Goal: Task Accomplishment & Management: Manage account settings

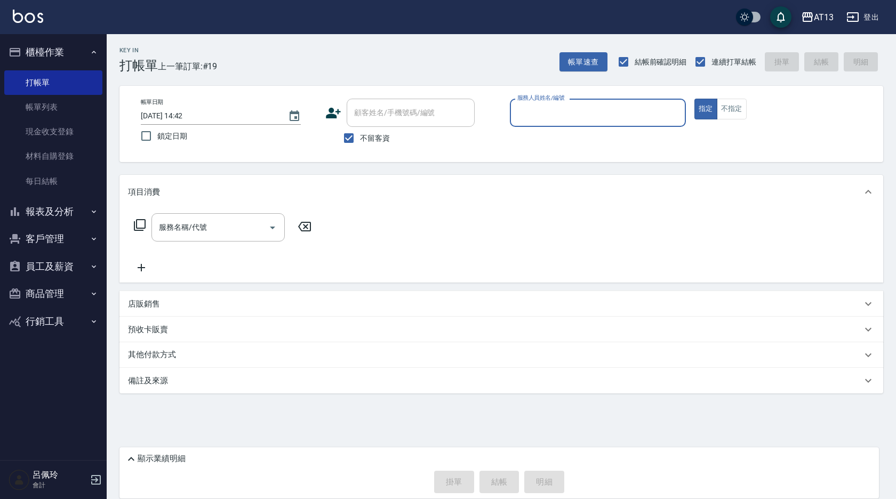
click at [45, 266] on button "員工及薪資" at bounding box center [53, 267] width 98 height 28
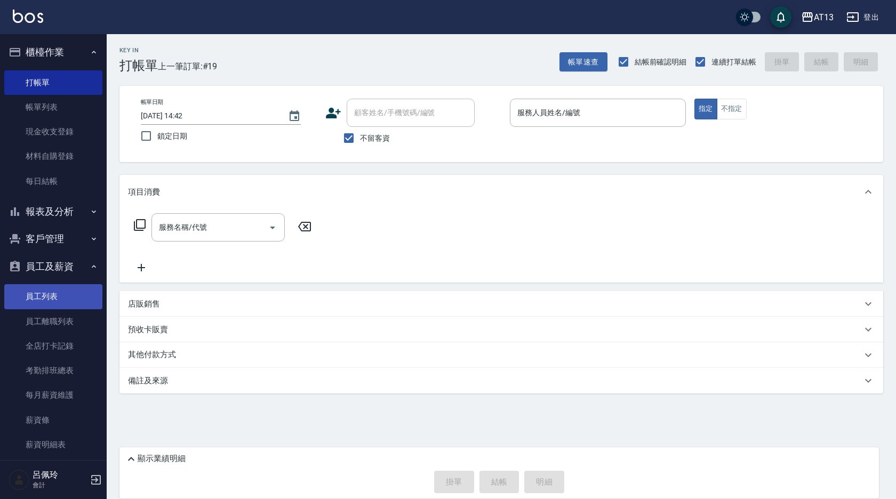
click at [54, 293] on link "員工列表" at bounding box center [53, 296] width 98 height 25
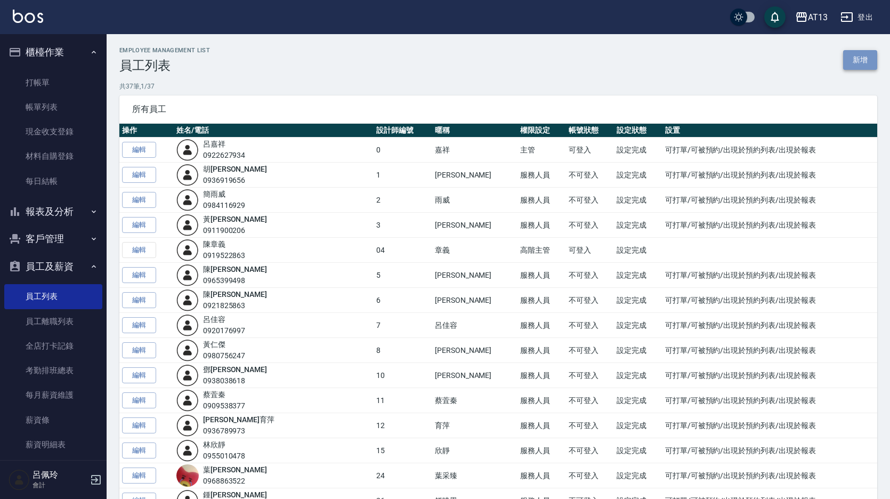
click at [847, 57] on link "新增" at bounding box center [860, 60] width 34 height 20
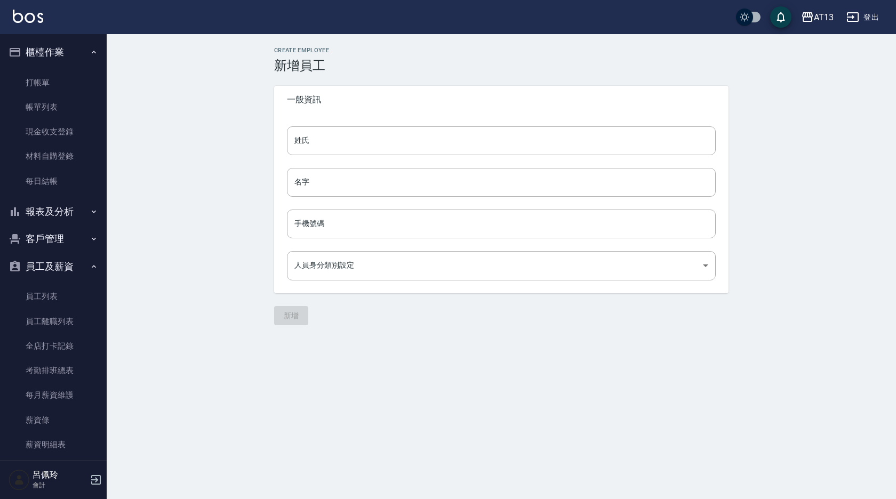
type input "16a98451-4494-4ea7-af67-84347b8cf6a0"
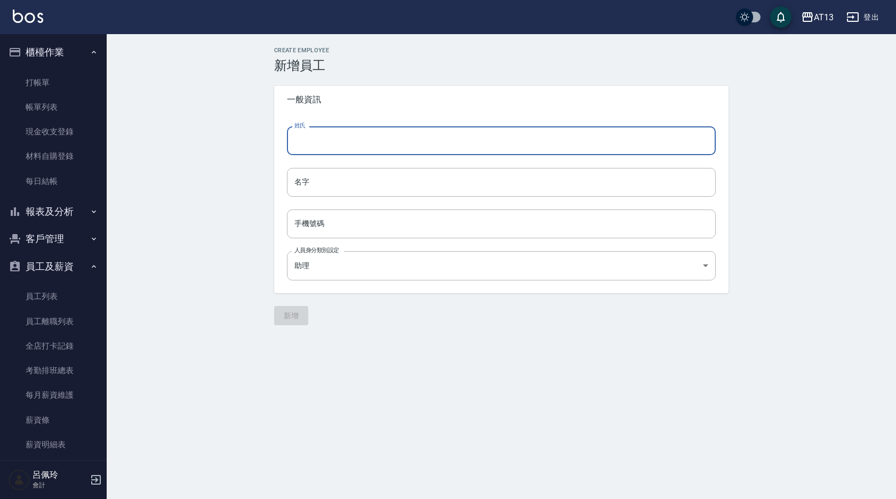
click at [311, 144] on input "姓氏" at bounding box center [501, 140] width 429 height 29
type input "白"
click at [318, 190] on input "名字" at bounding box center [501, 182] width 429 height 29
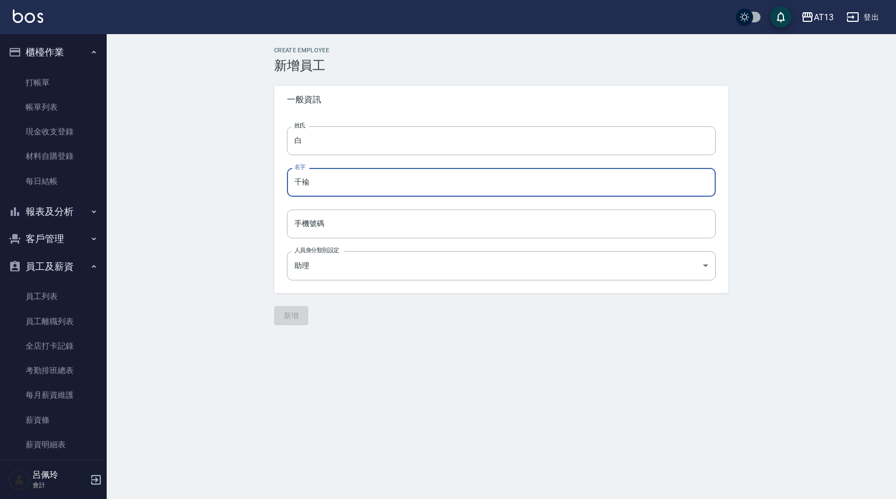
click at [376, 184] on input "千褕" at bounding box center [501, 182] width 429 height 29
click at [350, 184] on input "千褕" at bounding box center [501, 182] width 429 height 29
type input "千褕"
click at [317, 225] on input "手機號碼" at bounding box center [501, 224] width 429 height 29
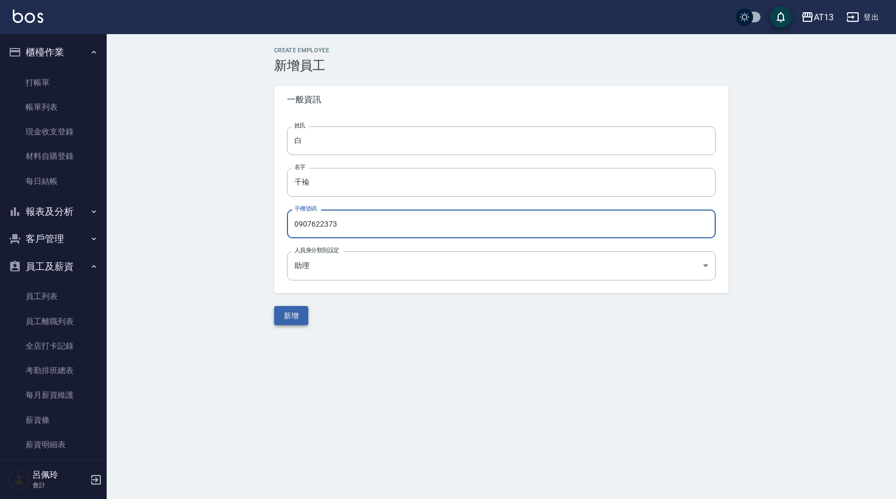
type input "0907622373"
click at [305, 313] on button "新增" at bounding box center [291, 316] width 34 height 20
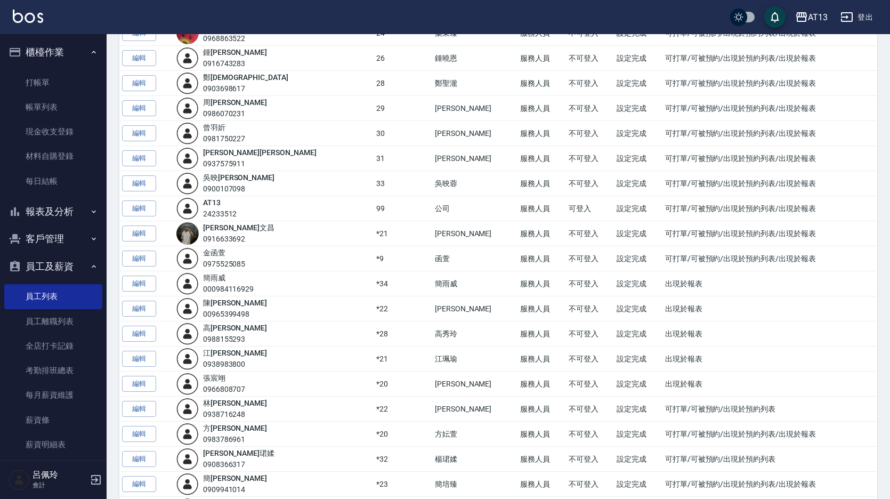
scroll to position [632, 0]
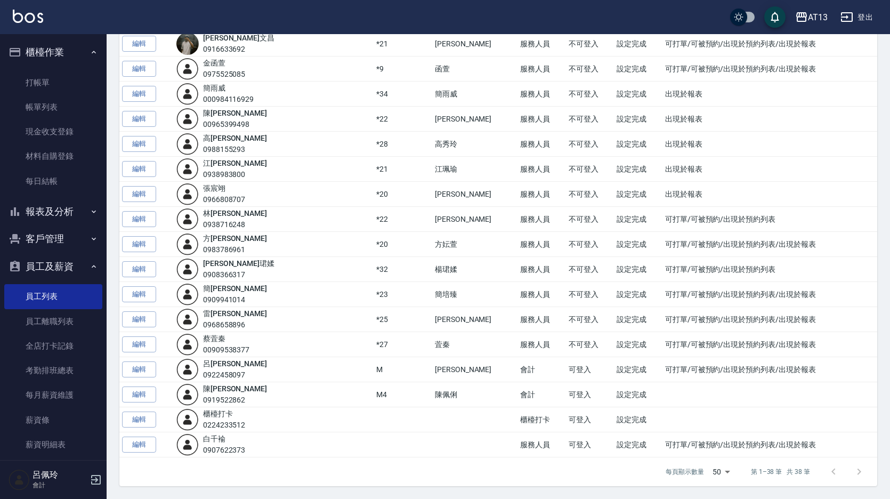
drag, startPoint x: 150, startPoint y: 446, endPoint x: 147, endPoint y: 440, distance: 7.0
click at [150, 446] on link "編輯" at bounding box center [139, 445] width 34 height 17
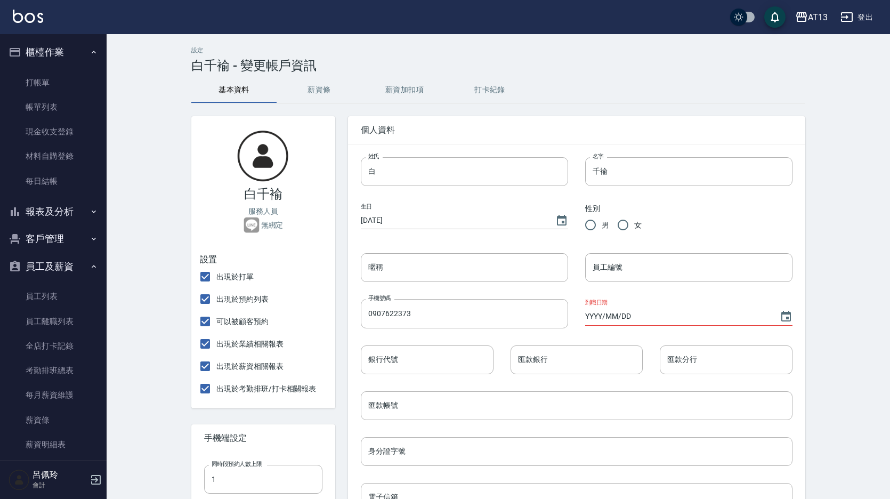
click at [622, 225] on input "女" at bounding box center [623, 225] width 22 height 22
radio input "true"
click at [429, 273] on input "暱稱" at bounding box center [464, 267] width 207 height 29
click at [411, 263] on input "白千褕" at bounding box center [464, 267] width 207 height 29
type input "白千褕"
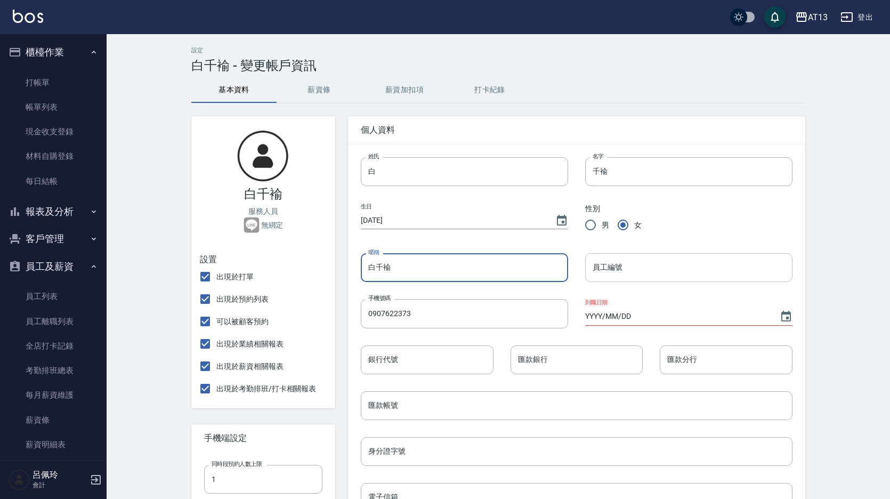
click at [633, 264] on input "員工編號" at bounding box center [688, 267] width 207 height 29
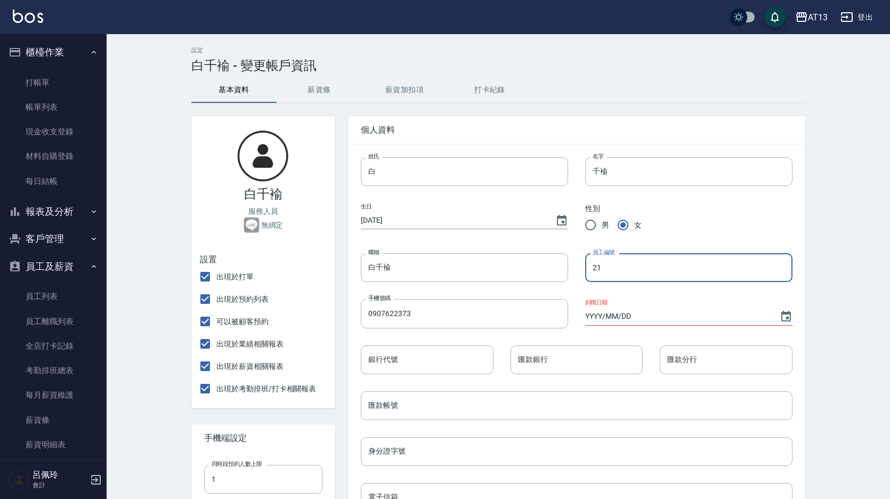
type input "21"
click at [621, 313] on input "YYYY/MM/DD" at bounding box center [677, 317] width 184 height 18
click at [597, 315] on input "YYYY/MM/DD" at bounding box center [677, 317] width 184 height 18
click at [786, 317] on icon "Choose date" at bounding box center [786, 316] width 13 height 13
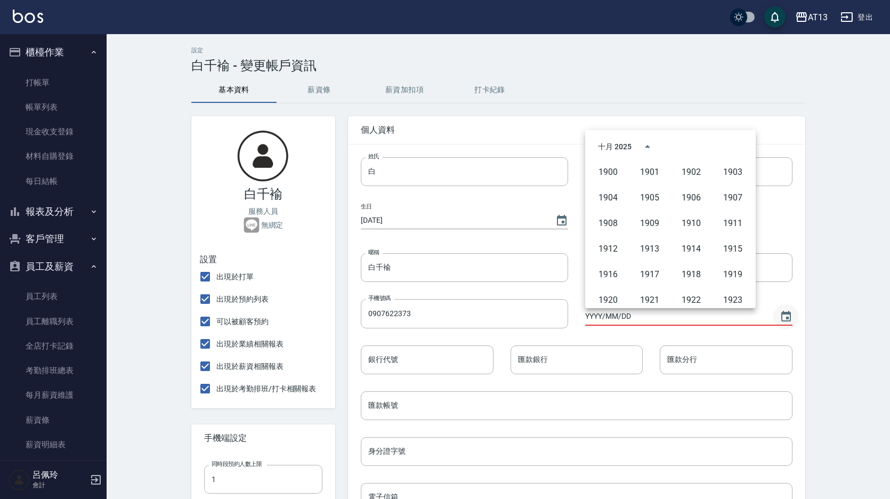
scroll to position [731, 0]
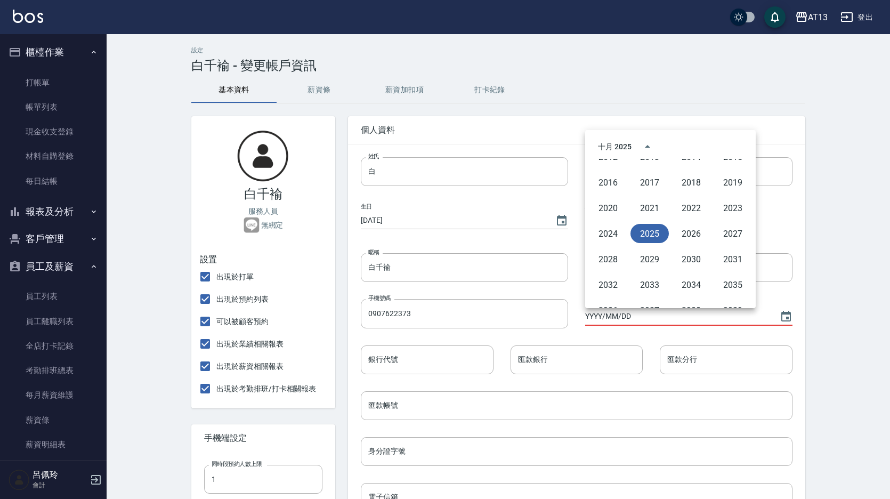
click at [649, 233] on button "2025" at bounding box center [650, 233] width 38 height 19
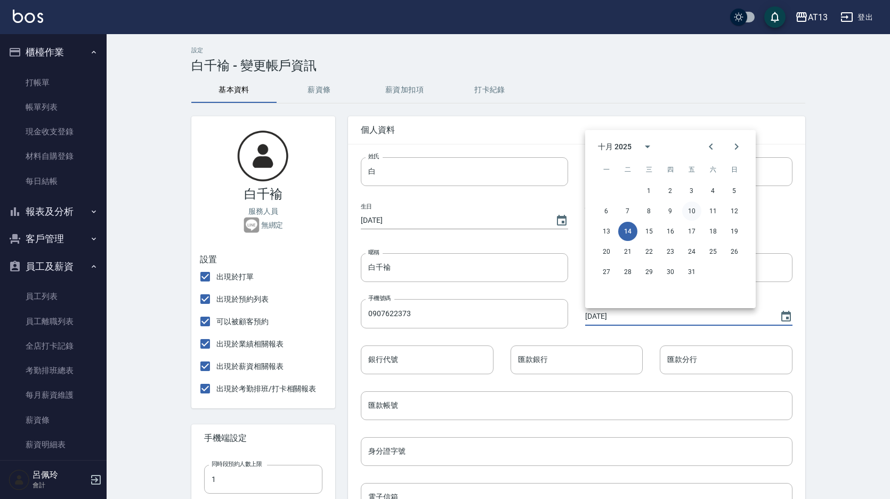
click at [694, 210] on button "10" at bounding box center [691, 211] width 19 height 19
type input "[DATE]"
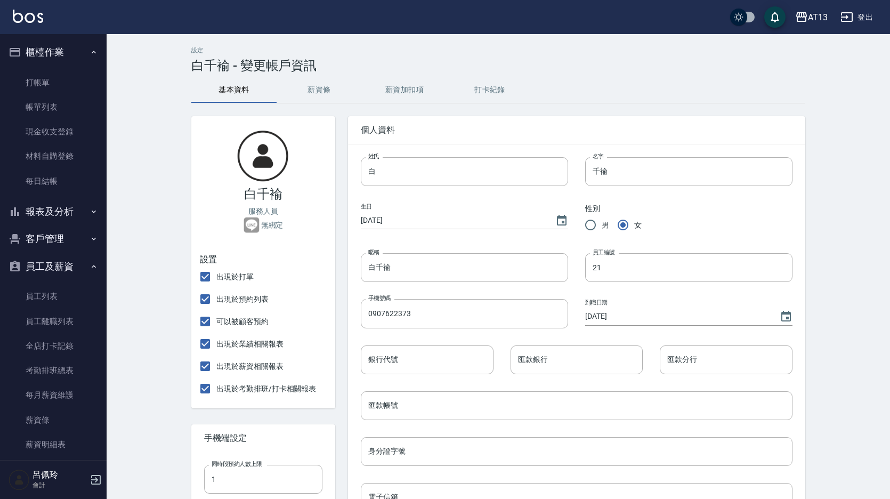
click at [371, 218] on input "[DATE]" at bounding box center [453, 221] width 184 height 18
click at [370, 216] on input "0000/01/01" at bounding box center [453, 221] width 184 height 18
click at [367, 222] on input "[DATE]" at bounding box center [453, 221] width 184 height 18
click at [370, 219] on input "[DATE]" at bounding box center [453, 221] width 184 height 18
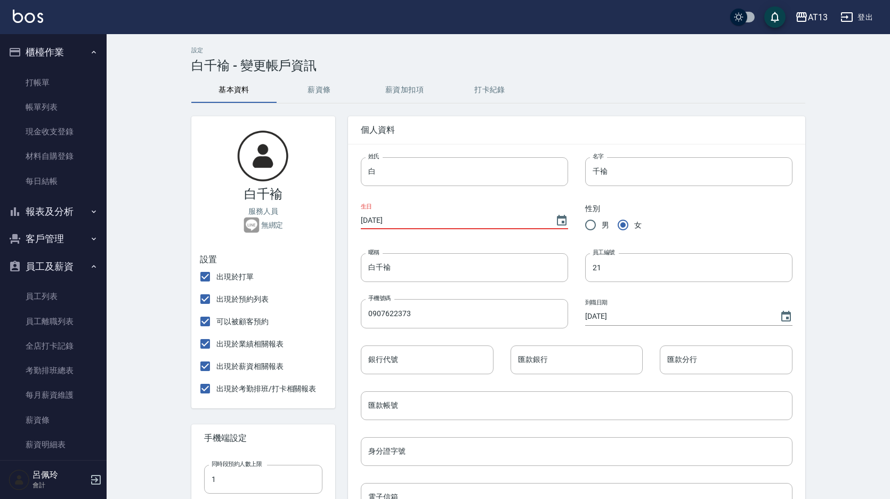
click at [370, 218] on input "[DATE]" at bounding box center [453, 221] width 184 height 18
click at [388, 220] on input "[DATE]" at bounding box center [453, 221] width 184 height 18
click at [561, 219] on icon "Choose date, selected date is 2200-09-09" at bounding box center [562, 220] width 13 height 13
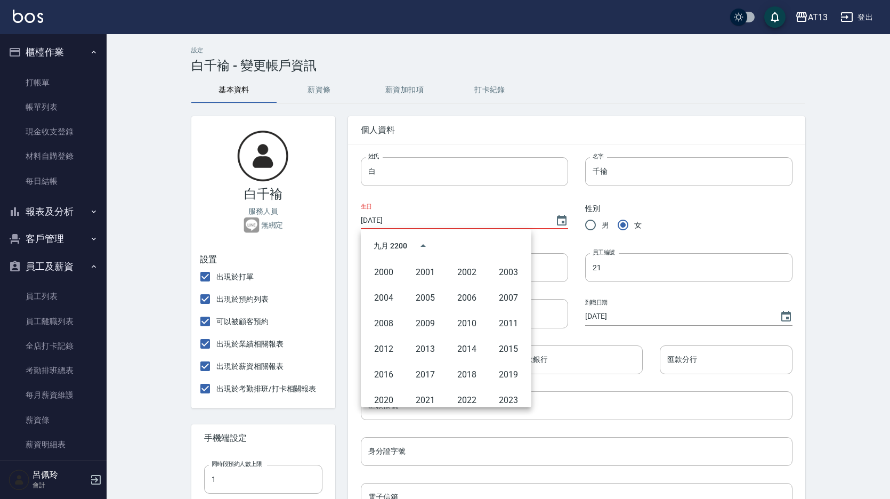
scroll to position [640, 0]
click at [423, 319] on button "2009" at bounding box center [425, 321] width 38 height 19
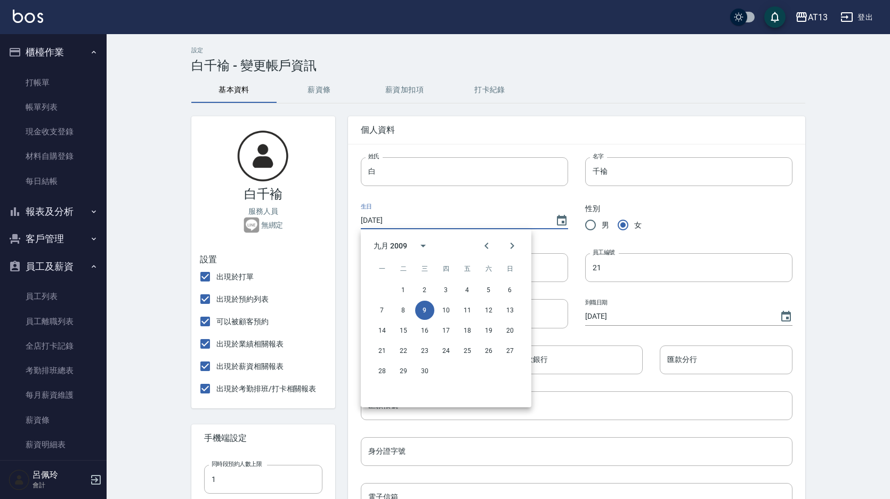
click at [382, 223] on input "[DATE]" at bounding box center [453, 221] width 184 height 18
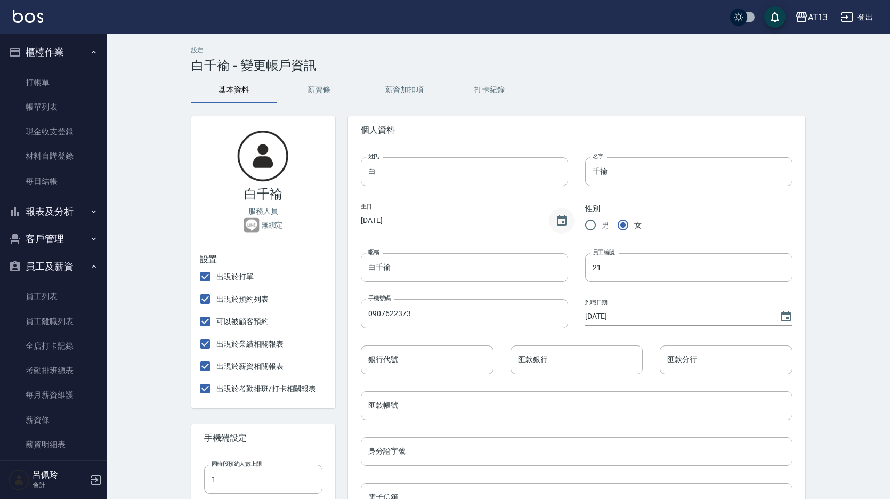
click at [564, 219] on icon "Choose date, selected date is 2009-09-09" at bounding box center [562, 220] width 13 height 13
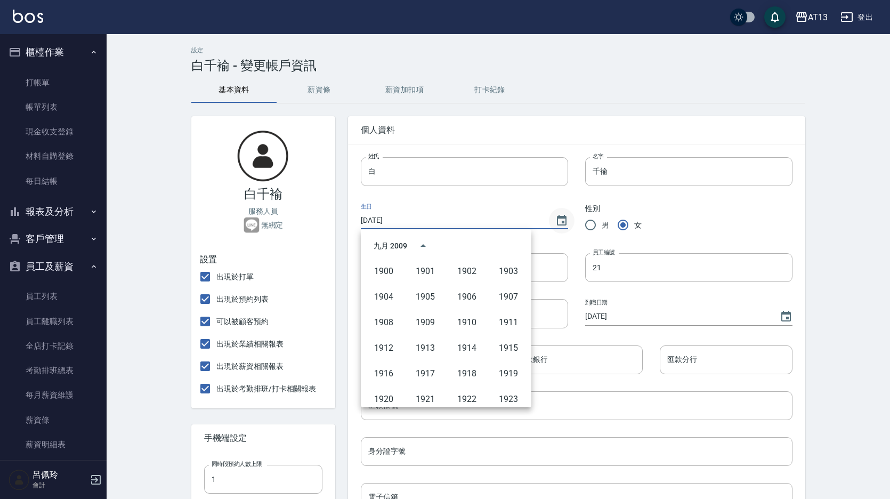
scroll to position [629, 0]
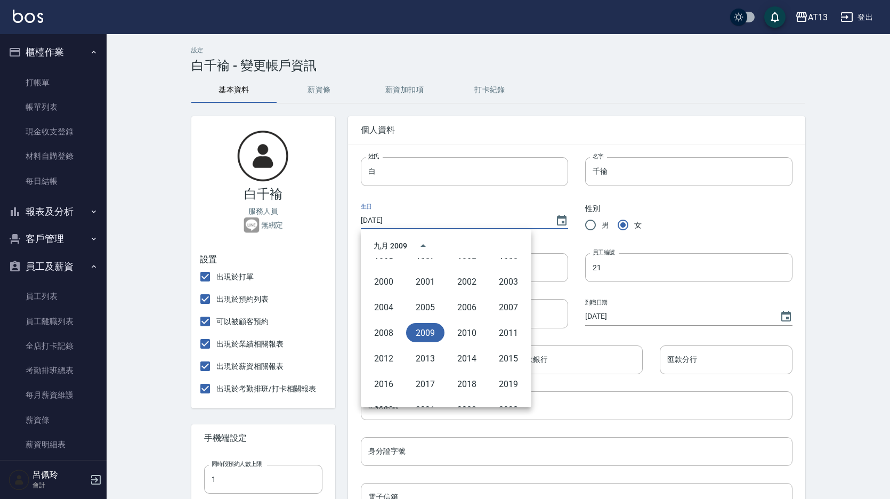
click at [386, 217] on input "[DATE]" at bounding box center [453, 221] width 184 height 18
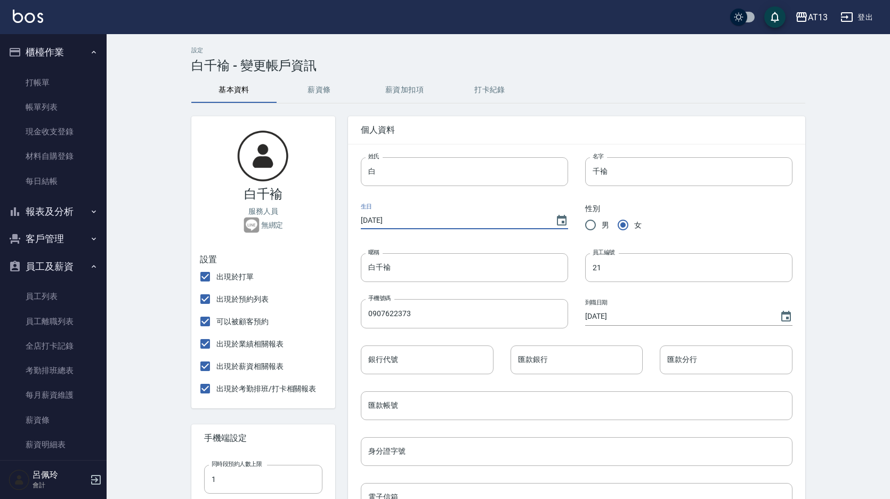
click at [390, 218] on input "[DATE]" at bounding box center [453, 221] width 184 height 18
click at [422, 214] on input "[DATE]" at bounding box center [453, 221] width 184 height 18
click at [479, 218] on input "[DATE]" at bounding box center [453, 221] width 184 height 18
click at [424, 262] on input "白千褕" at bounding box center [464, 267] width 207 height 29
click at [399, 216] on input "[DATE]" at bounding box center [453, 221] width 184 height 18
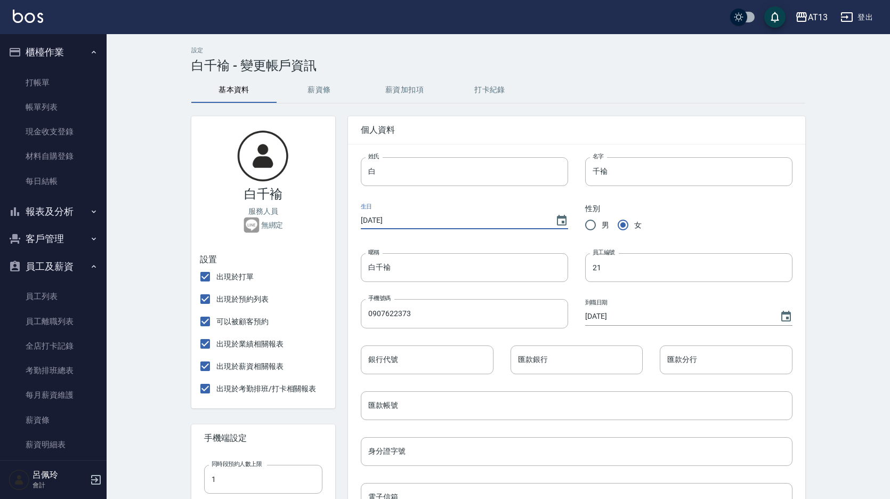
click at [399, 216] on input "[DATE]" at bounding box center [453, 221] width 184 height 18
click at [399, 217] on input "[DATE]" at bounding box center [453, 221] width 184 height 18
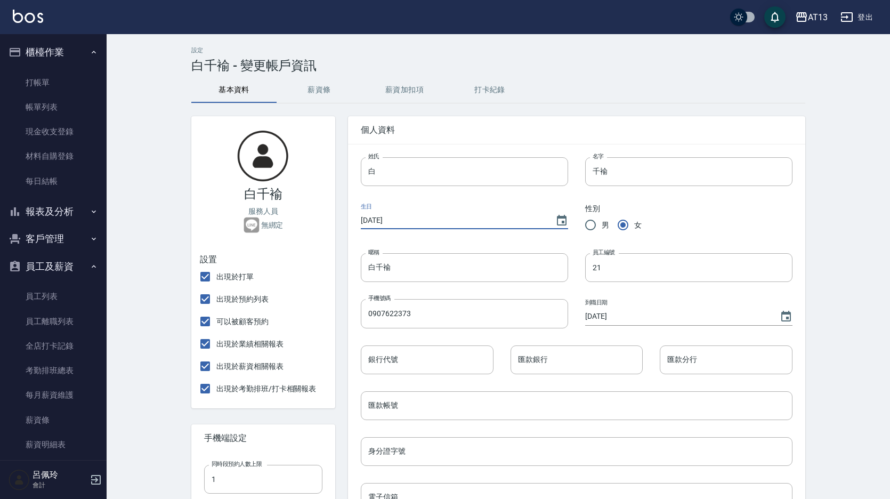
click at [404, 217] on input "[DATE]" at bounding box center [453, 221] width 184 height 18
click at [403, 217] on input "[DATE]" at bounding box center [453, 221] width 184 height 18
click at [400, 218] on input "[DATE]" at bounding box center [453, 221] width 184 height 18
click at [399, 218] on input "[DATE]" at bounding box center [453, 221] width 184 height 18
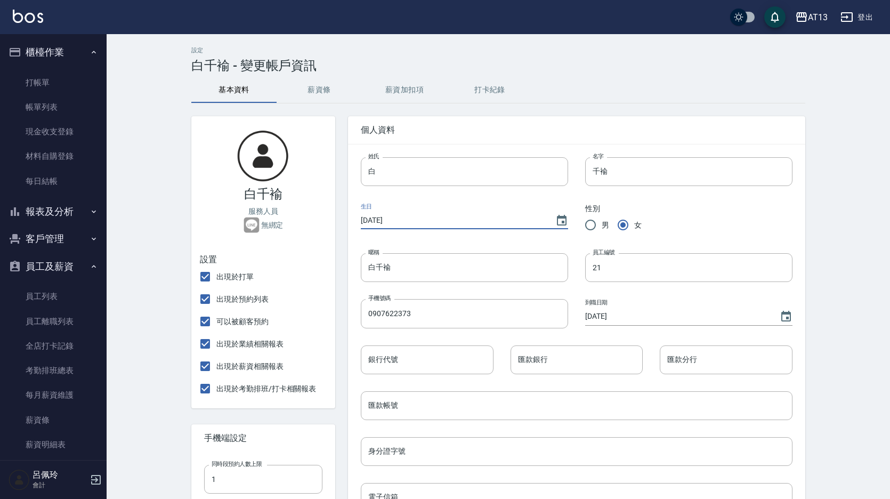
click at [396, 219] on input "[DATE]" at bounding box center [453, 221] width 184 height 18
drag, startPoint x: 443, startPoint y: 255, endPoint x: 437, endPoint y: 257, distance: 6.2
click at [442, 255] on input "白千褕" at bounding box center [464, 267] width 207 height 29
click at [397, 218] on input "2009/01/DD" at bounding box center [453, 221] width 184 height 18
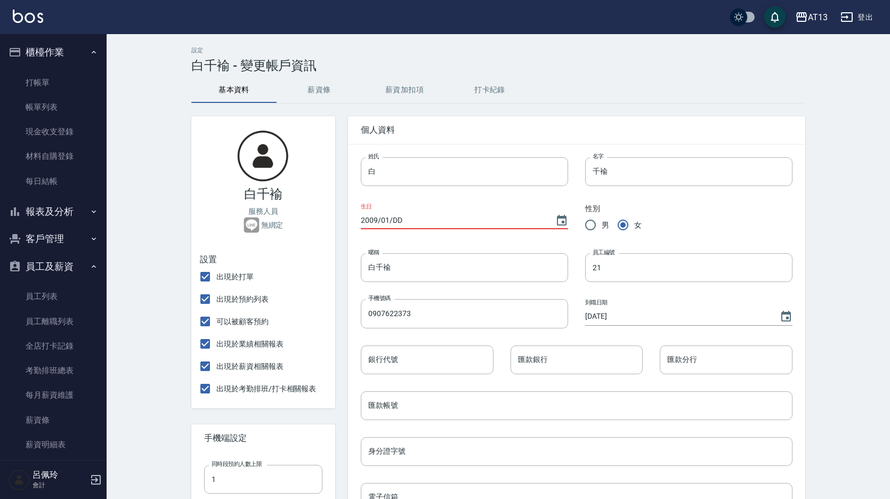
click at [373, 216] on input "2009/01/DD" at bounding box center [453, 221] width 184 height 18
click at [390, 219] on input "2009/01/DD" at bounding box center [453, 221] width 184 height 18
click at [395, 219] on input "2009/01/DD" at bounding box center [453, 221] width 184 height 18
click at [405, 220] on input "[DATE]" at bounding box center [453, 221] width 184 height 18
click at [560, 219] on icon "Choose date, selected date is 2009-01-11" at bounding box center [562, 220] width 13 height 13
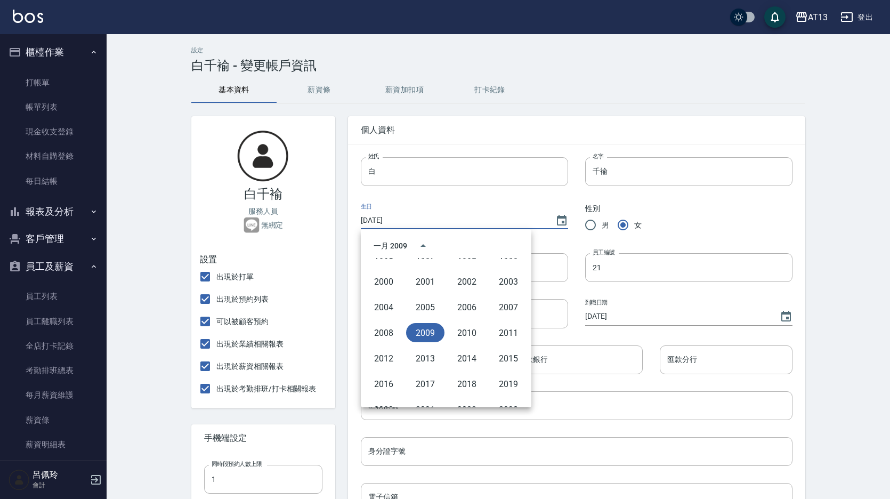
click at [429, 331] on button "2009" at bounding box center [425, 332] width 38 height 19
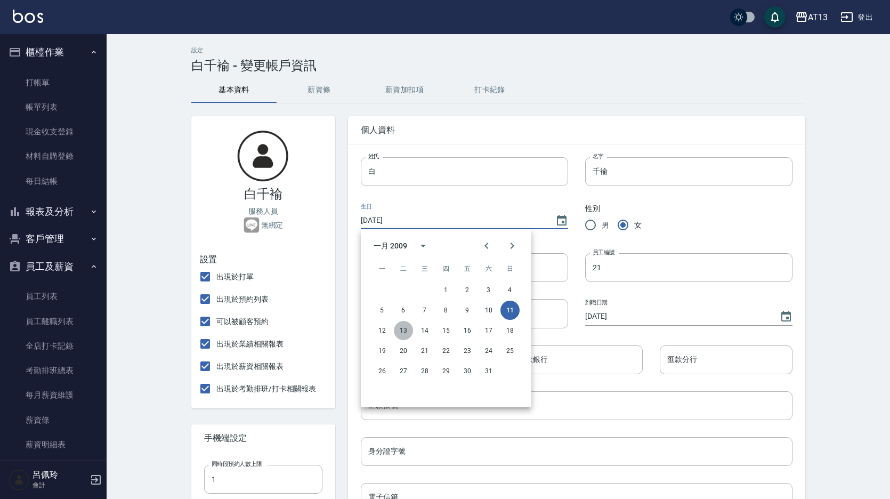
click at [409, 328] on button "13" at bounding box center [403, 330] width 19 height 19
type input "[DATE]"
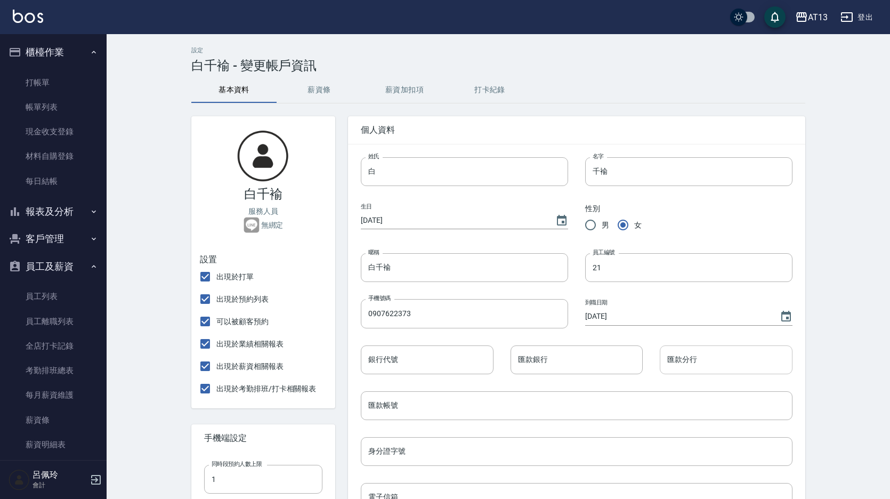
scroll to position [160, 0]
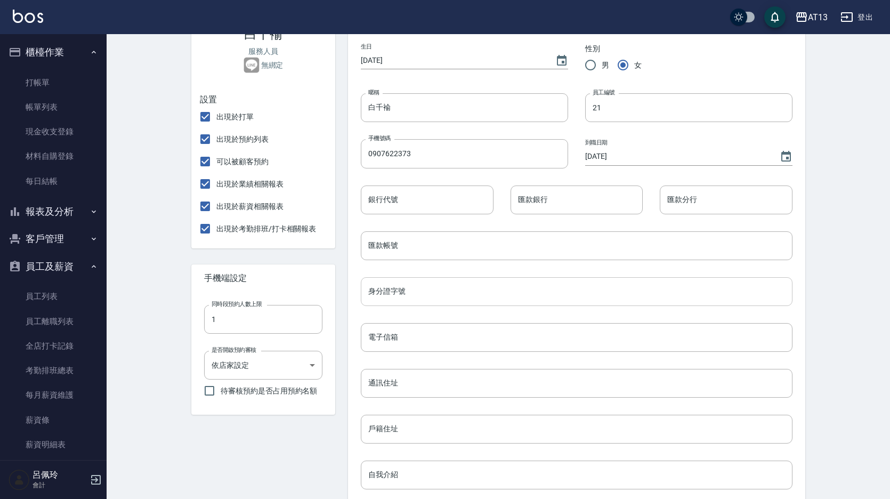
click at [380, 294] on input "身分證字號" at bounding box center [577, 291] width 432 height 29
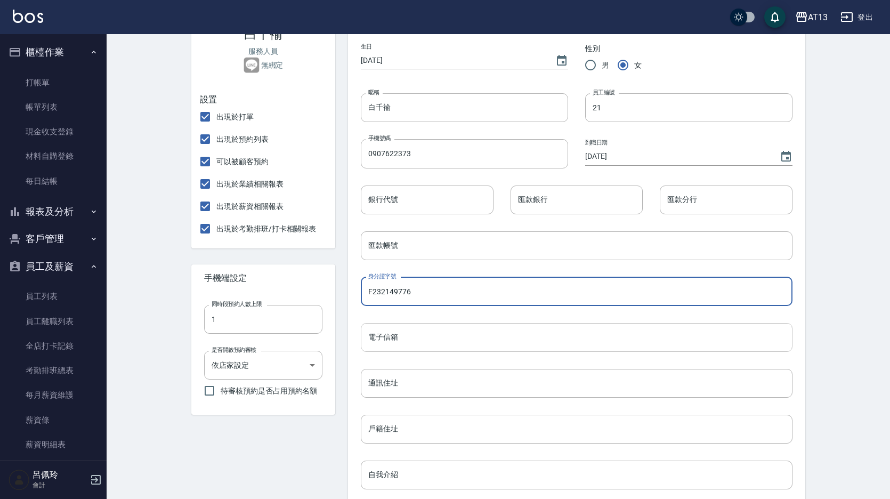
type input "F232149776"
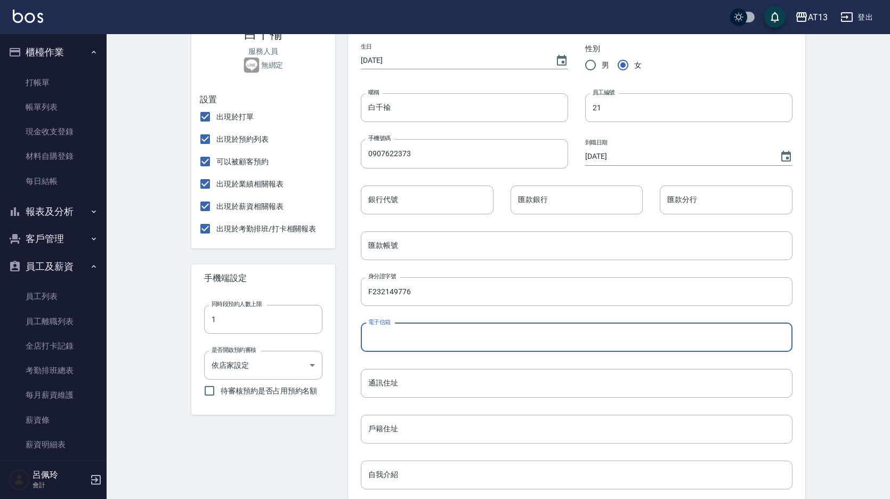
click at [450, 342] on input "電子信箱" at bounding box center [577, 337] width 432 height 29
click at [376, 389] on input "通訊住址" at bounding box center [577, 383] width 432 height 29
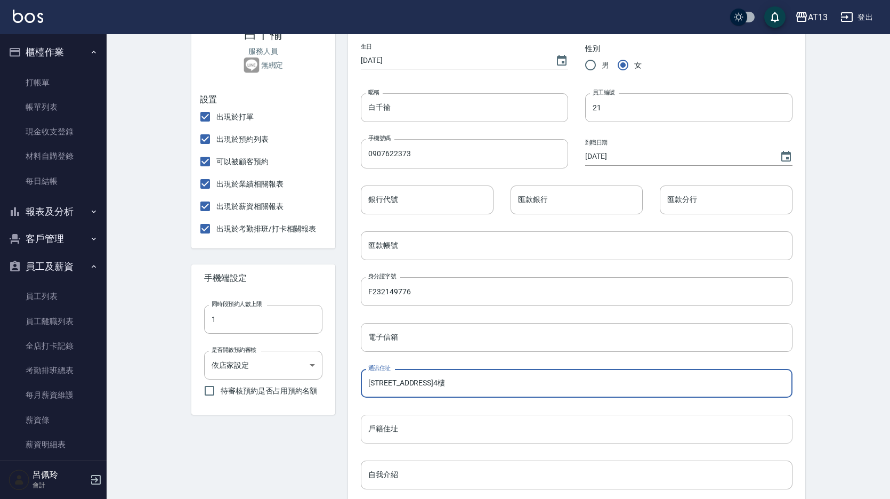
type input "[STREET_ADDRESS]4樓"
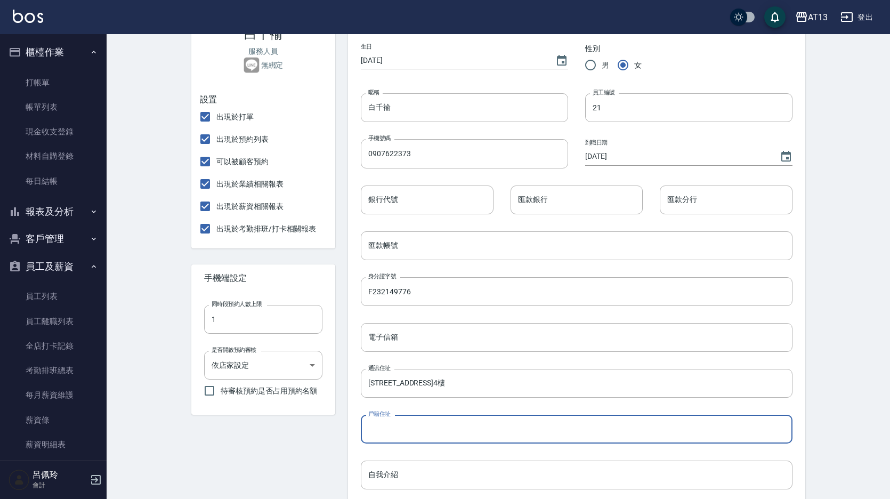
click at [451, 430] on input "戶籍住址" at bounding box center [577, 429] width 432 height 29
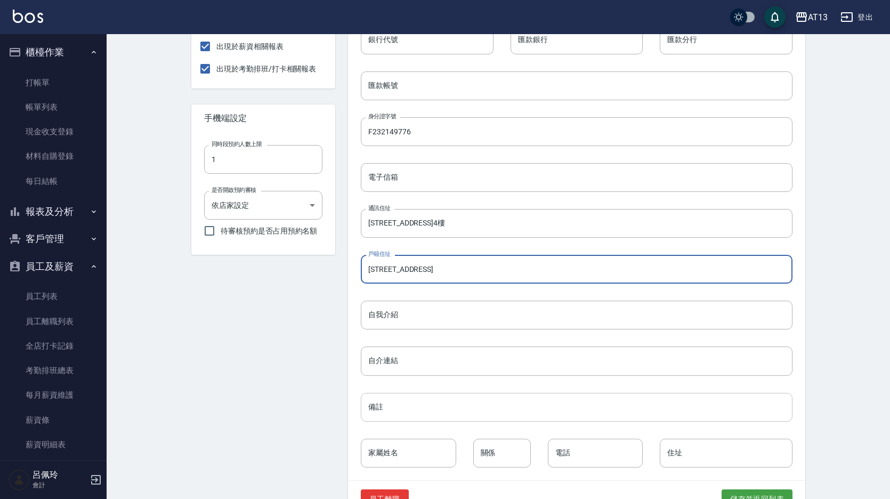
scroll to position [351, 0]
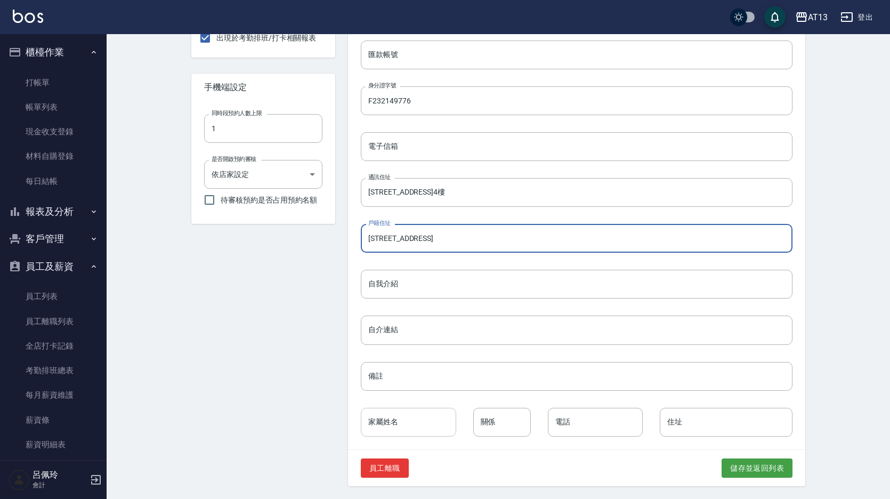
type input "[STREET_ADDRESS]"
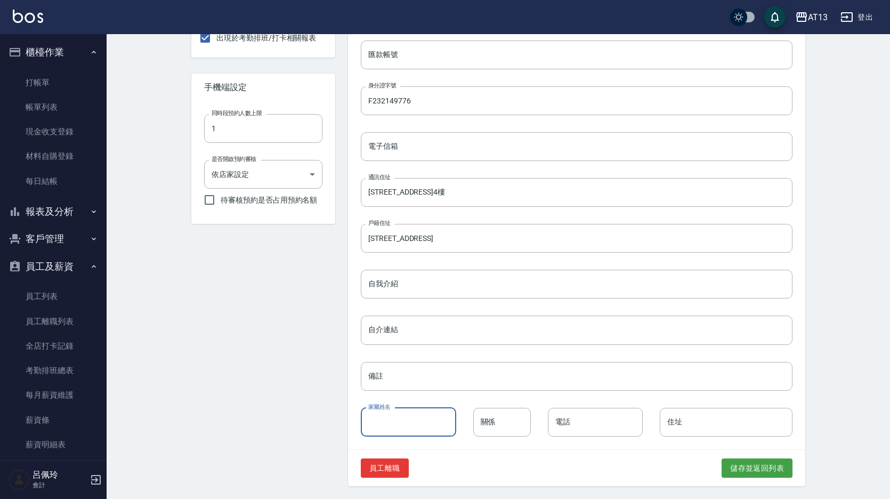
click at [414, 418] on input "家屬姓名" at bounding box center [408, 422] width 95 height 29
click at [410, 419] on input "[PERSON_NAME]" at bounding box center [408, 422] width 95 height 29
type input "[PERSON_NAME]"
click at [480, 418] on input "關係" at bounding box center [502, 422] width 58 height 29
type input "母女"
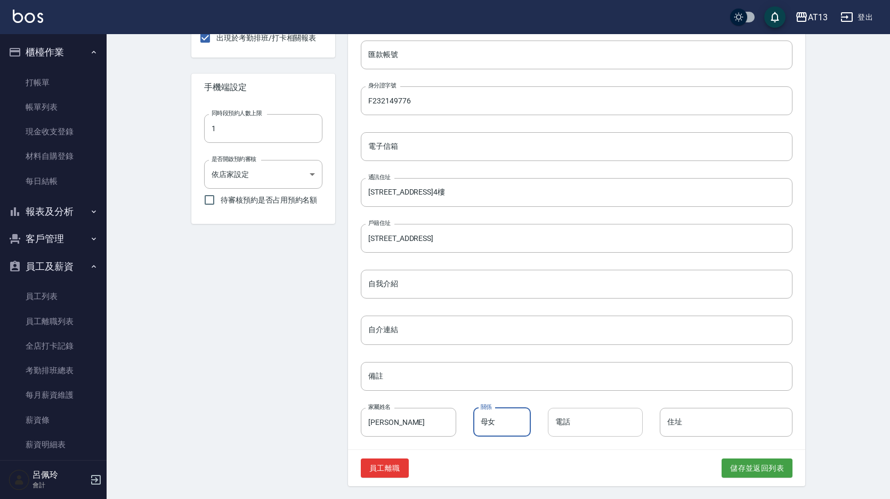
click at [576, 430] on input "電話" at bounding box center [595, 422] width 95 height 29
type input "0937051801"
click at [703, 425] on input "住址" at bounding box center [726, 422] width 133 height 29
click at [495, 421] on input "母女" at bounding box center [502, 422] width 58 height 29
click at [498, 423] on input "母女" at bounding box center [502, 422] width 58 height 29
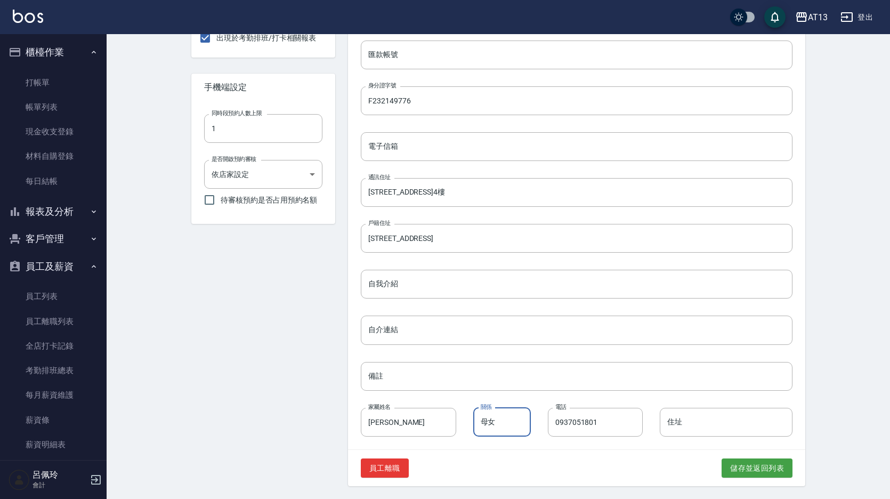
click at [498, 423] on input "母女" at bounding box center [502, 422] width 58 height 29
type input "媽媽媽媽"
click at [492, 456] on div "員工離職 儲存並返回列表" at bounding box center [576, 468] width 457 height 37
click at [823, 358] on div "設定 白千褕 - 變更帳戶資訊 基本資料 薪資條 薪資加扣項 打卡紀錄 白千褕 服務人員 無綁定 設置 出現於打單 出現於預約列表 可以被顧客預約 出現於業…" at bounding box center [499, 91] width 784 height 816
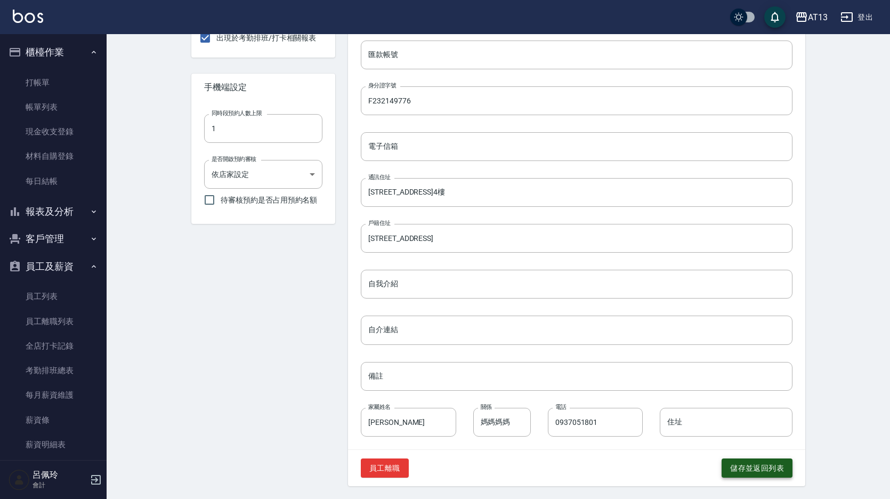
click at [769, 469] on button "儲存並返回列表" at bounding box center [757, 468] width 71 height 20
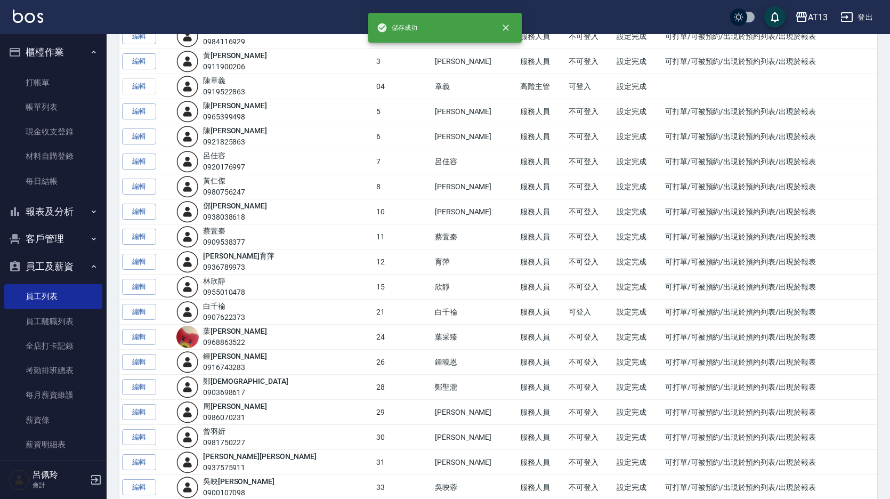
scroll to position [267, 0]
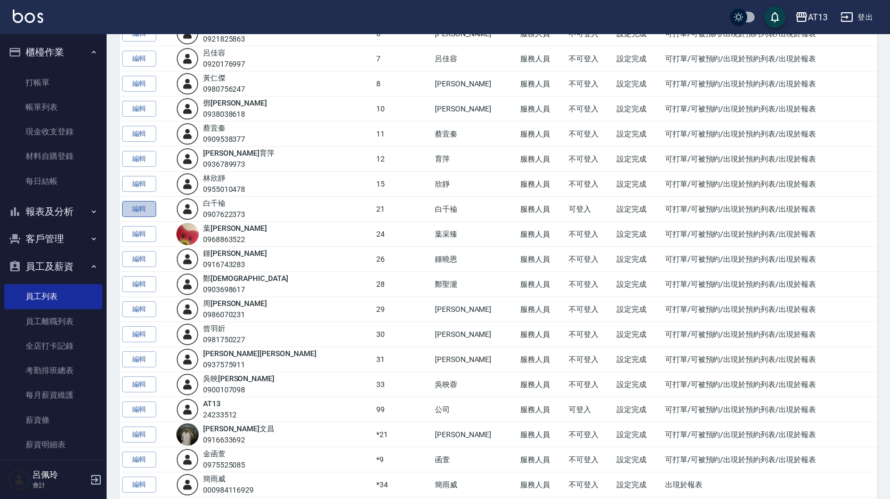
click at [133, 211] on link "編輯" at bounding box center [139, 209] width 34 height 17
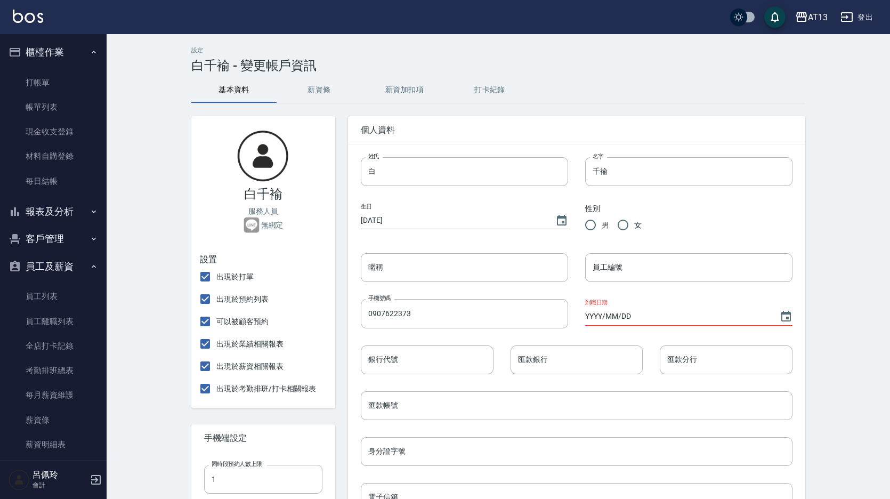
type input "[DATE]"
radio input "true"
type input "白千褕"
type input "21"
type input "[DATE]"
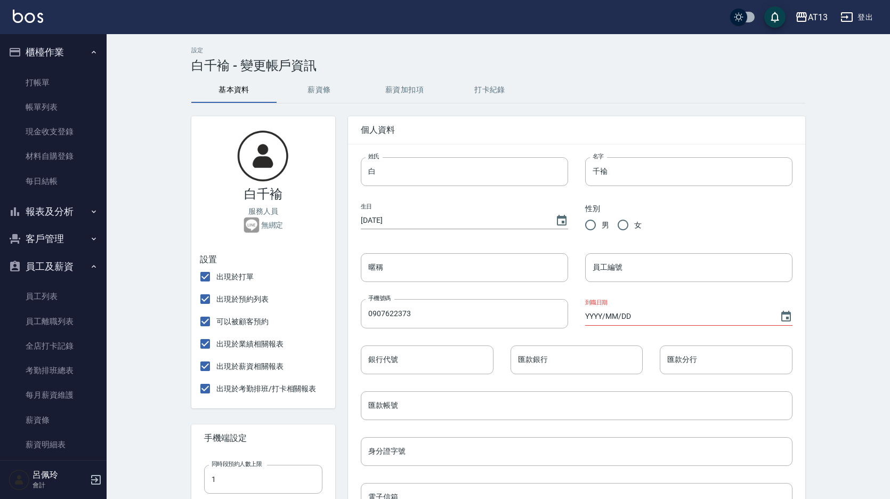
type input "F232149776"
type input "[STREET_ADDRESS]4樓"
type input "[STREET_ADDRESS]"
type input "[PERSON_NAME]"
type input "媽媽媽媽"
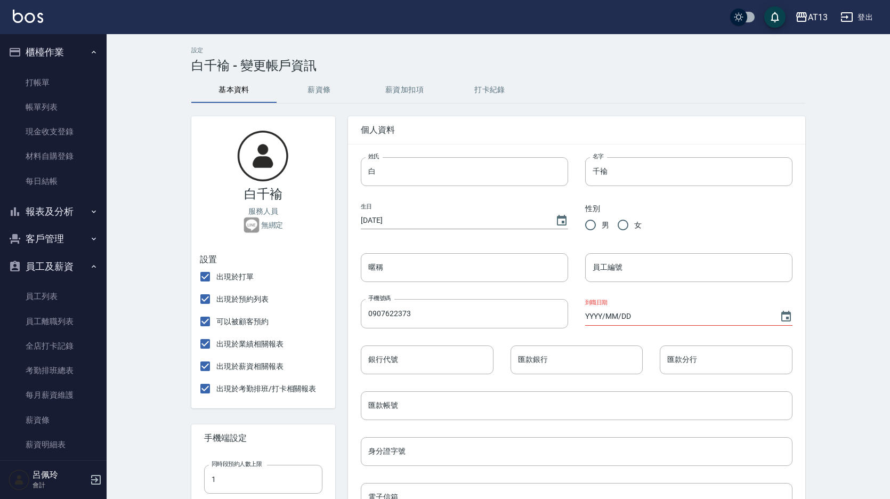
type input "0937051801"
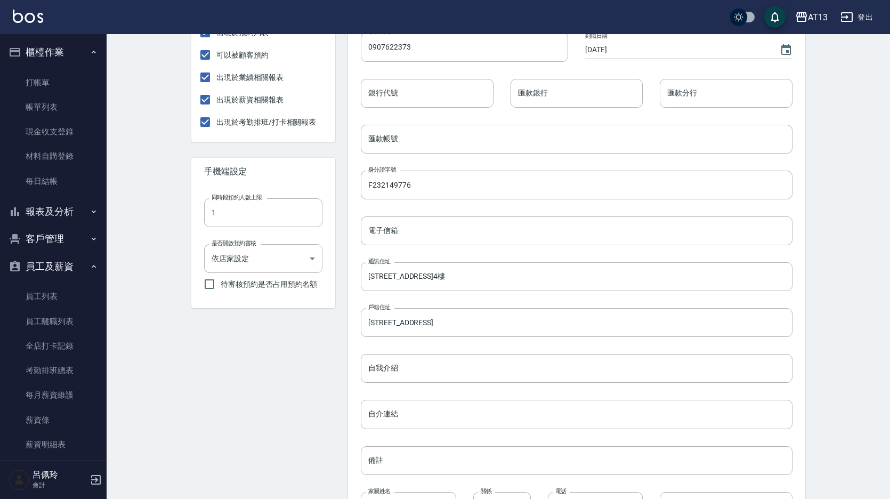
scroll to position [351, 0]
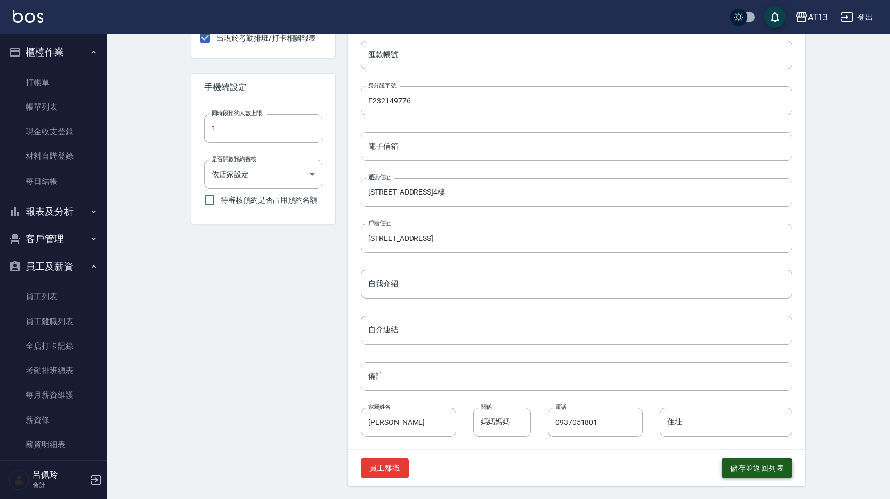
click at [760, 468] on button "儲存並返回列表" at bounding box center [757, 468] width 71 height 20
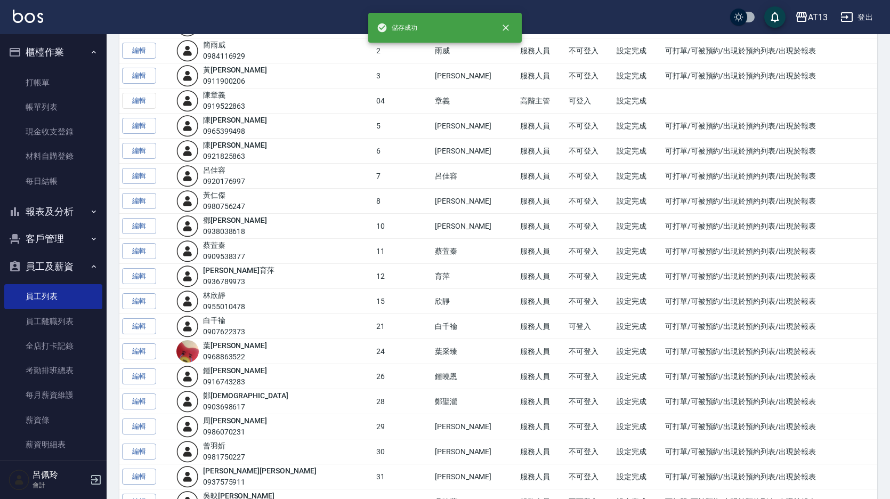
scroll to position [160, 0]
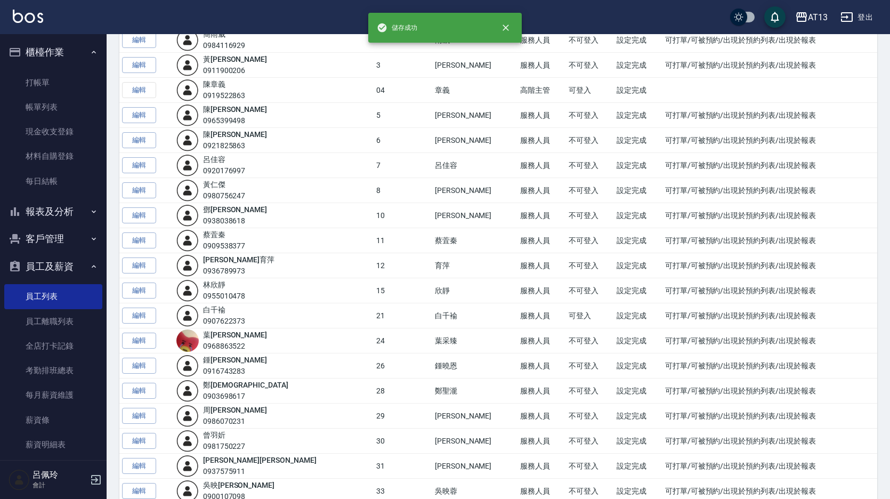
click at [141, 335] on link "編輯" at bounding box center [139, 341] width 34 height 17
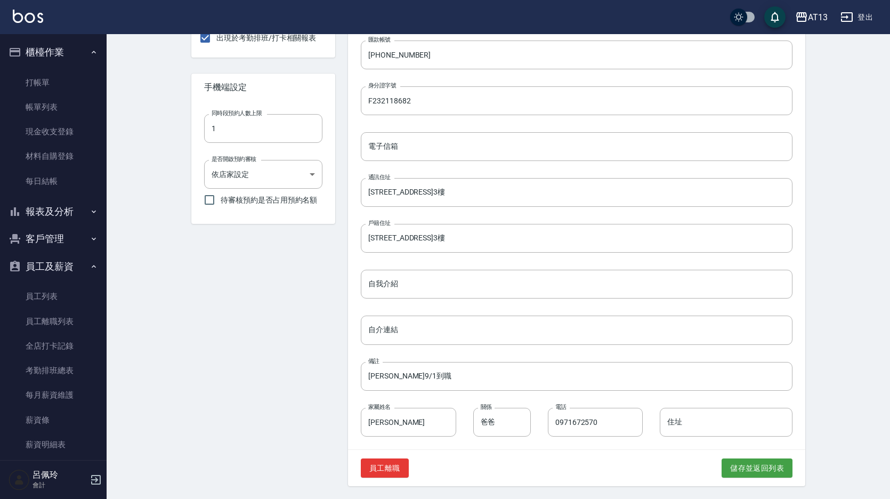
scroll to position [351, 0]
click at [739, 463] on button "儲存並返回列表" at bounding box center [757, 468] width 71 height 20
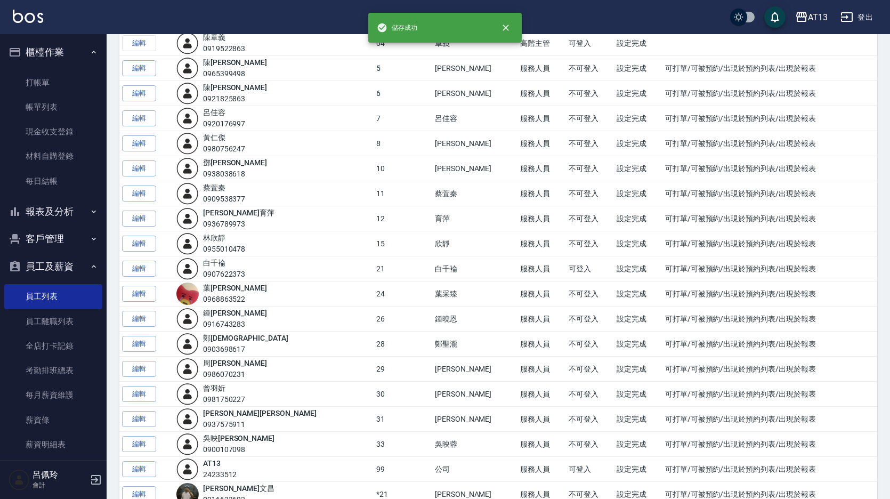
scroll to position [213, 0]
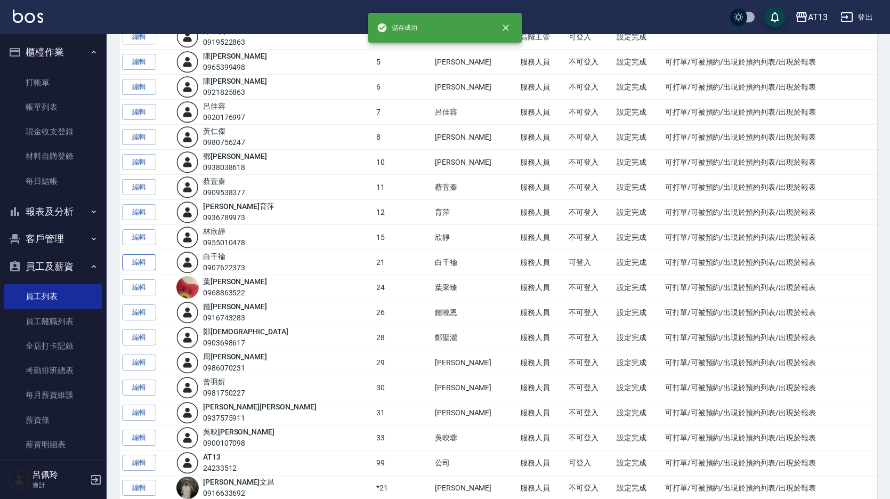
click at [129, 257] on link "編輯" at bounding box center [139, 262] width 34 height 17
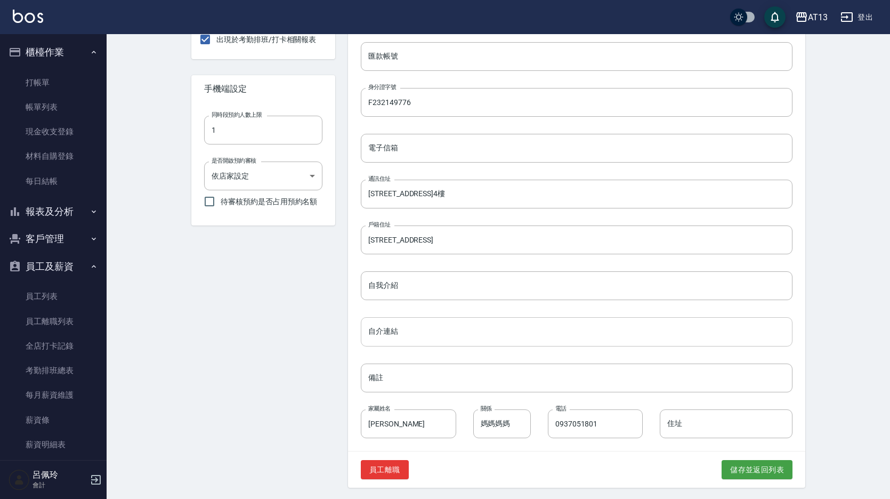
scroll to position [351, 0]
click at [766, 468] on button "儲存並返回列表" at bounding box center [757, 468] width 71 height 20
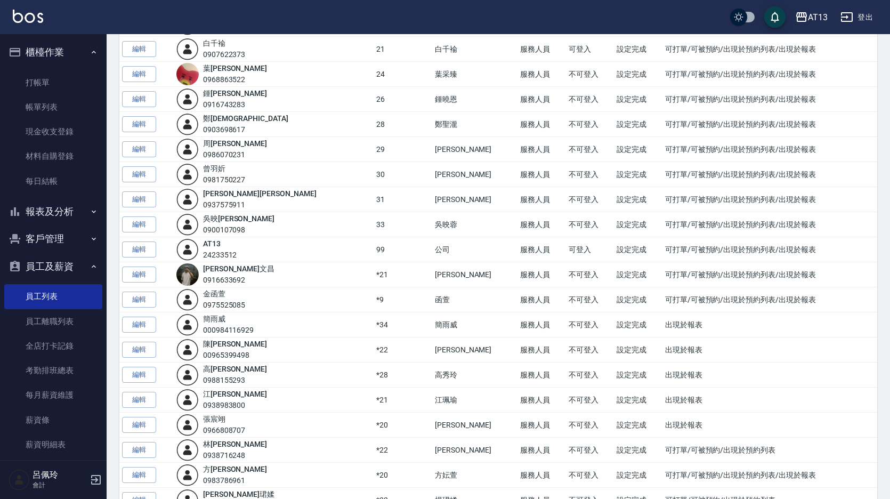
scroll to position [480, 0]
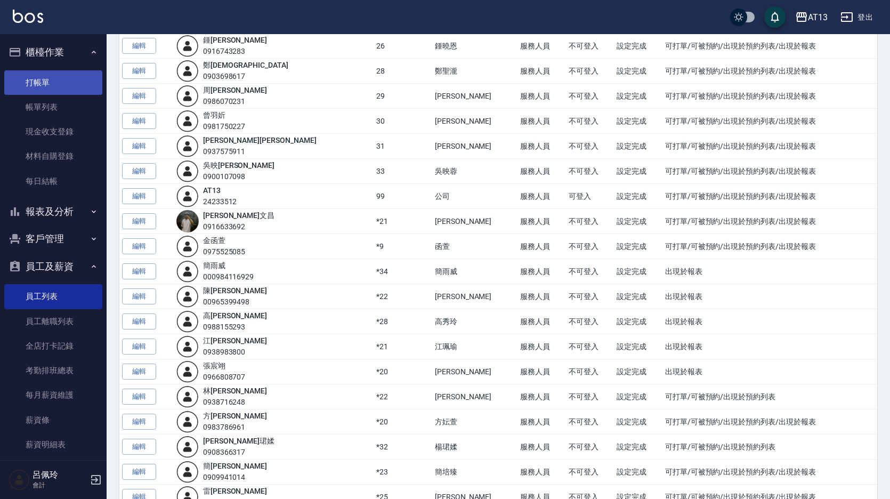
drag, startPoint x: 45, startPoint y: 76, endPoint x: 50, endPoint y: 81, distance: 6.4
click at [45, 76] on link "打帳單" at bounding box center [53, 82] width 98 height 25
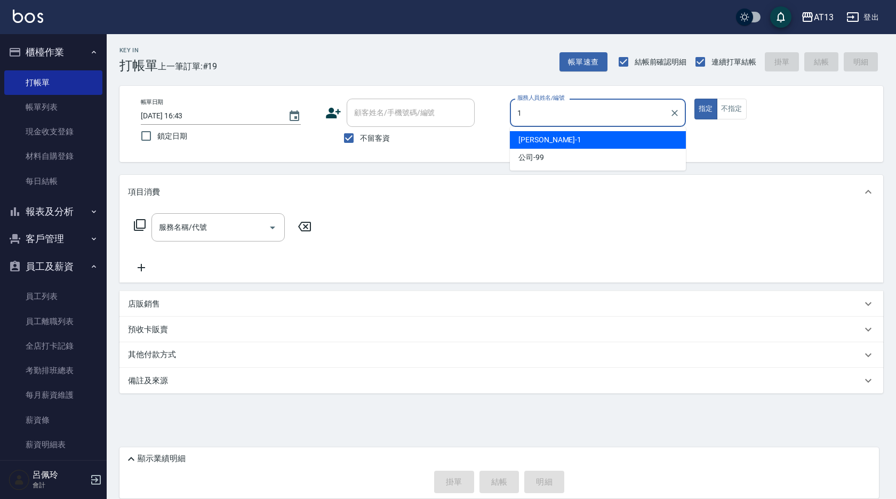
click at [609, 140] on div "[PERSON_NAME] -1" at bounding box center [598, 140] width 176 height 18
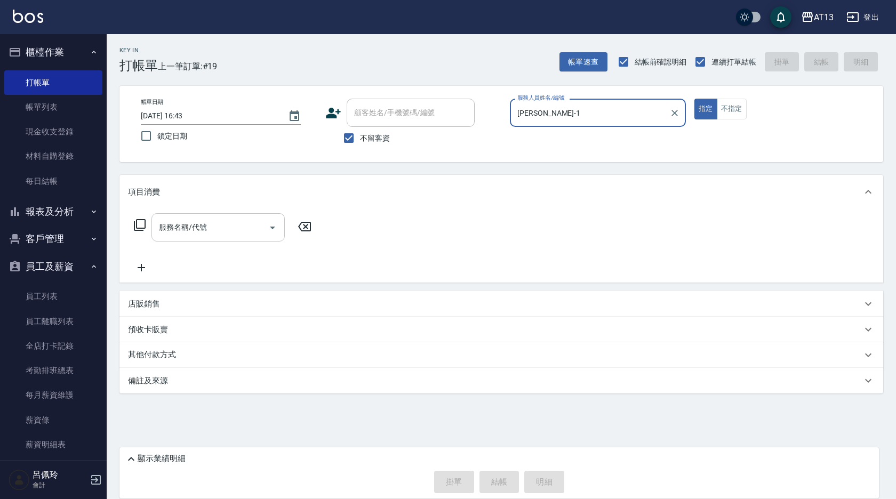
type input "[PERSON_NAME]-1"
click at [219, 219] on input "服務名稱/代號" at bounding box center [210, 227] width 108 height 19
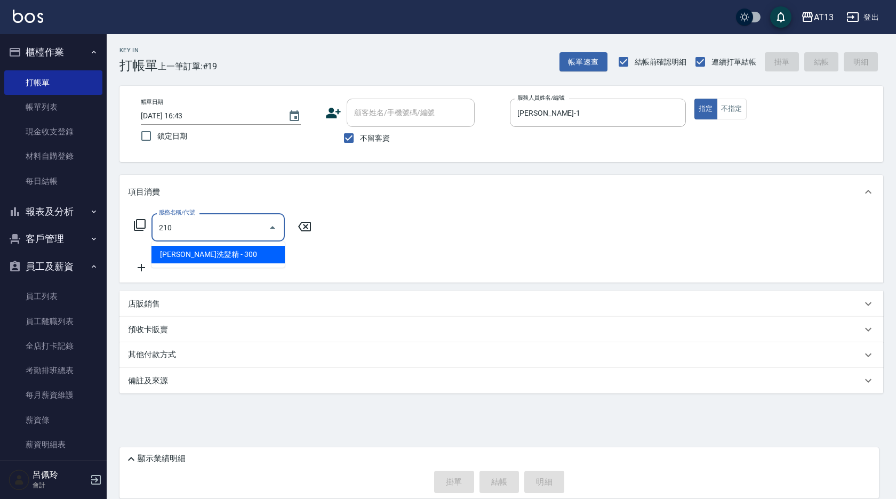
type input "歐娜洗髮精(210)"
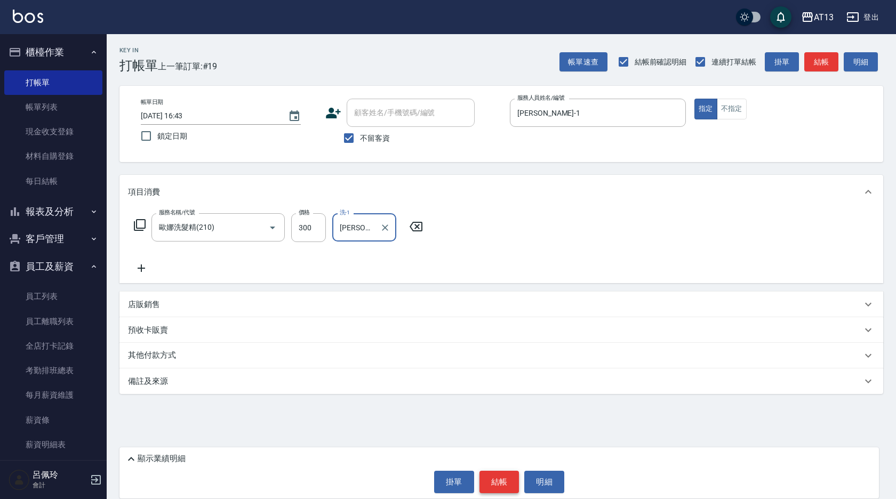
type input "[PERSON_NAME]-31"
click at [511, 486] on button "結帳" at bounding box center [499, 482] width 40 height 22
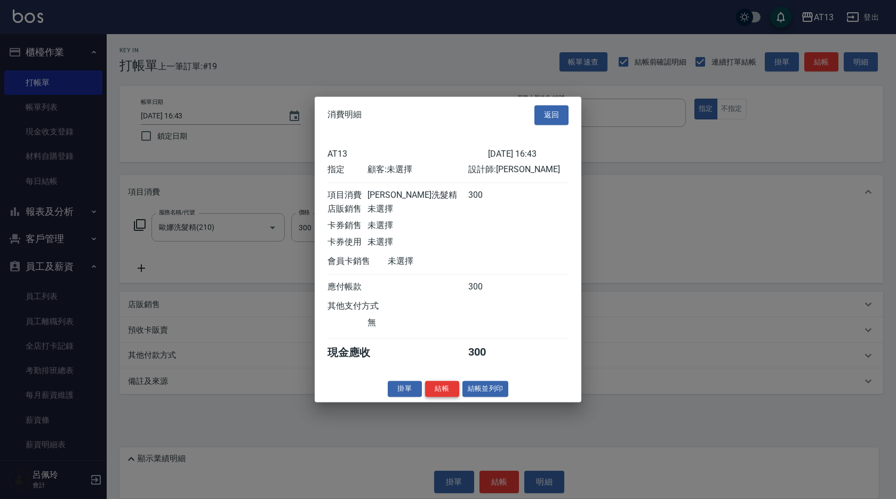
click at [439, 394] on button "結帳" at bounding box center [442, 389] width 34 height 17
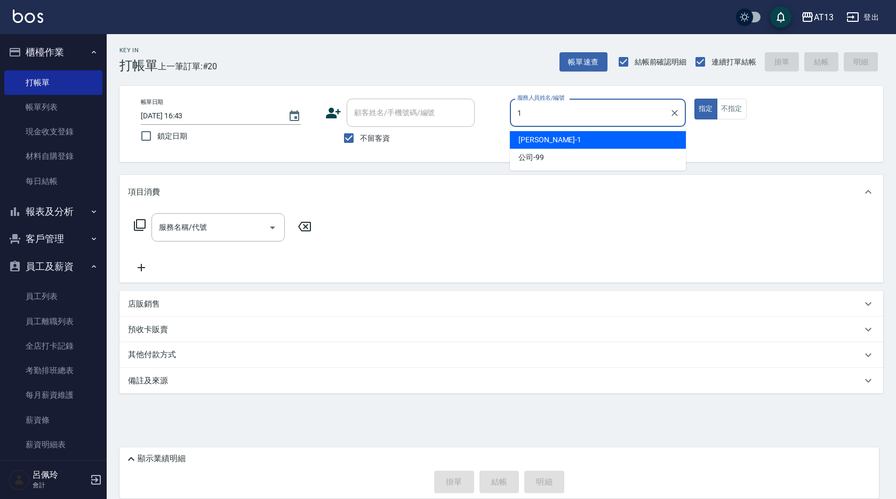
click at [532, 140] on span "[PERSON_NAME] -1" at bounding box center [549, 139] width 63 height 11
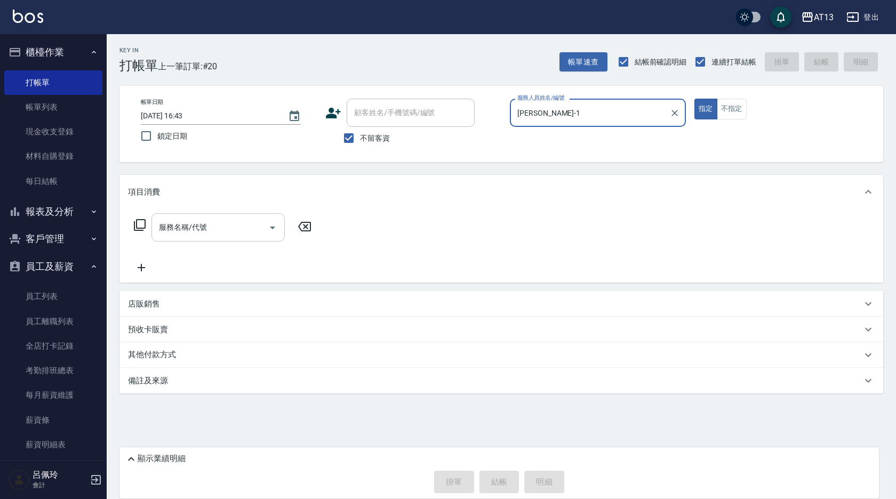
type input "[PERSON_NAME]-1"
click at [240, 227] on input "服務名稱/代號" at bounding box center [210, 227] width 108 height 19
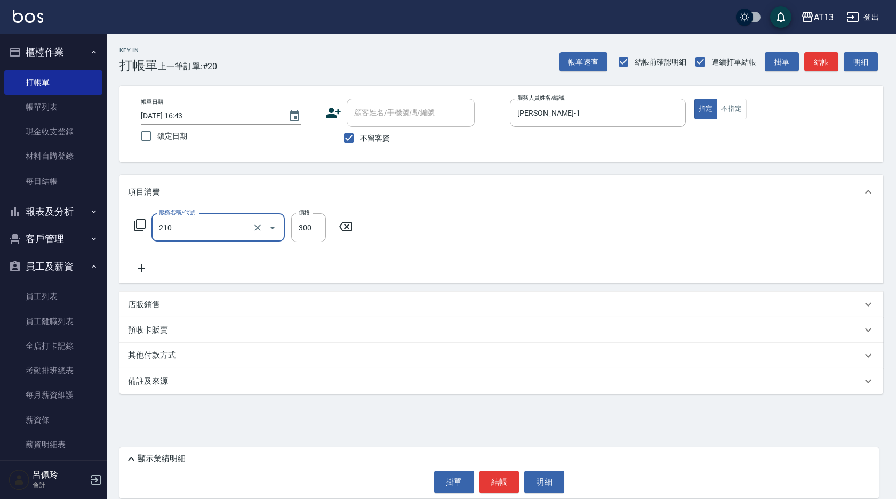
type input "歐娜洗髮精(210)"
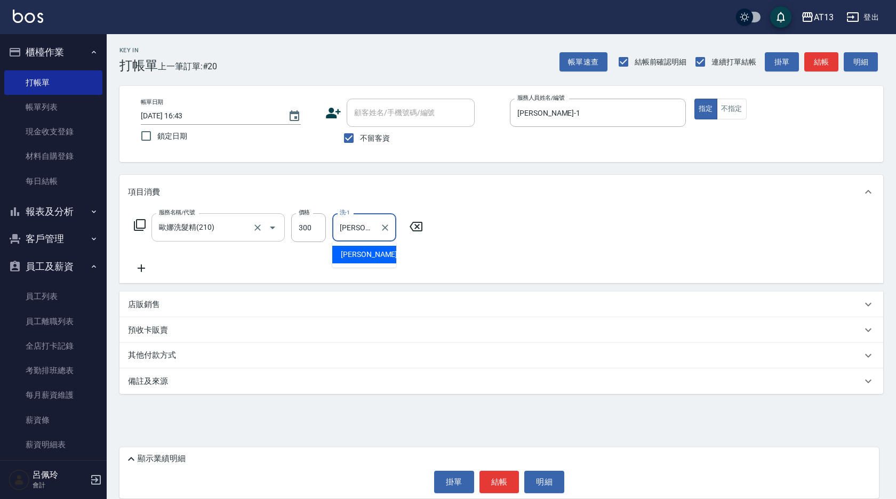
type input "[PERSON_NAME]-31"
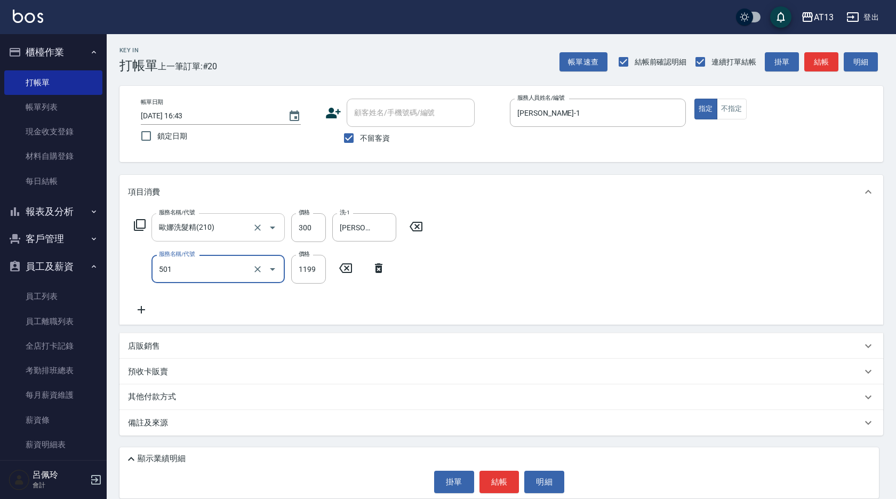
type input "染髮(501)"
type input "2100"
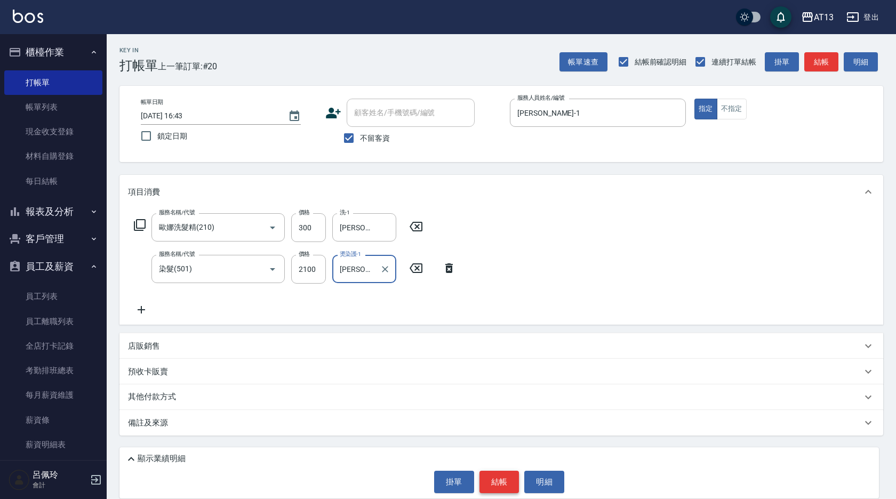
type input "[PERSON_NAME]-31"
click at [500, 481] on button "結帳" at bounding box center [499, 482] width 40 height 22
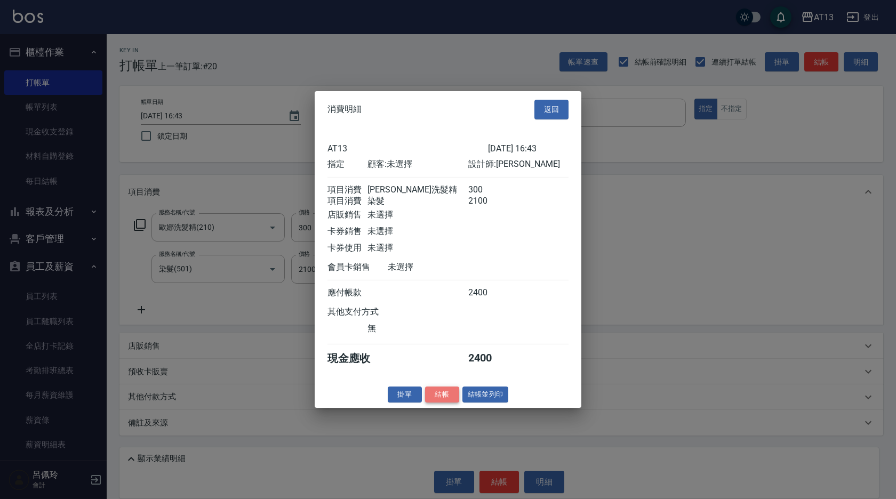
click at [440, 403] on button "結帳" at bounding box center [442, 394] width 34 height 17
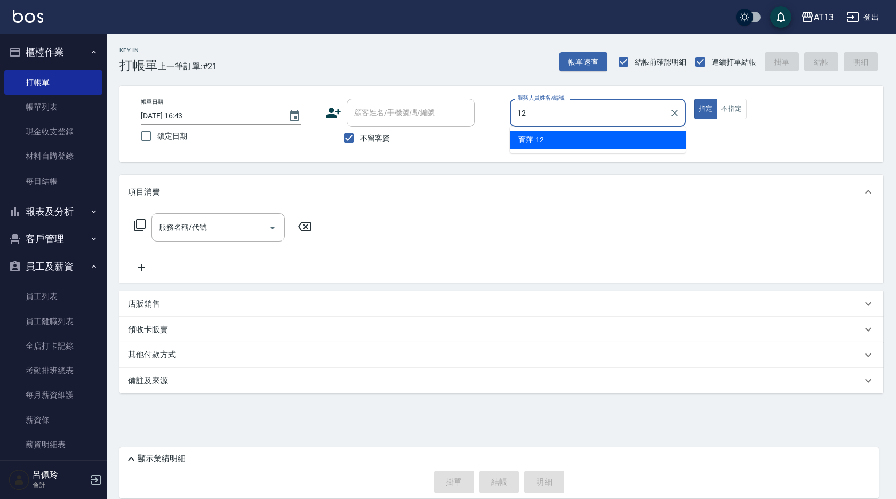
click at [533, 134] on div "育萍 -12" at bounding box center [598, 140] width 176 height 18
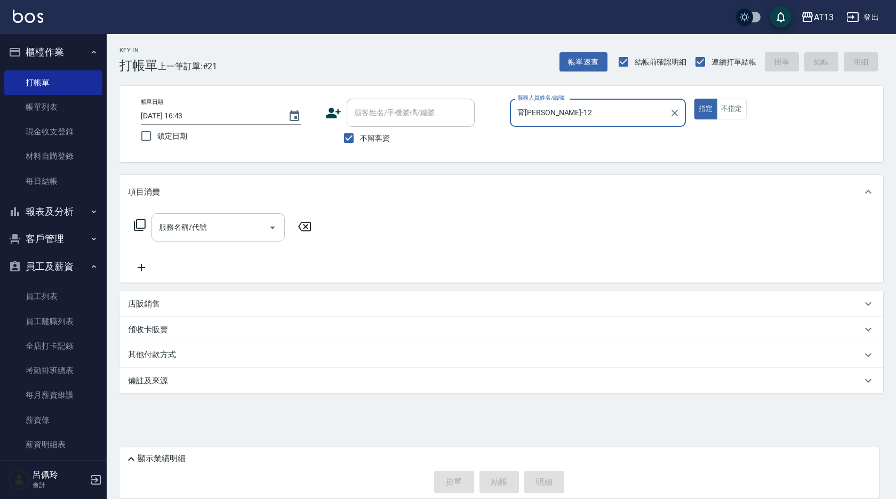
type input "育[PERSON_NAME]-12"
click at [215, 234] on input "服務名稱/代號" at bounding box center [210, 227] width 108 height 19
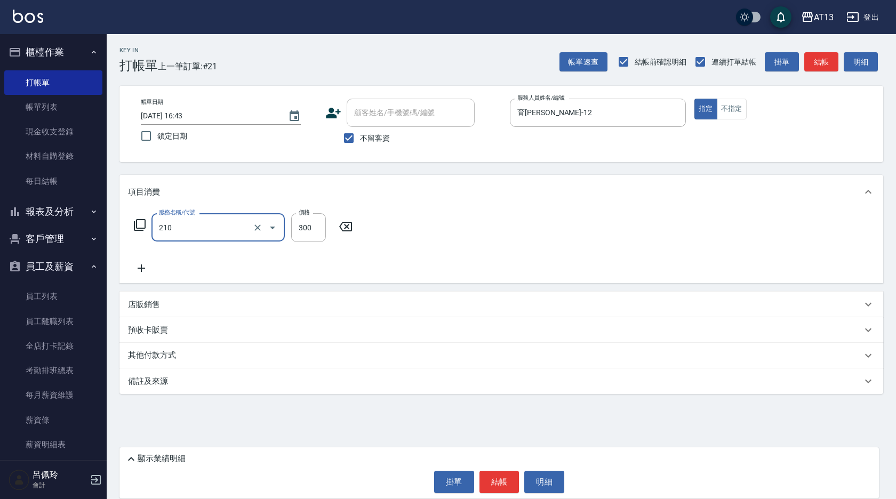
type input "歐娜洗髮精(210)"
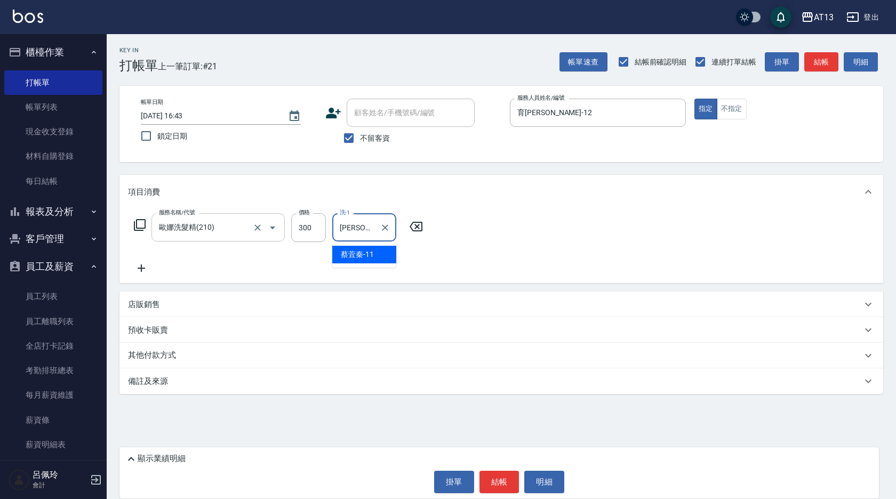
type input "[PERSON_NAME]-11"
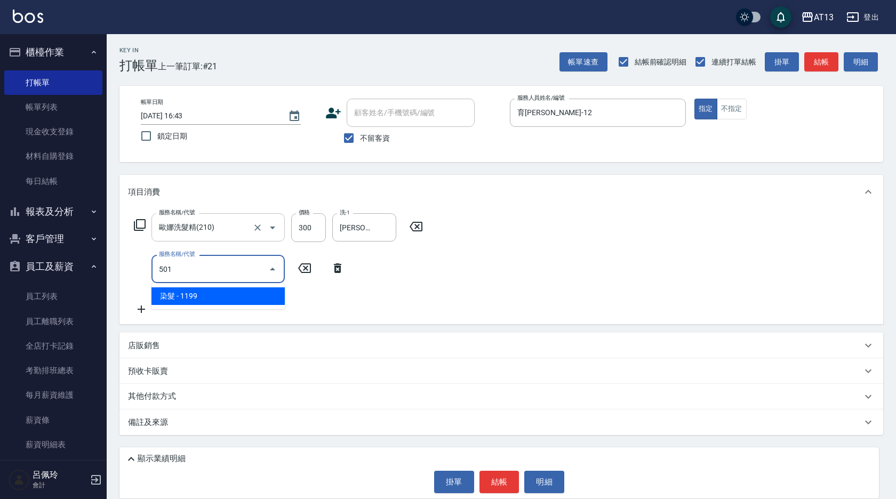
type input "染髮(501)"
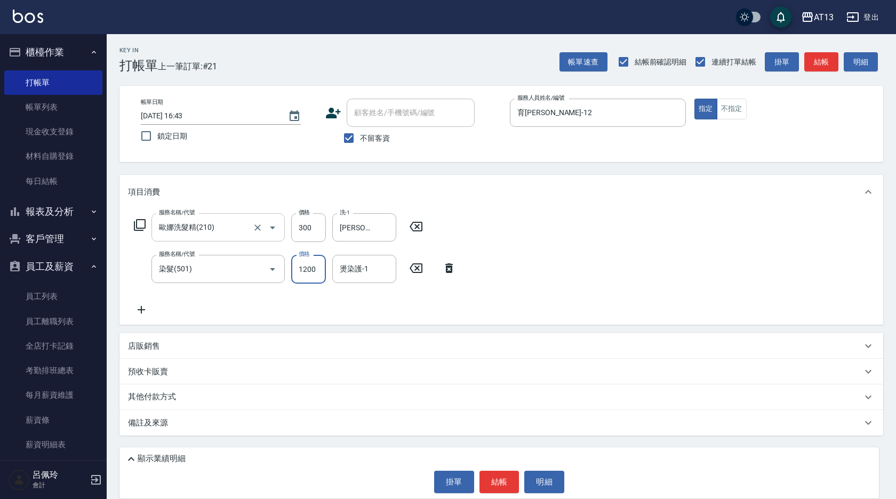
type input "1200"
type input "[PERSON_NAME]-11"
click at [501, 475] on button "結帳" at bounding box center [499, 482] width 40 height 22
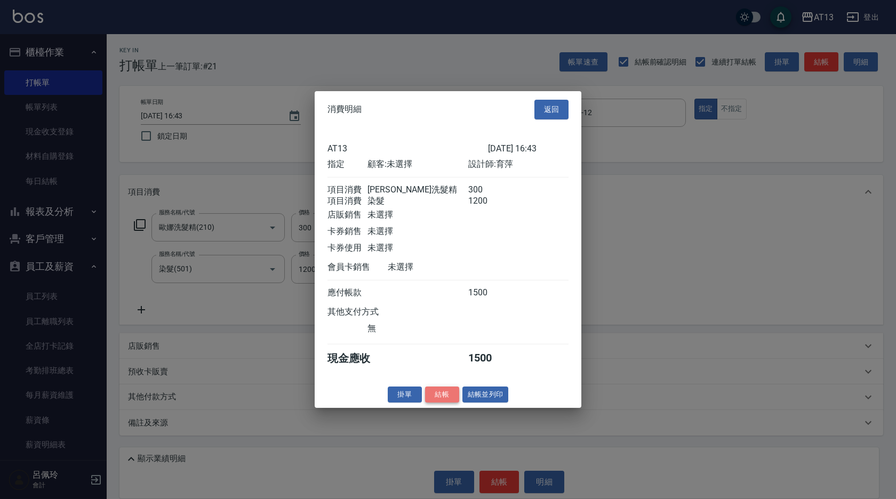
click at [431, 403] on button "結帳" at bounding box center [442, 394] width 34 height 17
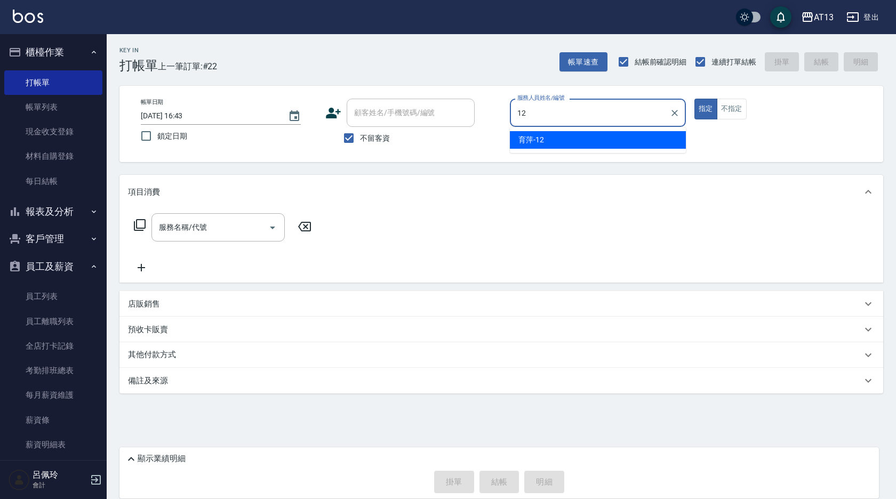
click at [648, 145] on div "育萍 -12" at bounding box center [598, 140] width 176 height 18
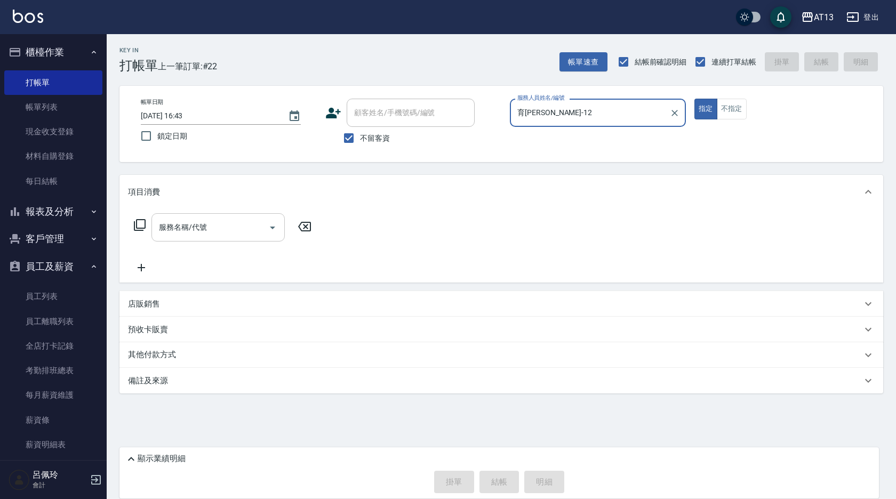
type input "育[PERSON_NAME]-12"
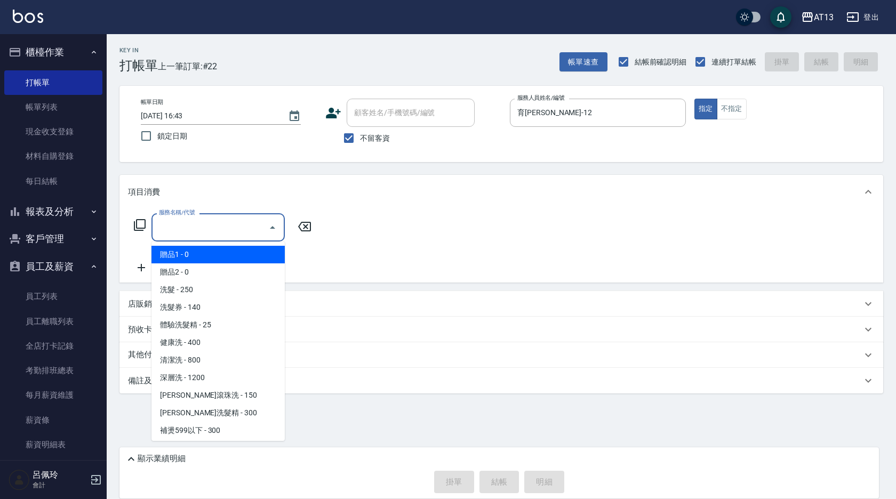
click at [219, 222] on input "服務名稱/代號" at bounding box center [210, 227] width 108 height 19
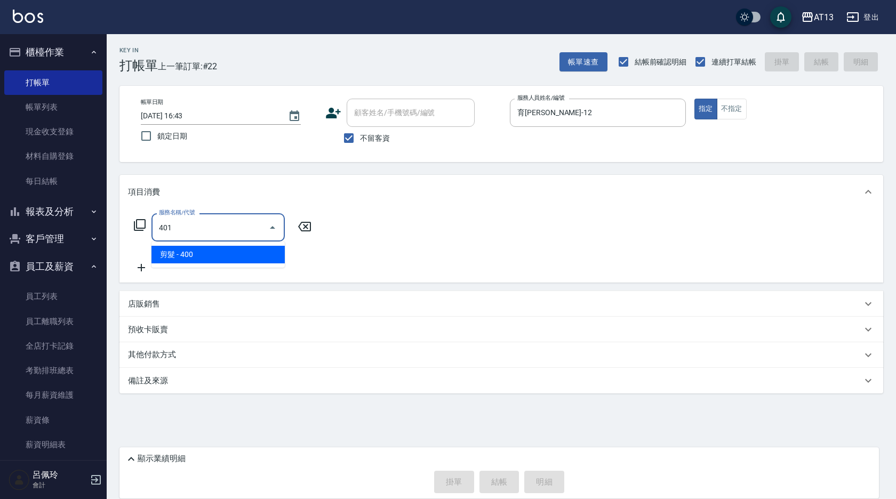
type input "剪髮(401)"
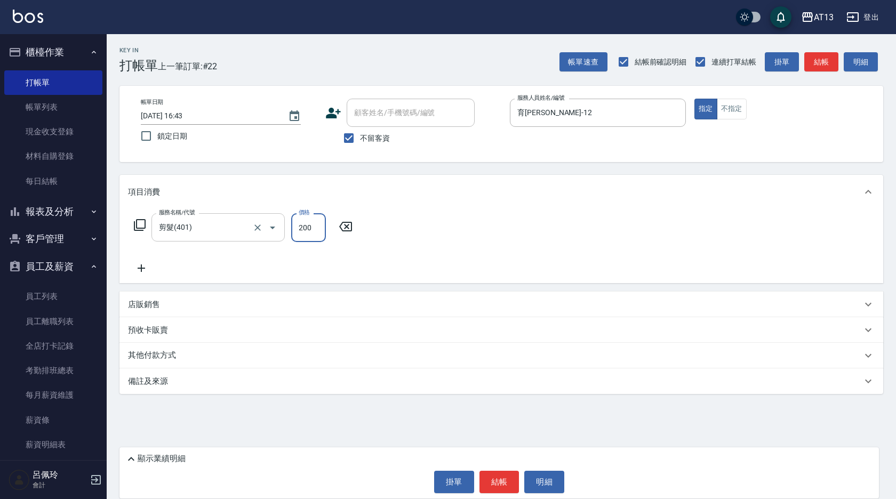
type input "200"
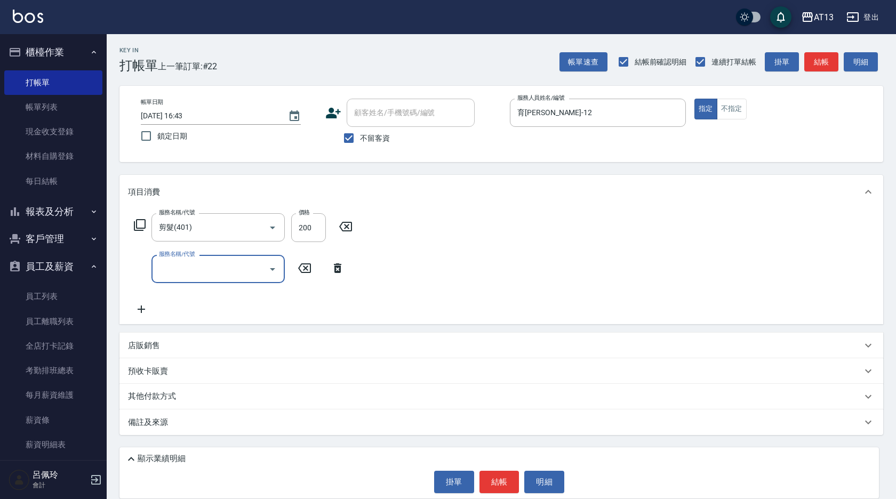
click at [450, 286] on div "服務名稱/代號 剪髮(401) 服務名稱/代號 價格 200 價格 服務名稱/代號 服務名稱/代號" at bounding box center [500, 266] width 763 height 115
drag, startPoint x: 503, startPoint y: 481, endPoint x: 510, endPoint y: 480, distance: 7.0
click at [502, 481] on button "結帳" at bounding box center [499, 482] width 40 height 22
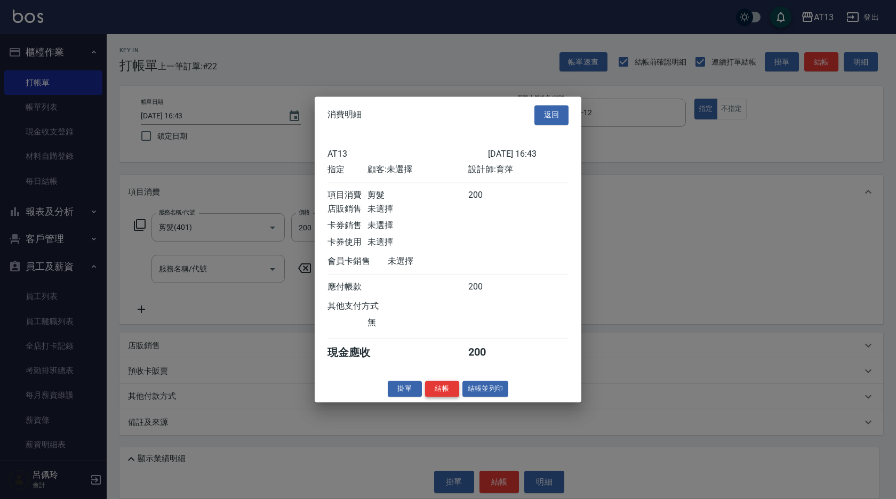
click at [438, 397] on button "結帳" at bounding box center [442, 389] width 34 height 17
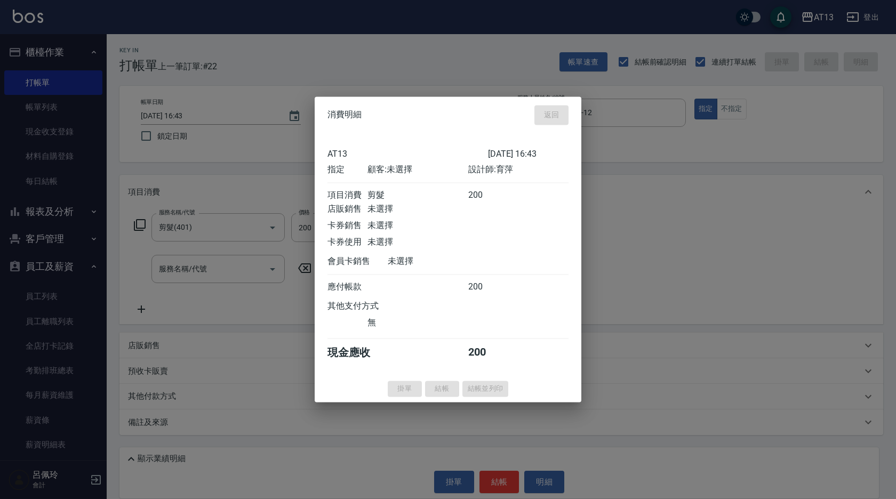
type input "[DATE] 16:44"
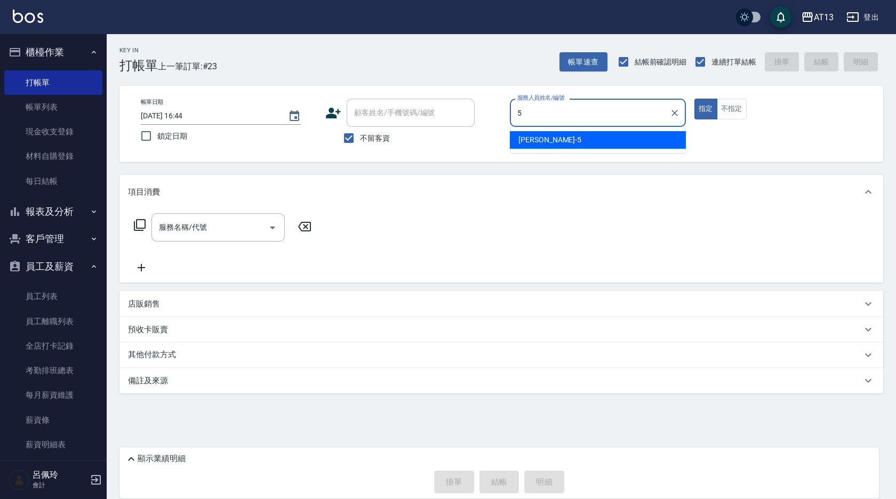
click at [528, 142] on span "[PERSON_NAME] -5" at bounding box center [549, 139] width 63 height 11
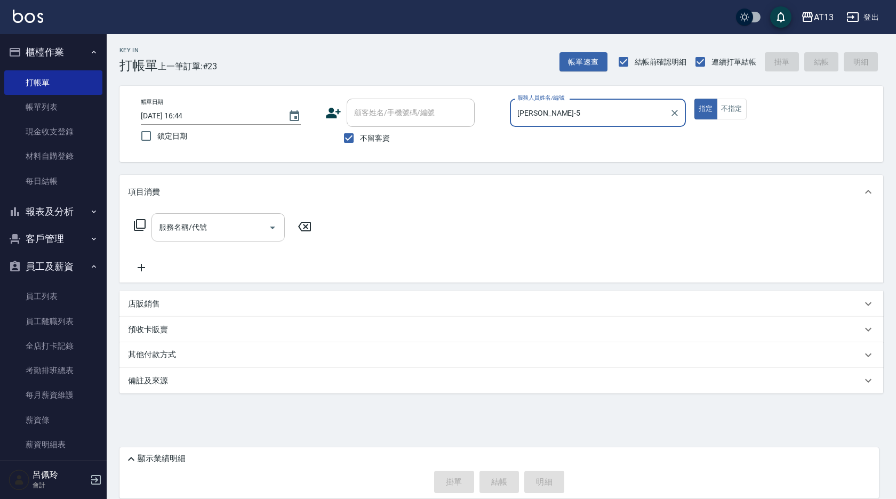
type input "[PERSON_NAME]-5"
click at [203, 233] on input "服務名稱/代號" at bounding box center [210, 227] width 108 height 19
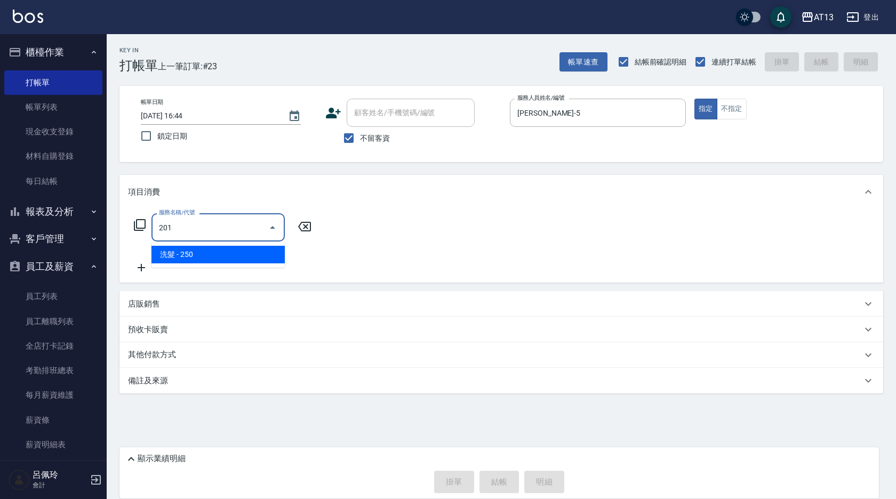
type input "洗髮(201)"
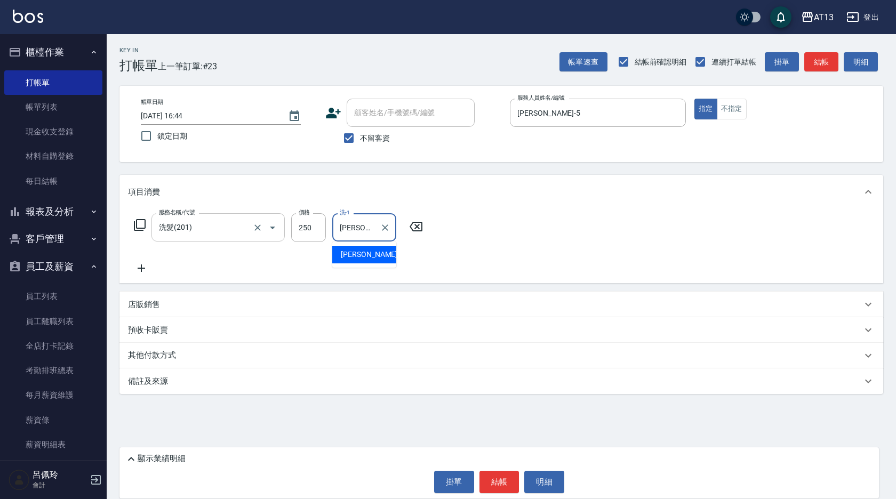
type input "[PERSON_NAME]-5"
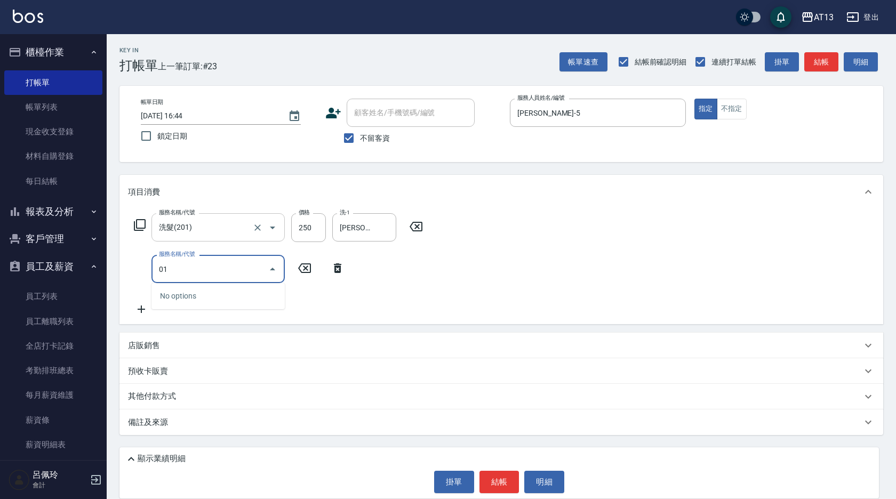
type input "0"
type input "剪髮(401)"
type input "200"
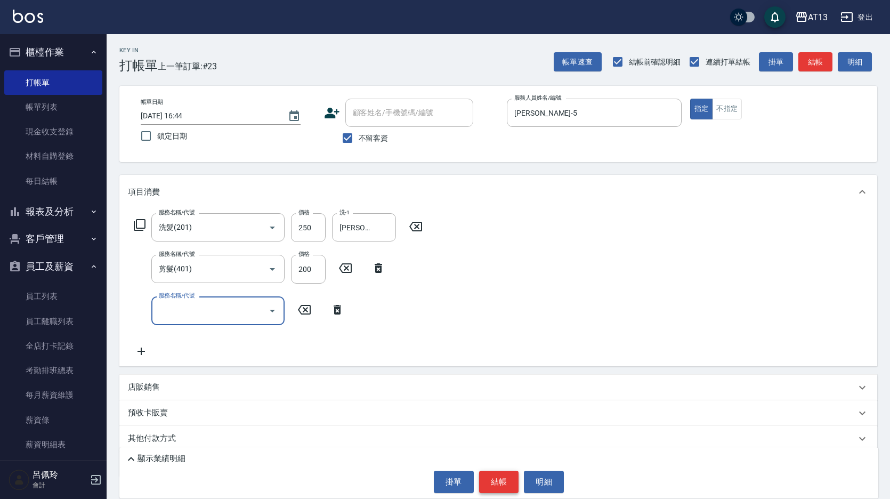
click at [503, 479] on button "結帳" at bounding box center [499, 482] width 40 height 22
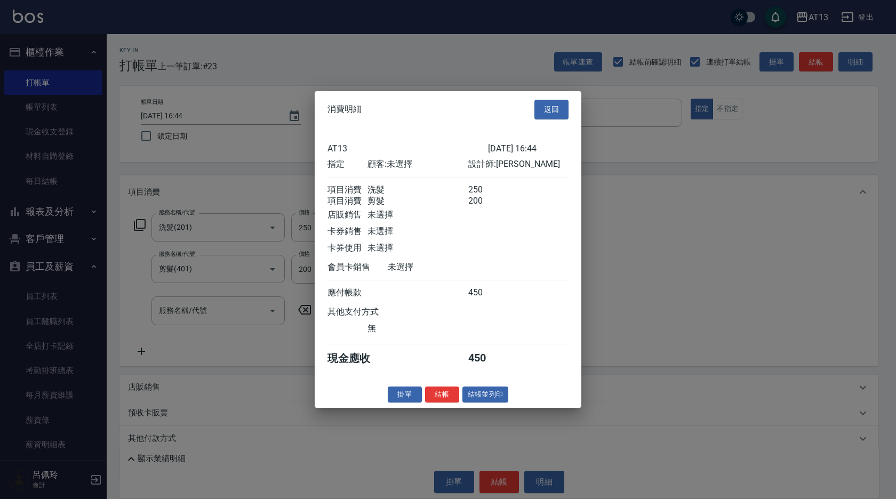
click at [434, 398] on button "結帳" at bounding box center [442, 394] width 34 height 17
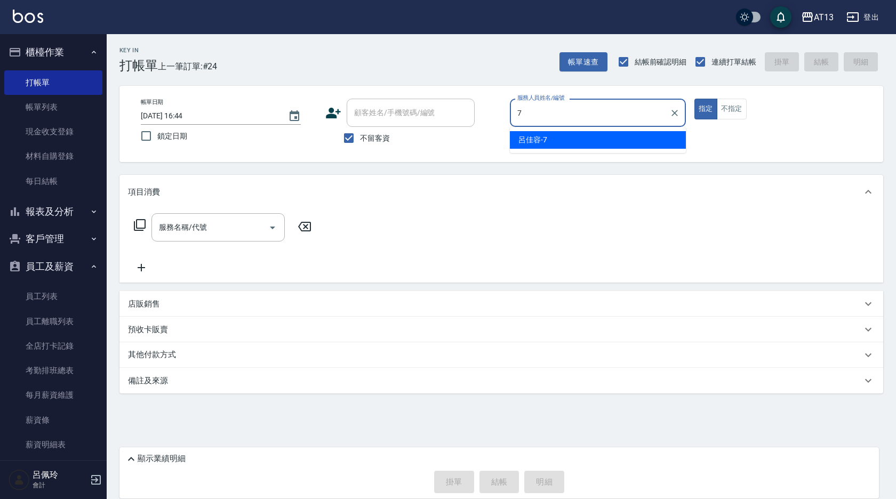
click at [539, 139] on span "[PERSON_NAME]-7" at bounding box center [532, 139] width 29 height 11
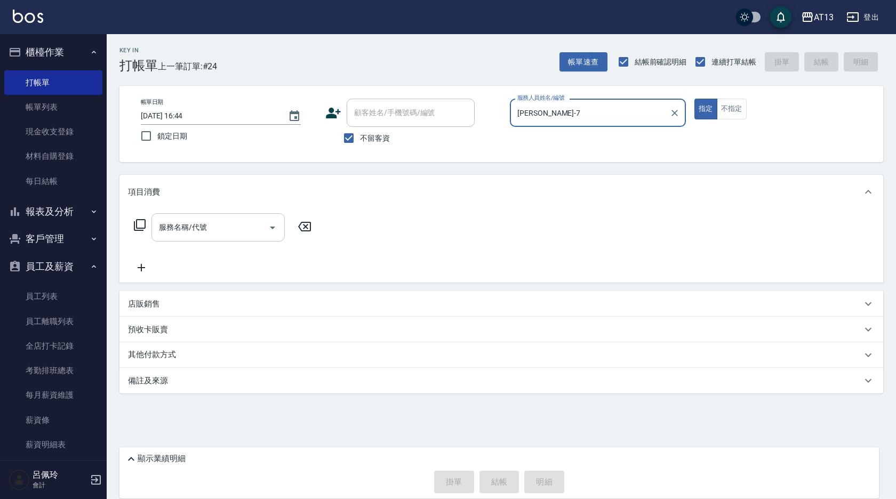
type input "[PERSON_NAME]-7"
click at [260, 224] on input "服務名稱/代號" at bounding box center [210, 227] width 108 height 19
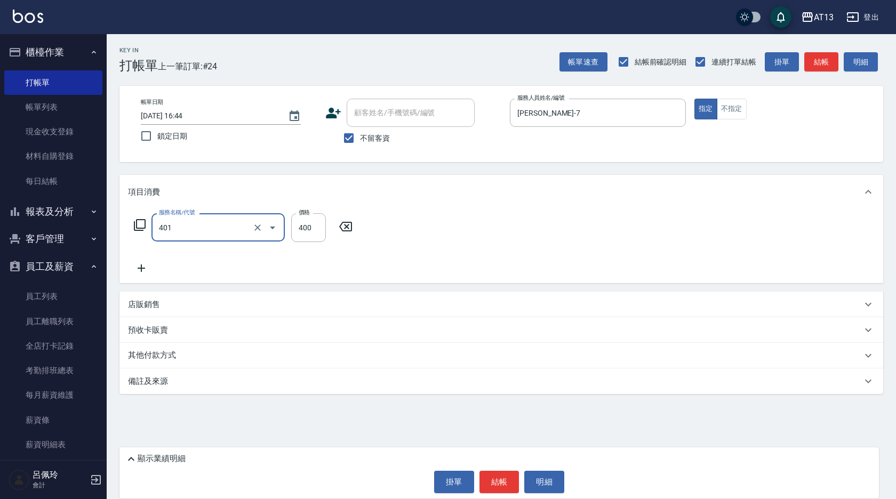
type input "剪髮(401)"
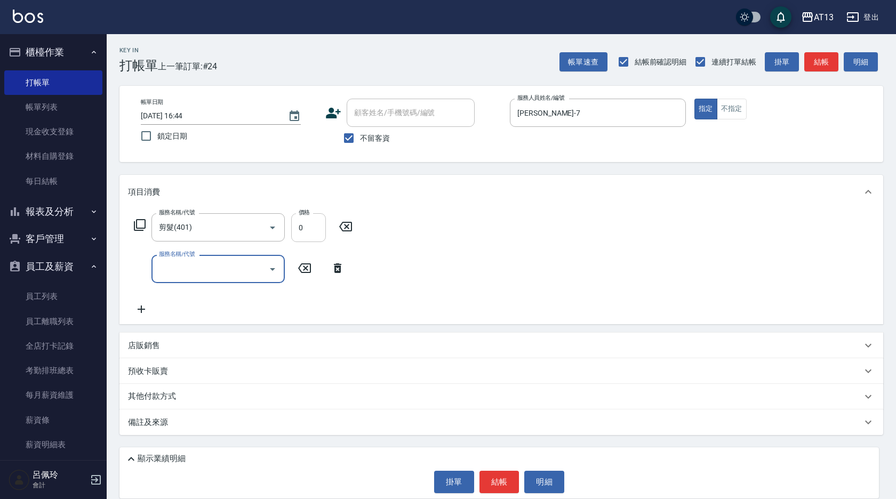
click at [302, 230] on input "0" at bounding box center [308, 227] width 35 height 29
type input "300"
click at [464, 208] on div "項目消費" at bounding box center [500, 192] width 763 height 34
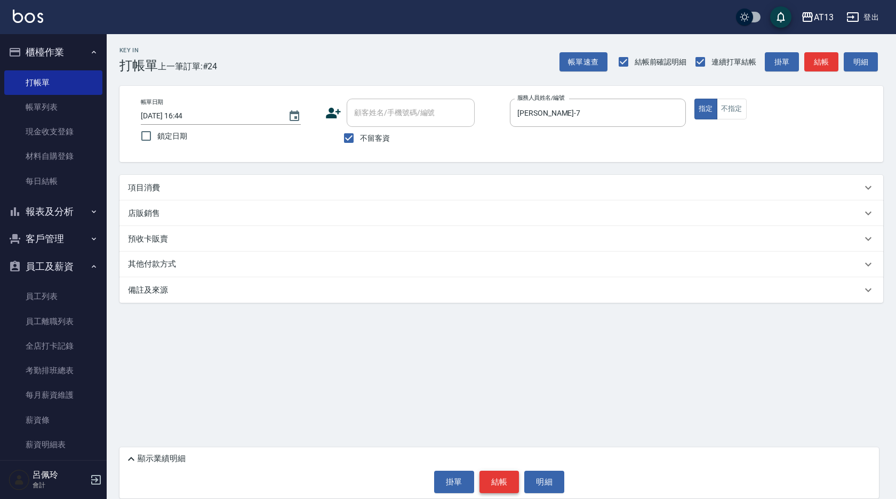
click at [518, 475] on button "結帳" at bounding box center [499, 482] width 40 height 22
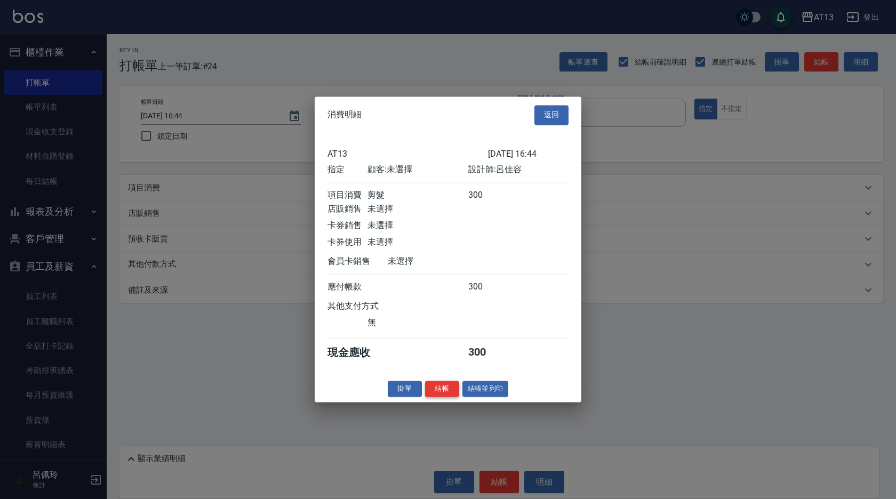
click at [449, 397] on button "結帳" at bounding box center [442, 389] width 34 height 17
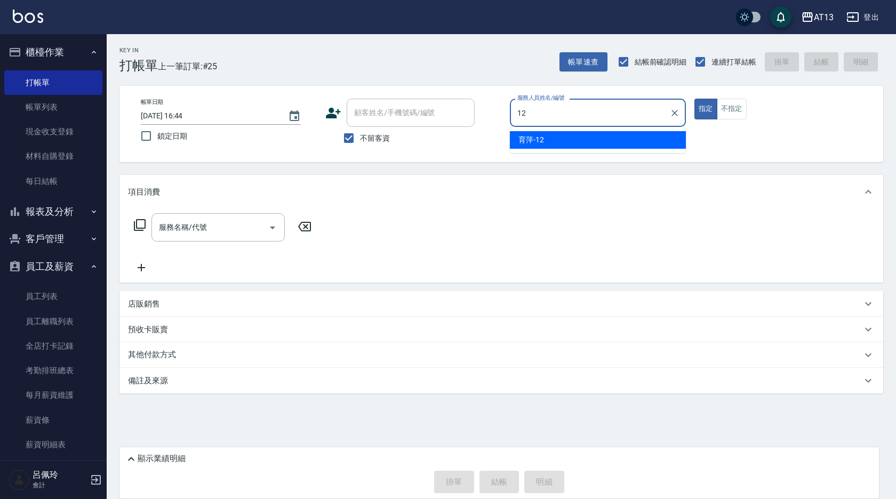
click at [552, 144] on div "育萍 -12" at bounding box center [598, 140] width 176 height 18
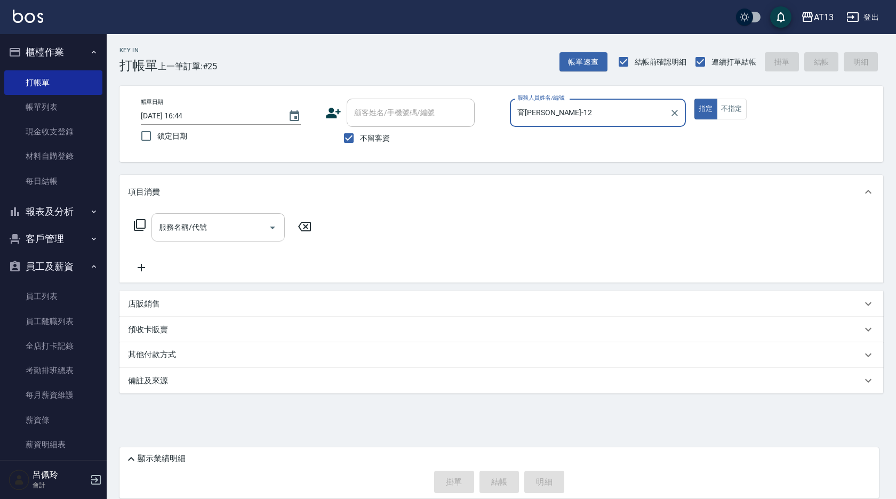
type input "育[PERSON_NAME]-12"
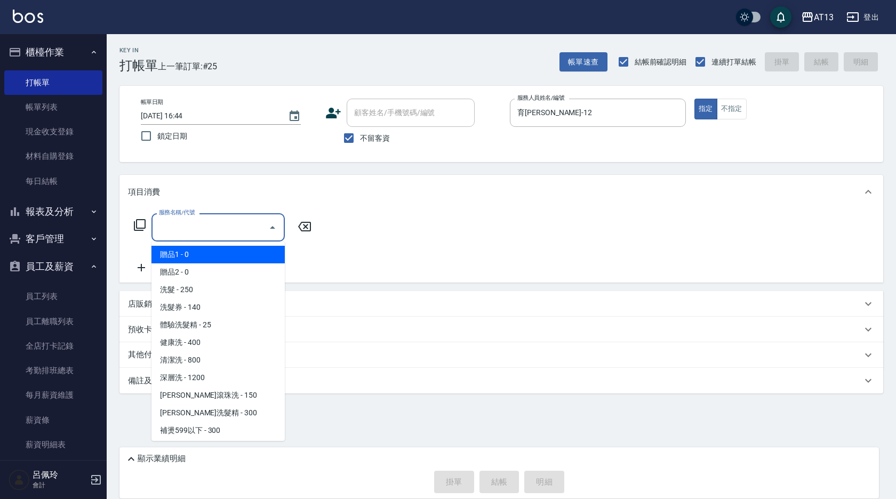
click at [226, 228] on input "服務名稱/代號" at bounding box center [210, 227] width 108 height 19
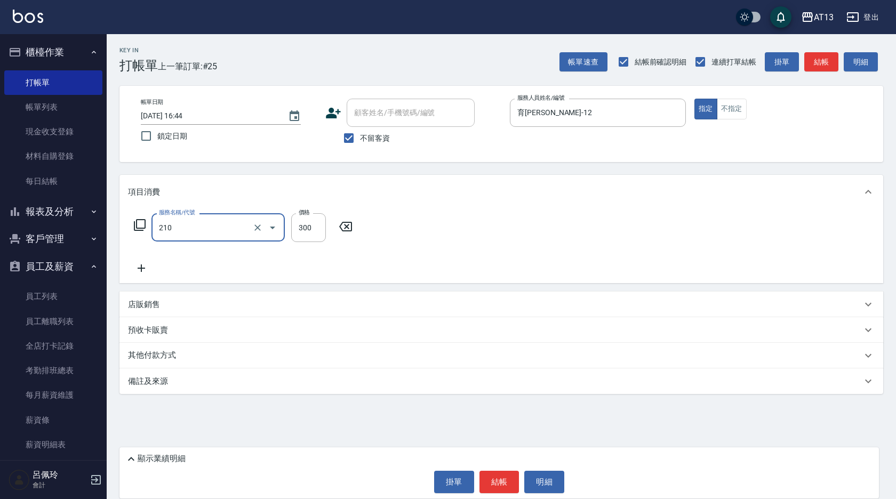
type input "歐娜洗髮精(210)"
type input "[PERSON_NAME]-11"
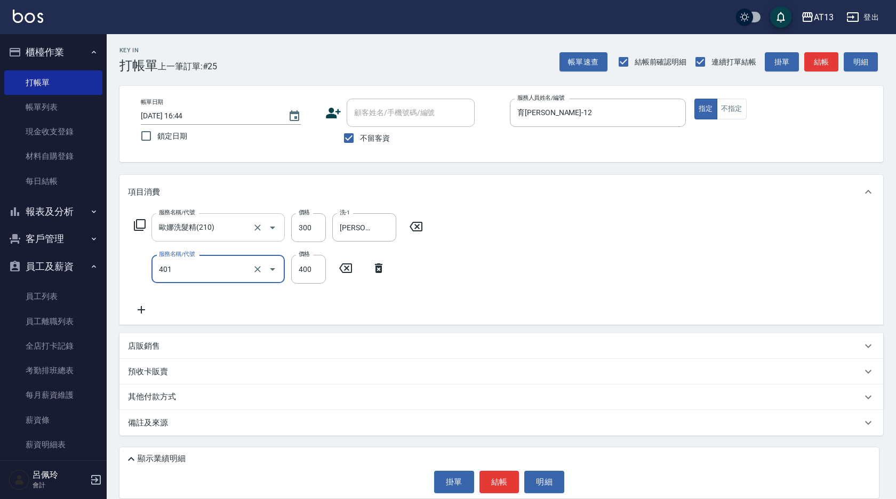
type input "剪髮(401)"
type input "500"
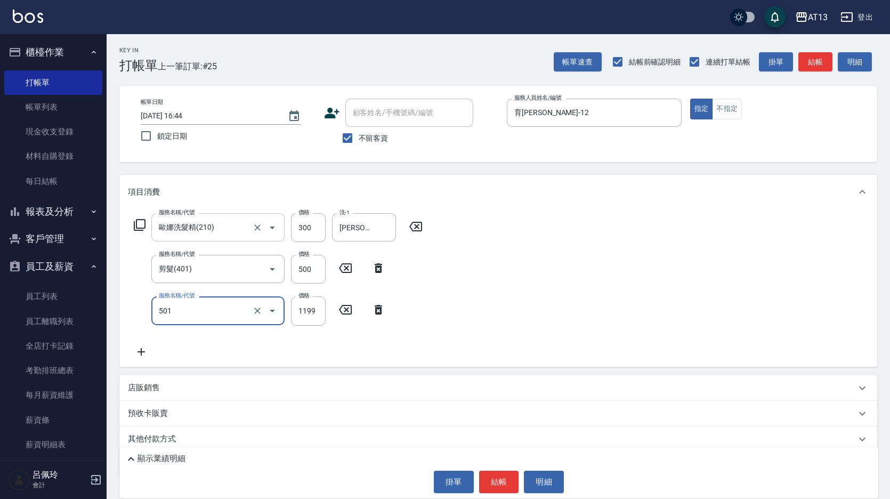
type input "染髮(501)"
type input "1700"
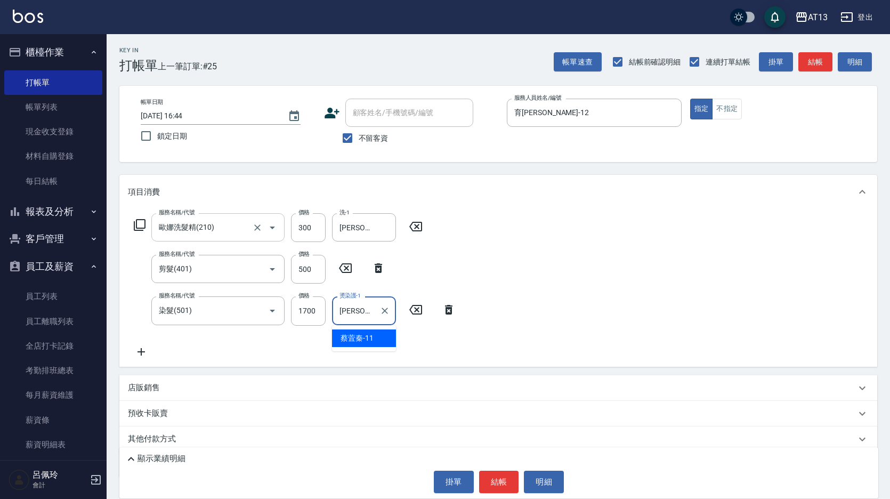
type input "[PERSON_NAME]-11"
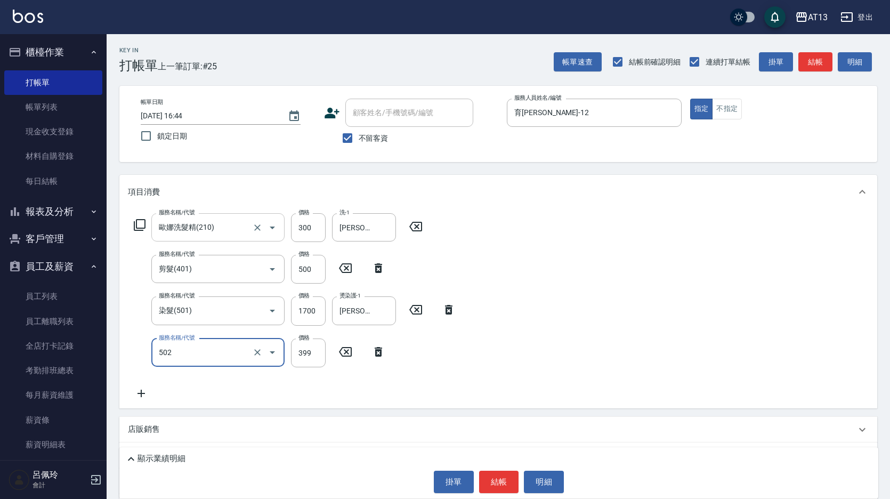
type input "挑染5束399(502)"
type input "1000"
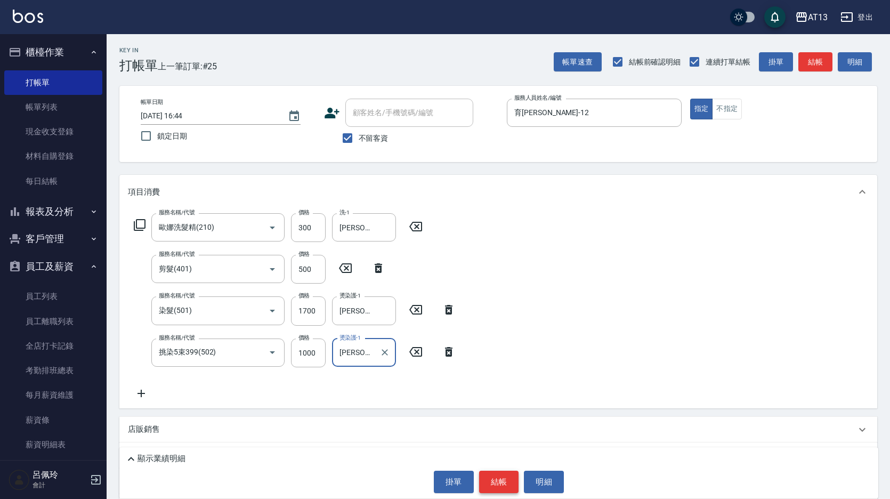
type input "[PERSON_NAME]-11"
click at [482, 488] on button "結帳" at bounding box center [499, 482] width 40 height 22
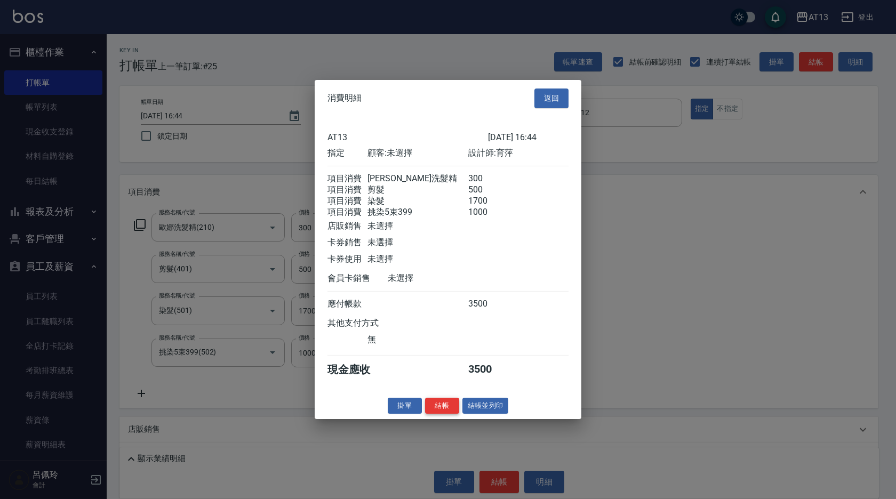
click at [446, 409] on button "結帳" at bounding box center [442, 405] width 34 height 17
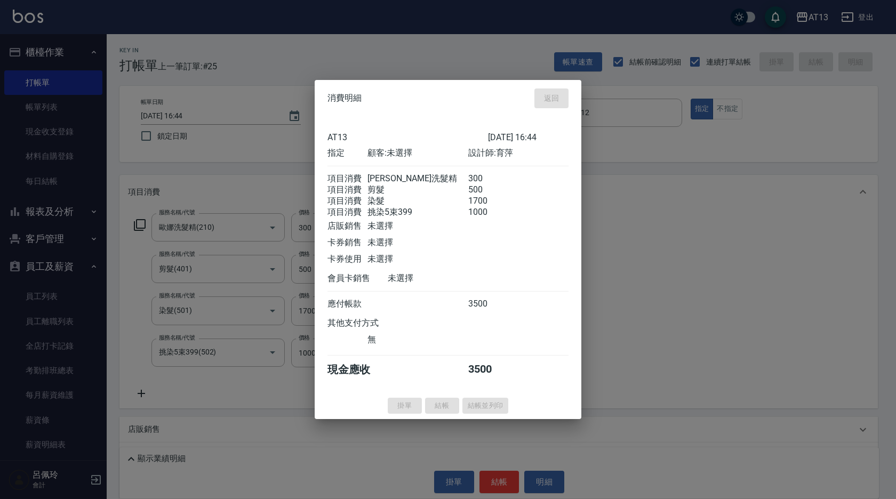
type input "[DATE] 16:45"
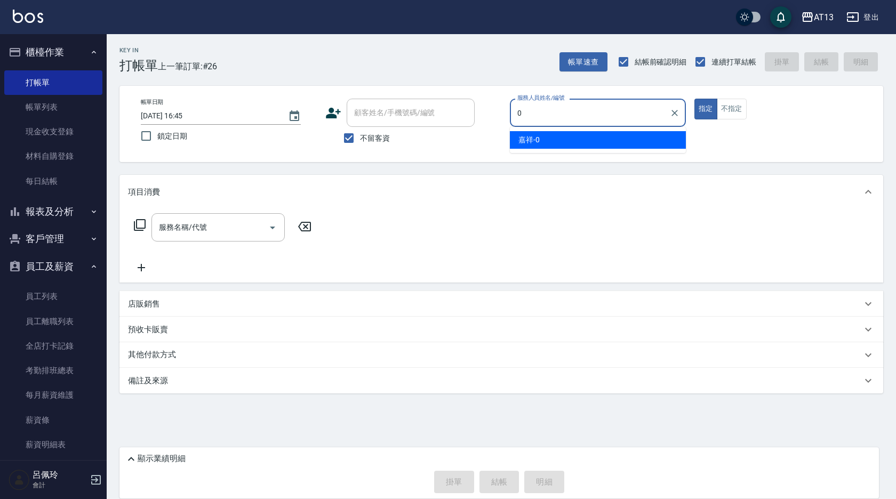
click at [597, 144] on div "嘉祥 -0" at bounding box center [598, 140] width 176 height 18
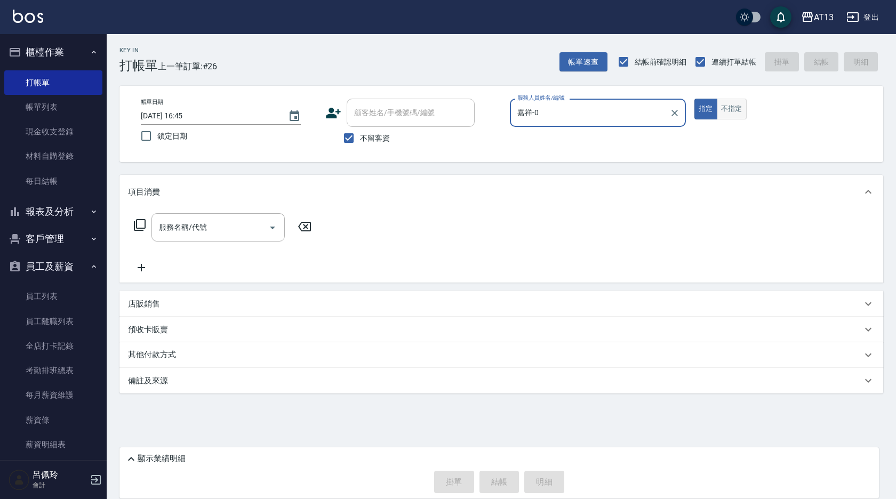
type input "嘉祥-0"
drag, startPoint x: 723, startPoint y: 109, endPoint x: 711, endPoint y: 114, distance: 12.5
click at [722, 109] on button "不指定" at bounding box center [732, 109] width 30 height 21
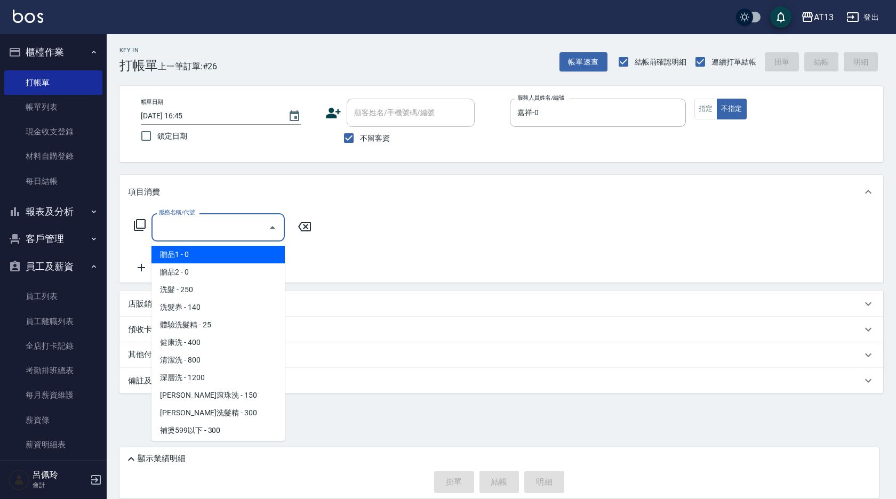
click at [168, 226] on input "服務名稱/代號" at bounding box center [210, 227] width 108 height 19
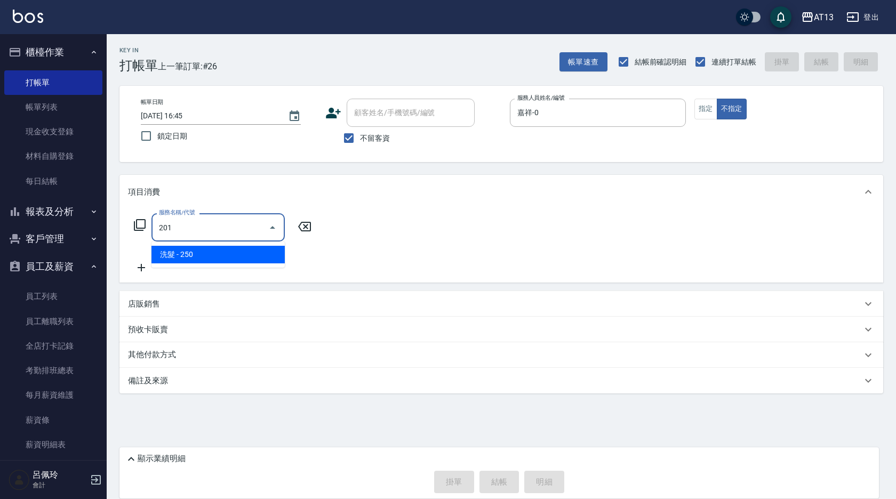
type input "洗髮(201)"
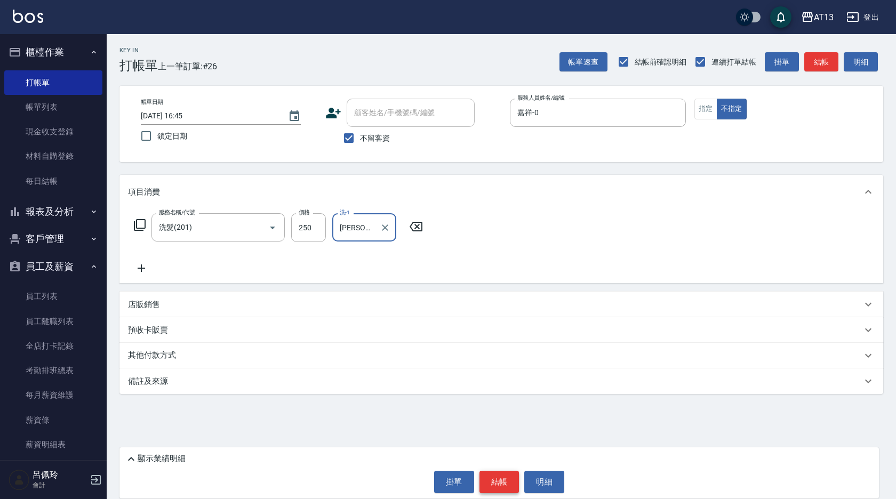
type input "[PERSON_NAME]-26"
click at [495, 481] on button "結帳" at bounding box center [499, 482] width 40 height 22
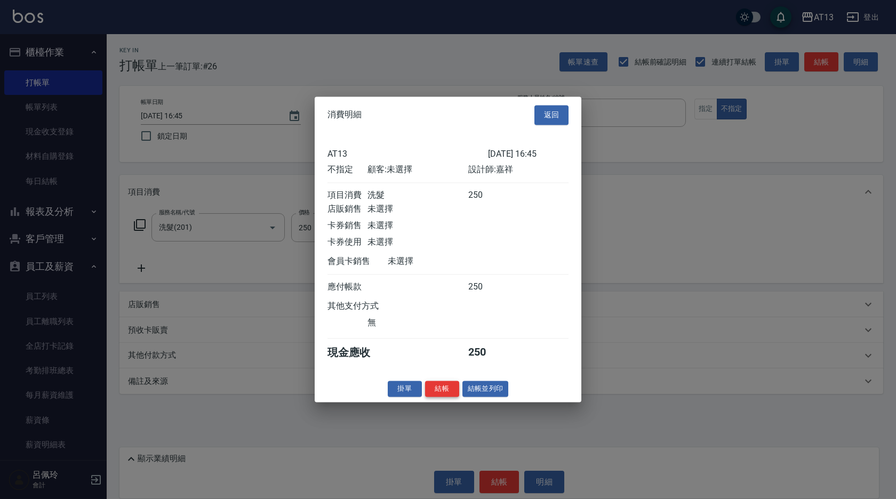
click at [444, 396] on button "結帳" at bounding box center [442, 389] width 34 height 17
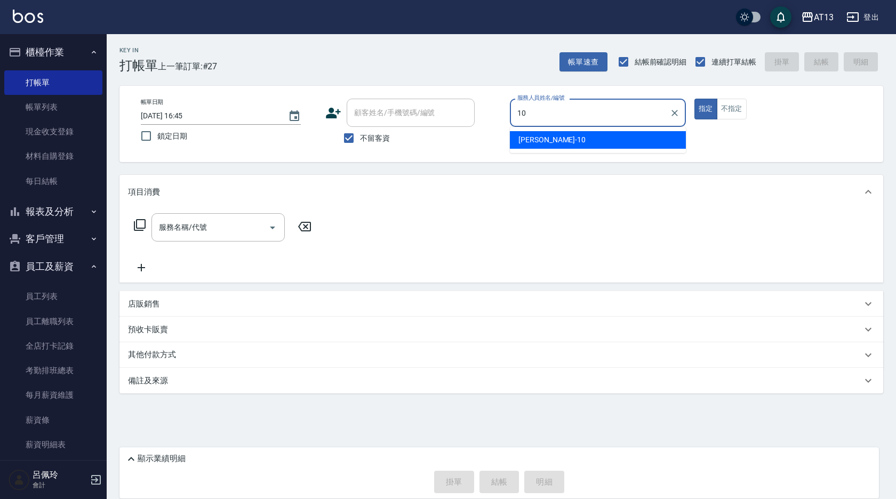
click at [630, 138] on div "[PERSON_NAME] -10" at bounding box center [598, 140] width 176 height 18
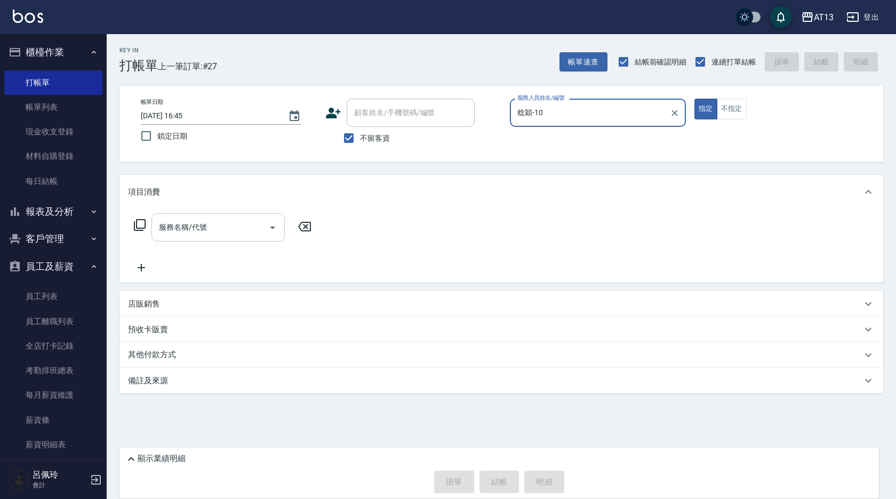
type input "稔穎-10"
click at [203, 229] on input "服務名稱/代號" at bounding box center [210, 227] width 108 height 19
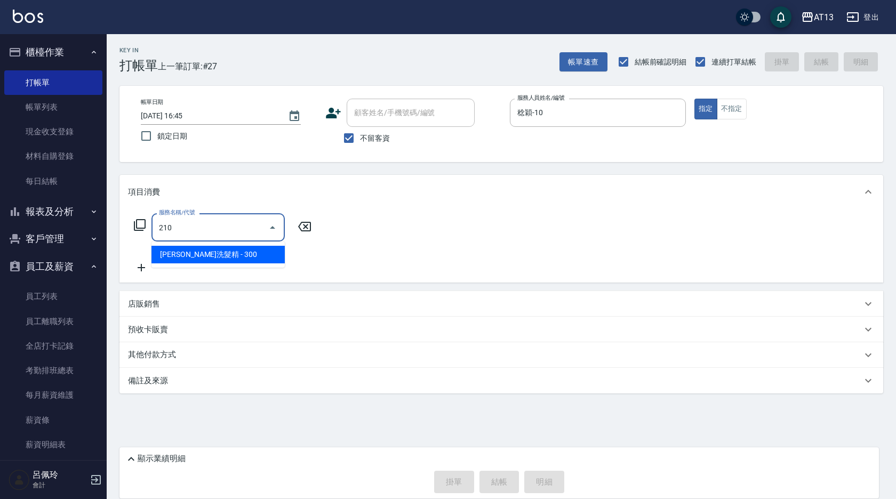
type input "歐娜洗髮精(210)"
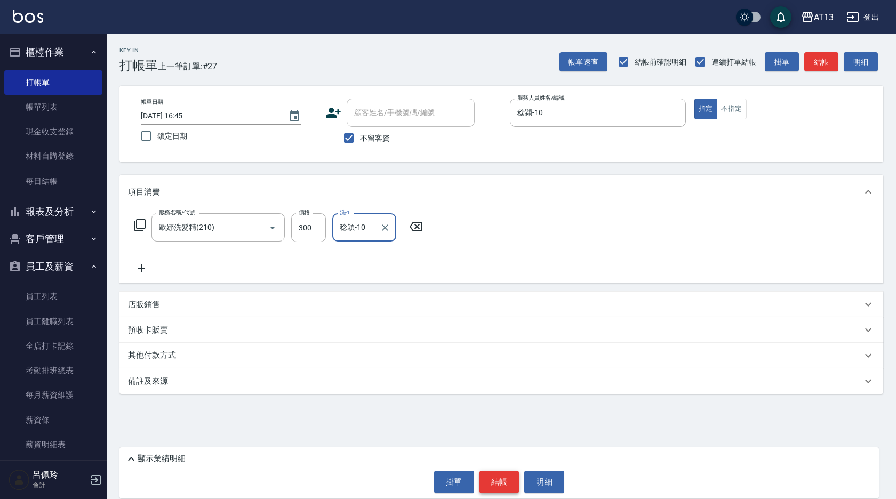
type input "稔穎-10"
click at [495, 491] on button "結帳" at bounding box center [499, 482] width 40 height 22
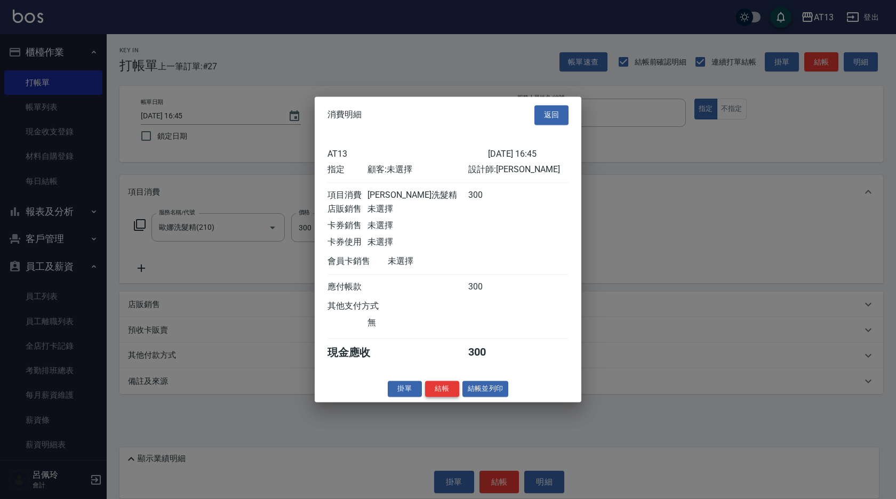
click at [444, 391] on button "結帳" at bounding box center [442, 389] width 34 height 17
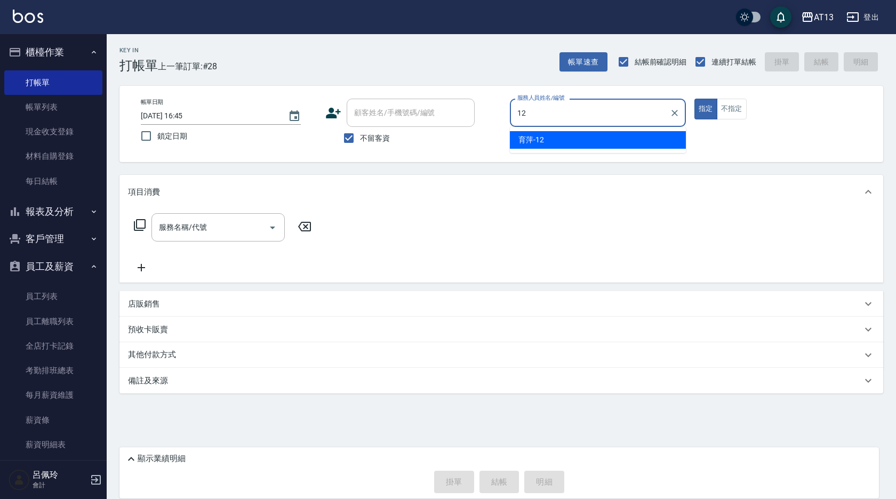
click at [657, 142] on div "育萍 -12" at bounding box center [598, 140] width 176 height 18
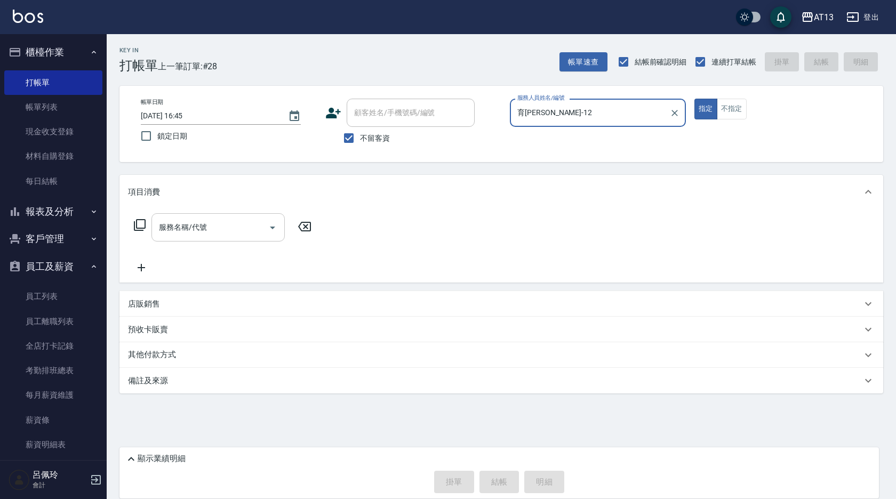
type input "育[PERSON_NAME]-12"
click at [215, 224] on input "服務名稱/代號" at bounding box center [210, 227] width 108 height 19
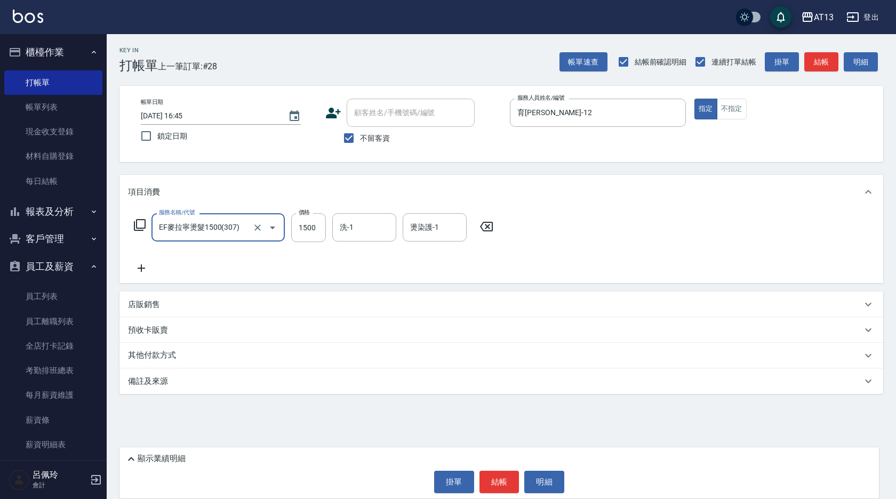
type input "EF麥拉寧燙髮1500(307)"
click at [471, 230] on form "燙染護-1 燙染護-1" at bounding box center [438, 227] width 70 height 28
click at [493, 225] on icon at bounding box center [486, 227] width 13 height 10
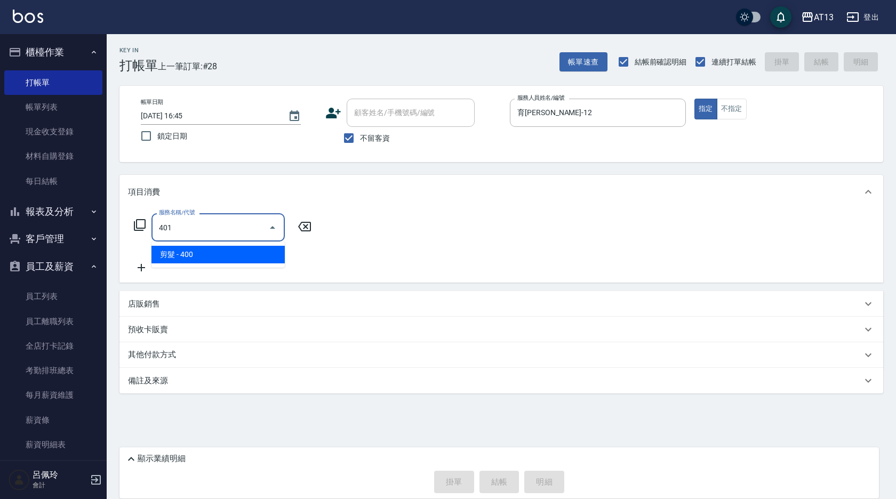
type input "剪髮(401)"
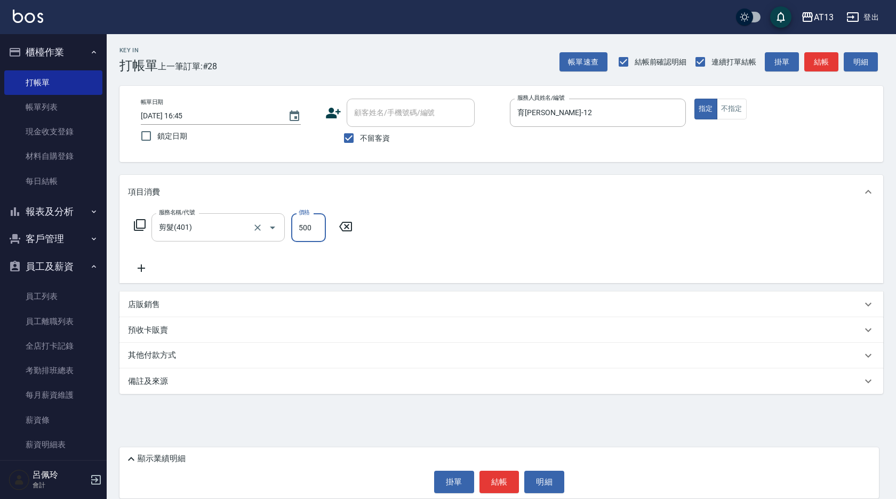
type input "500"
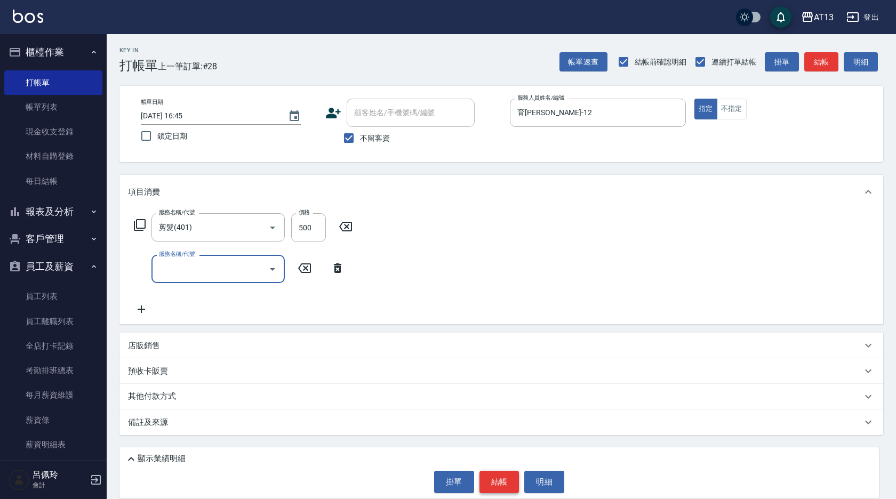
click at [495, 480] on button "結帳" at bounding box center [499, 482] width 40 height 22
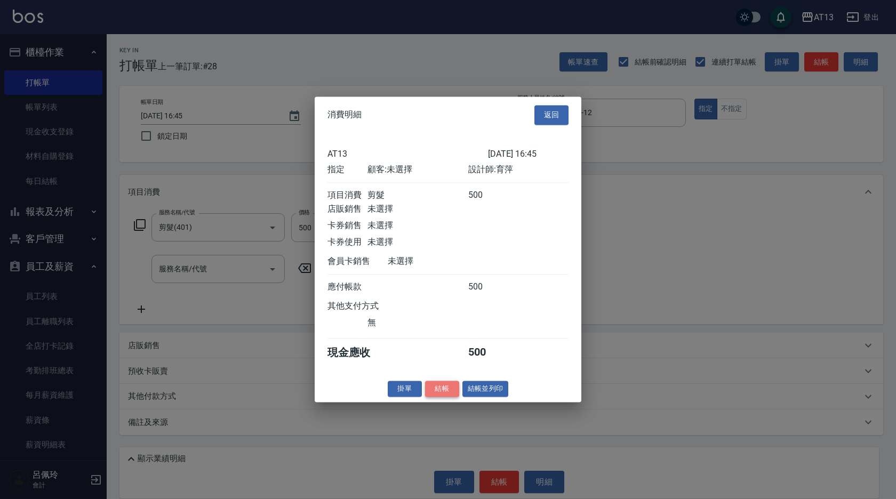
click at [444, 397] on button "結帳" at bounding box center [442, 389] width 34 height 17
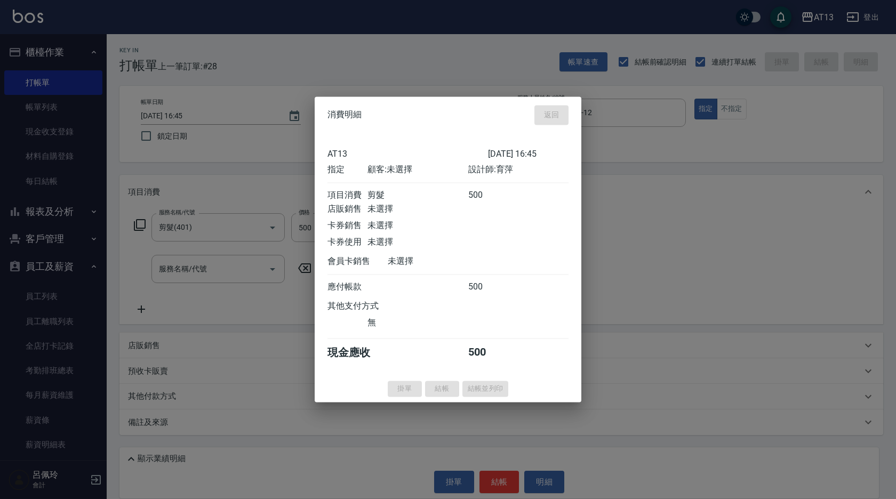
type input "[DATE] 16:46"
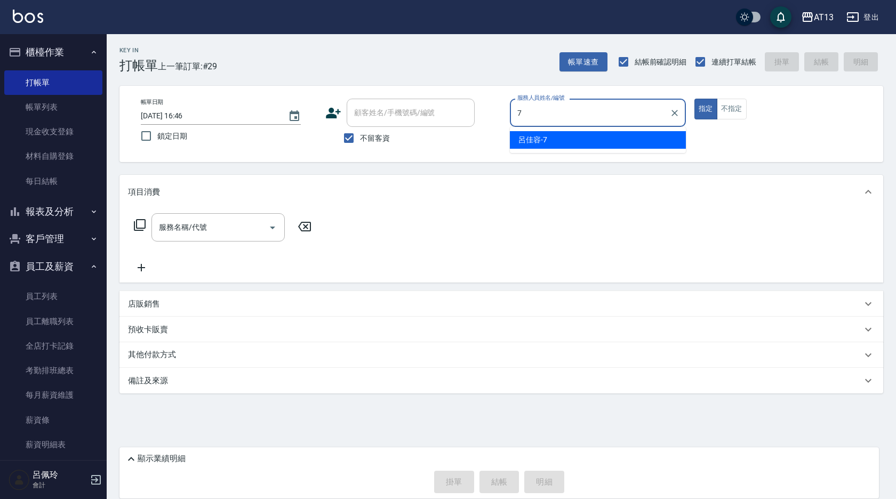
click at [528, 139] on span "[PERSON_NAME]-7" at bounding box center [532, 139] width 29 height 11
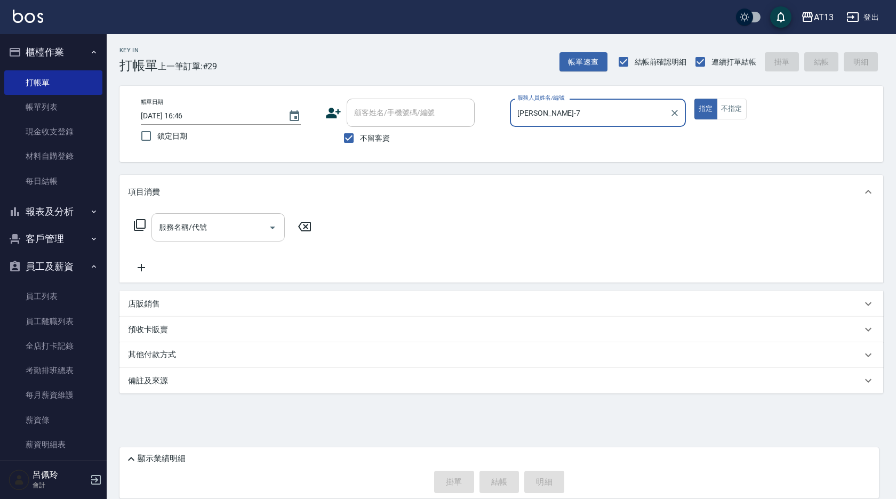
type input "[PERSON_NAME]-7"
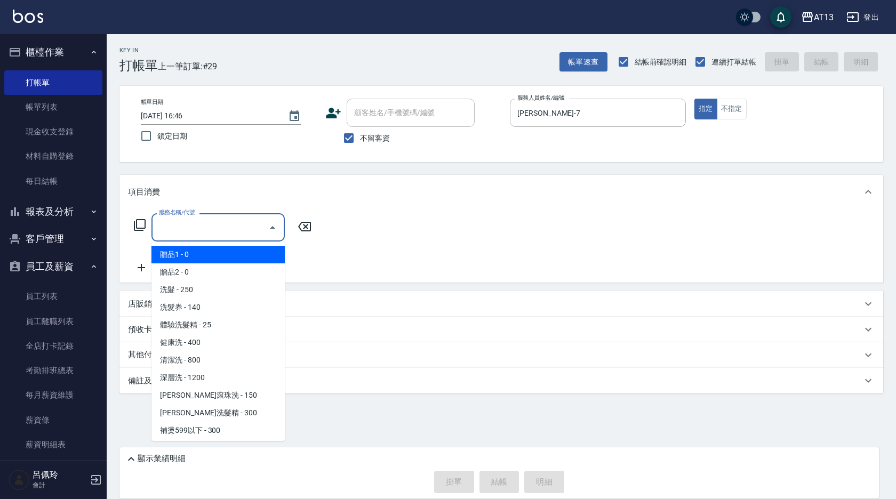
click at [247, 226] on input "服務名稱/代號" at bounding box center [210, 227] width 108 height 19
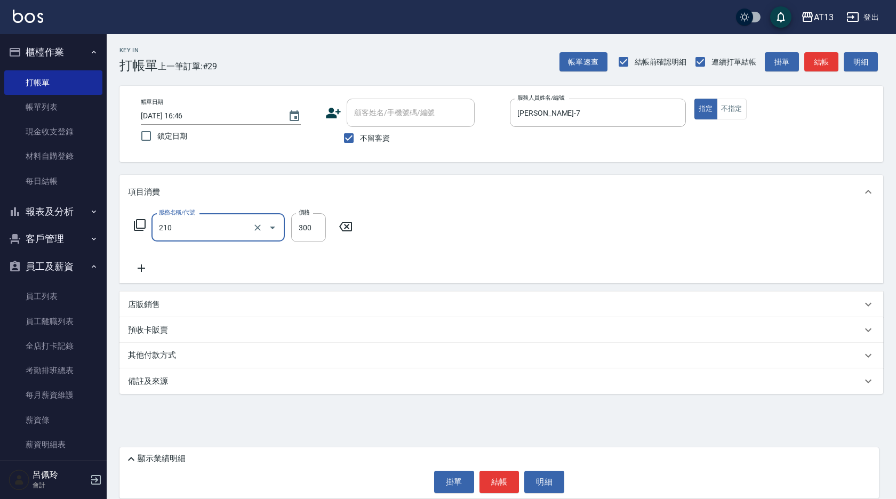
type input "歐娜洗髮精(210)"
type input "[PERSON_NAME]-7"
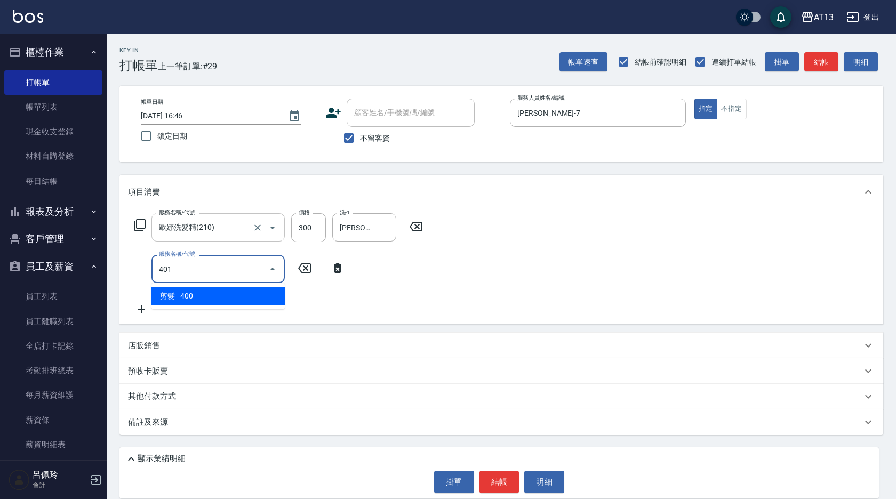
type input "剪髮(401)"
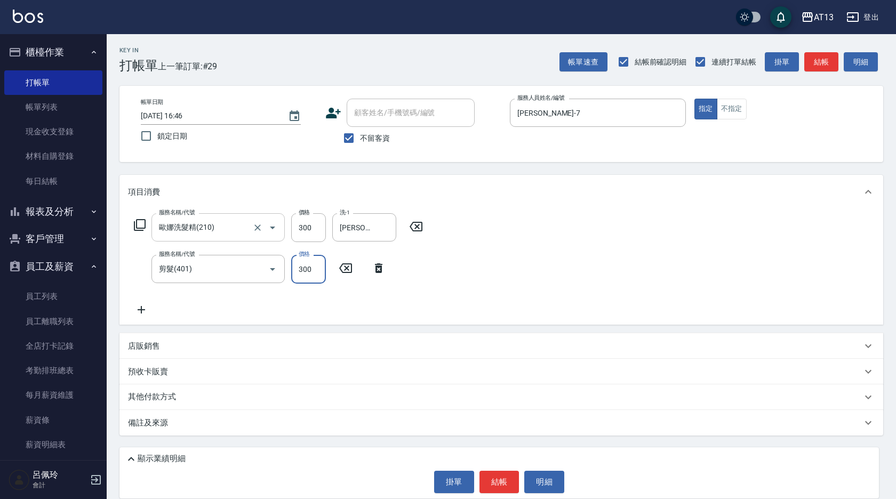
type input "300"
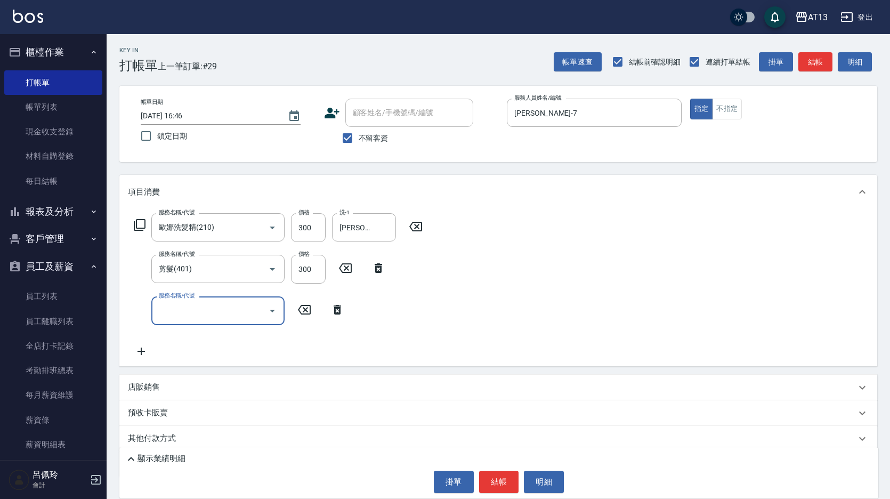
drag, startPoint x: 630, startPoint y: 326, endPoint x: 557, endPoint y: 419, distance: 118.8
click at [629, 329] on div "服務名稱/代號 [PERSON_NAME]洗髮精(210) 服務名稱/代號 價格 300 價格 洗-1 [PERSON_NAME]-7 洗-1 服務名稱/代號…" at bounding box center [498, 287] width 758 height 157
click at [509, 481] on button "結帳" at bounding box center [499, 482] width 40 height 22
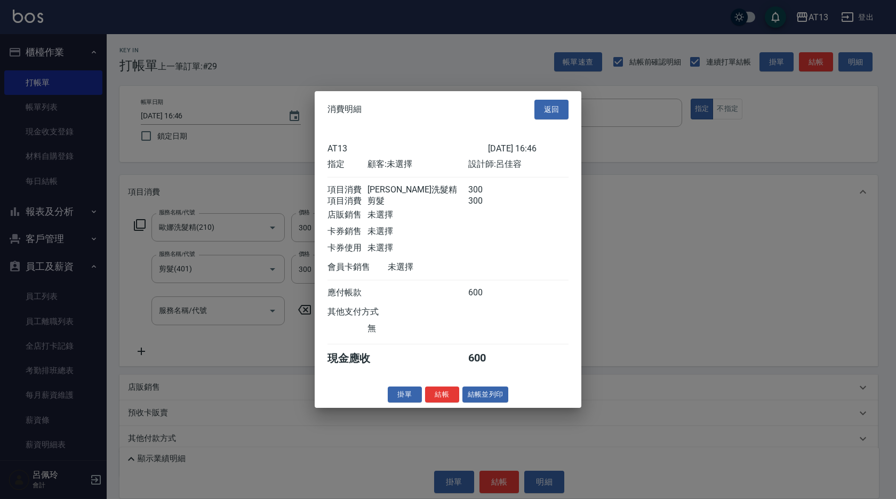
click at [425, 390] on div "消費明細 返回 AT13 [DATE] 16:46 指定 顧客: 未選擇 設計師: [PERSON_NAME] 項目消費 歐娜洗髮精 300 項目消費 剪髮 …" at bounding box center [448, 249] width 267 height 317
click at [432, 398] on button "結帳" at bounding box center [442, 394] width 34 height 17
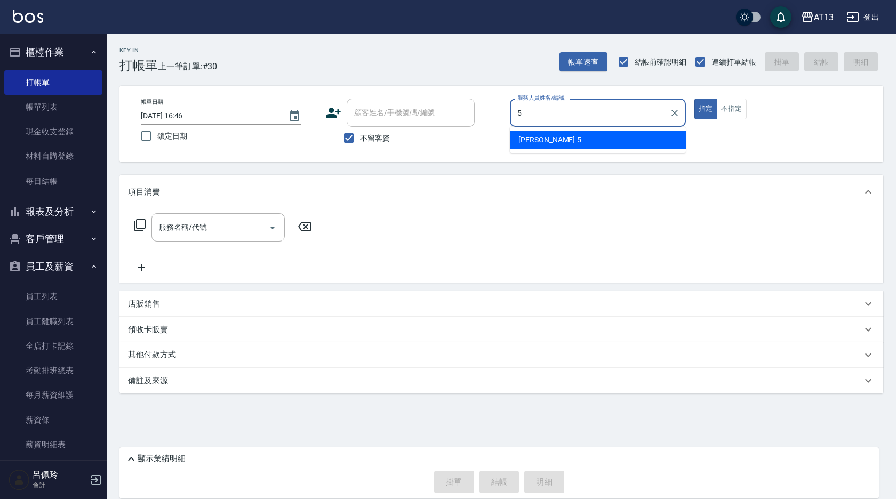
click at [540, 138] on span "[PERSON_NAME] -5" at bounding box center [549, 139] width 63 height 11
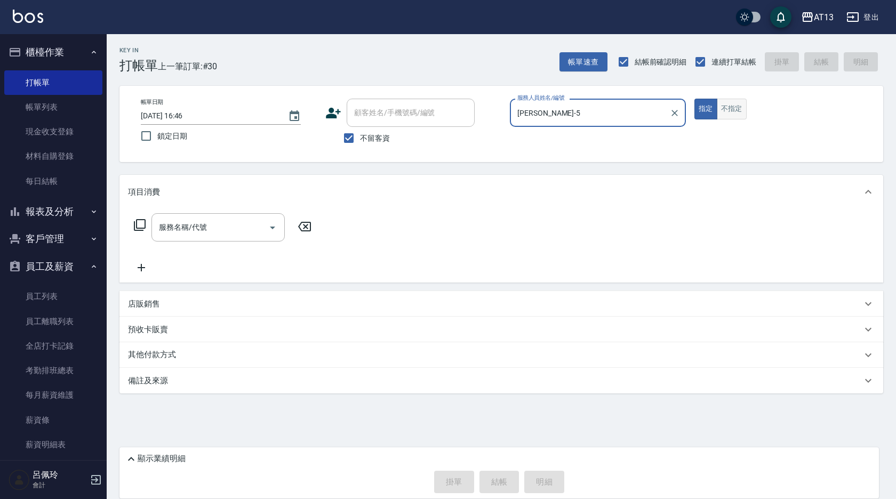
type input "[PERSON_NAME]-5"
click at [722, 104] on button "不指定" at bounding box center [732, 109] width 30 height 21
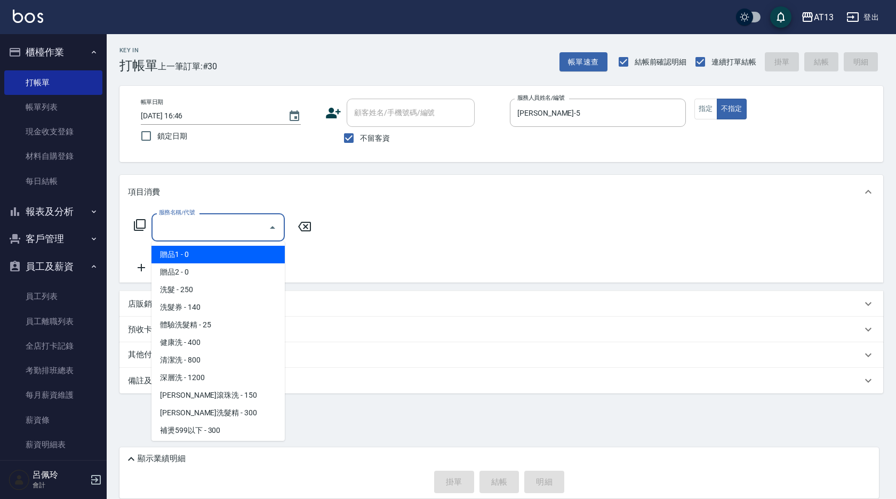
click at [222, 229] on input "服務名稱/代號" at bounding box center [210, 227] width 108 height 19
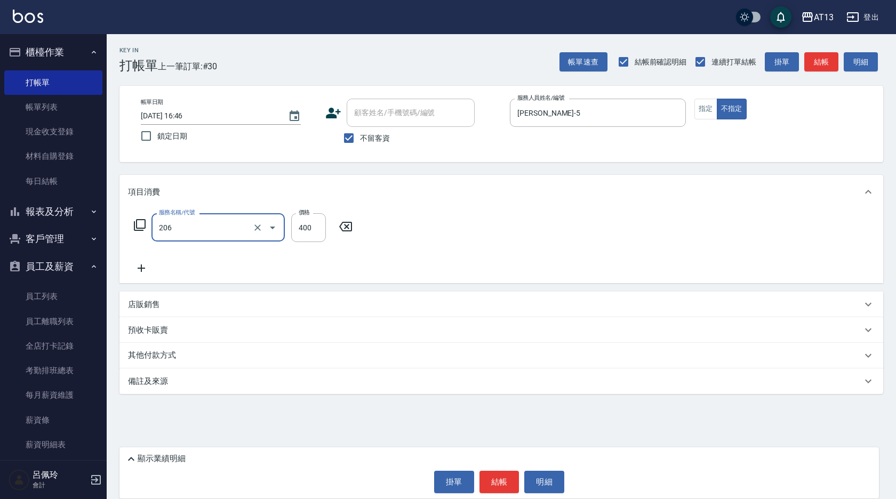
type input "健康洗(206)"
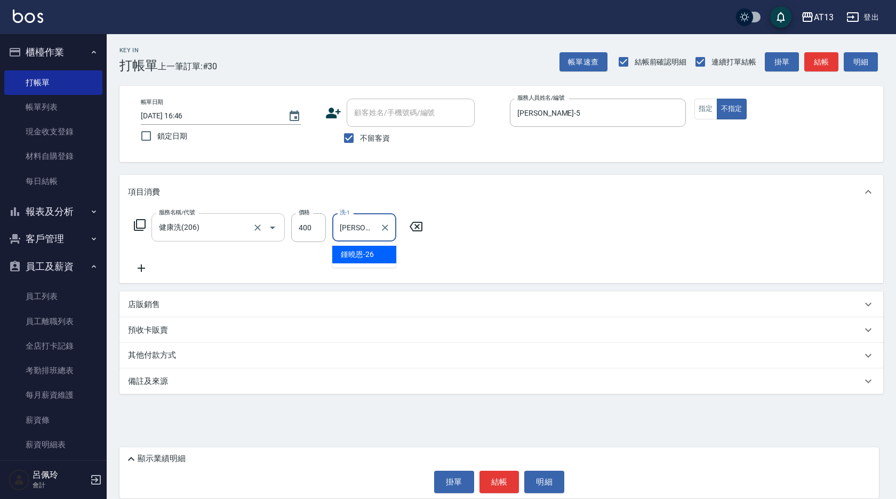
type input "[PERSON_NAME]-26"
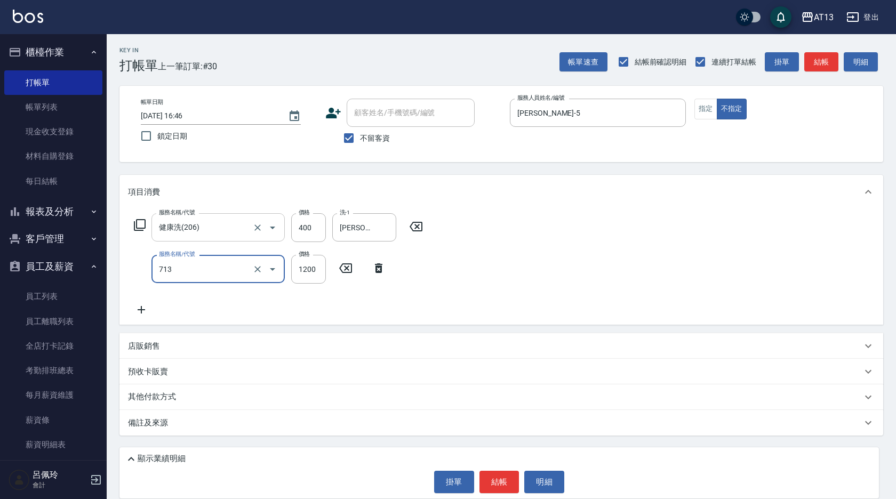
type input "水樣結構式1200(713)"
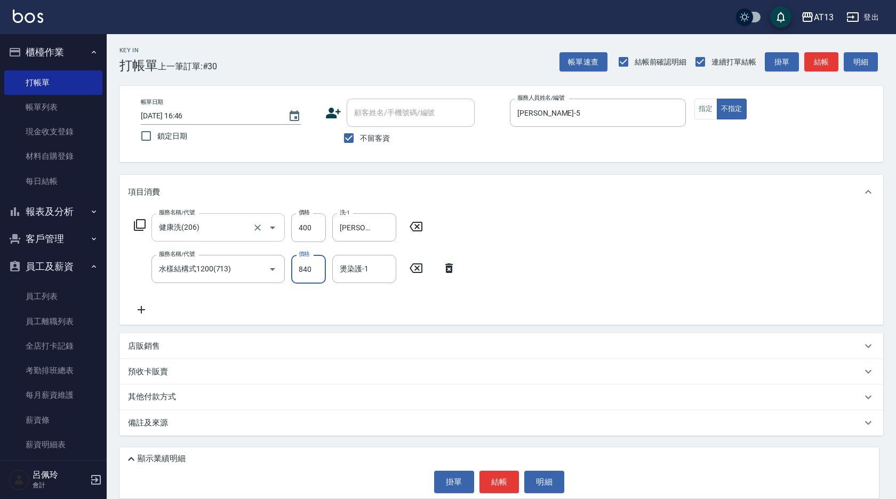
type input "840"
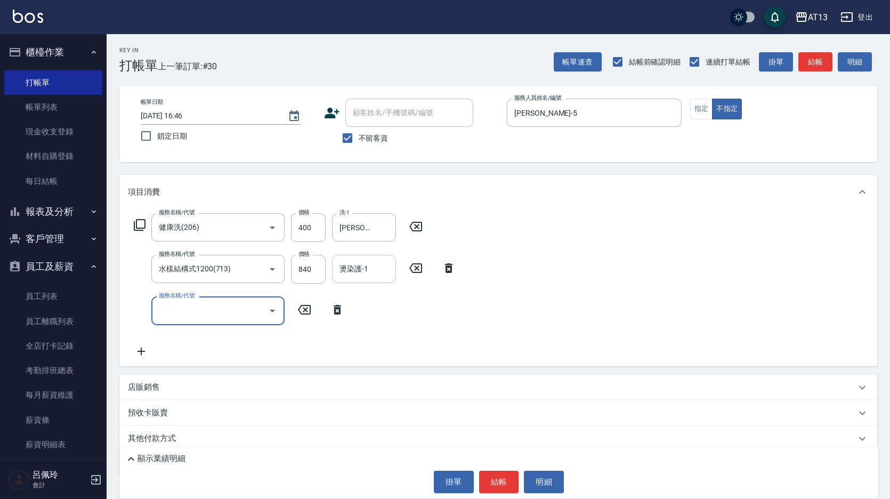
click at [369, 279] on div "燙染護-1" at bounding box center [364, 269] width 64 height 28
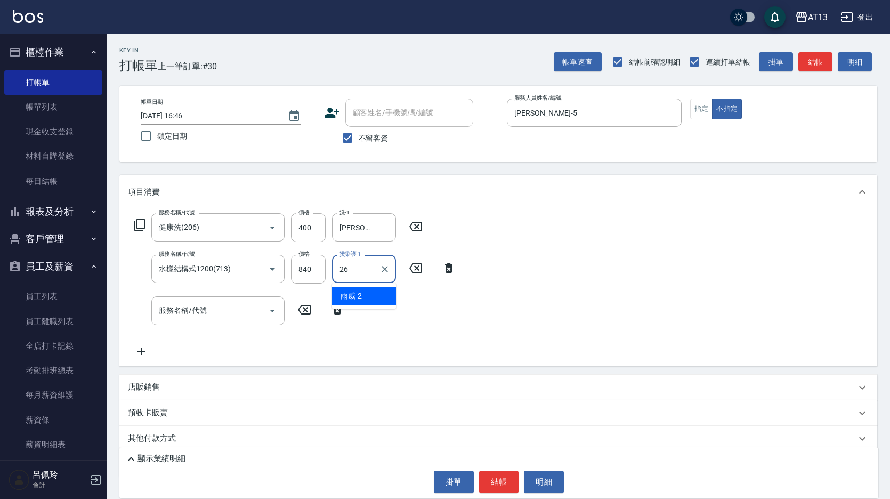
type input "[PERSON_NAME]-26"
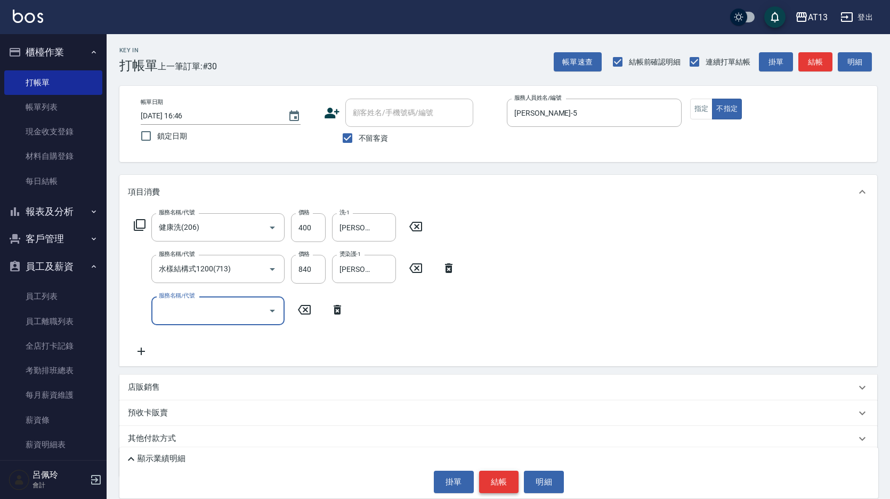
click at [511, 480] on button "結帳" at bounding box center [499, 482] width 40 height 22
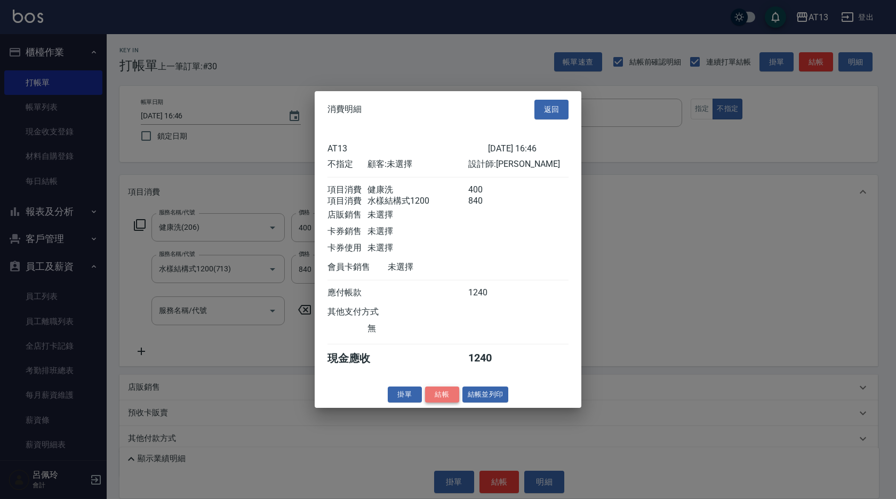
click at [436, 399] on button "結帳" at bounding box center [442, 394] width 34 height 17
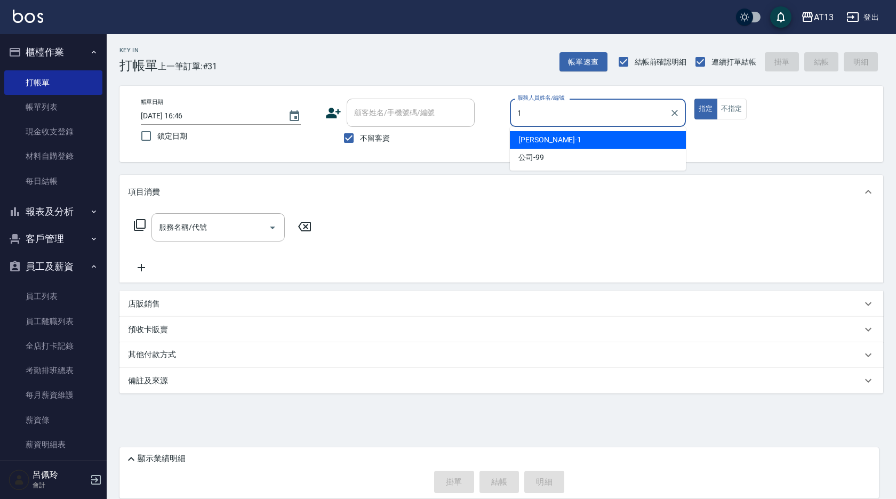
click at [534, 135] on span "[PERSON_NAME] -1" at bounding box center [549, 139] width 63 height 11
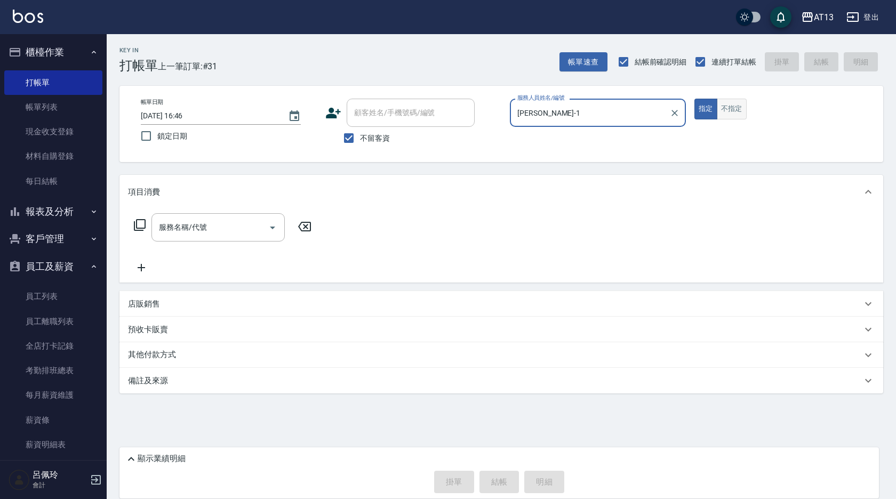
type input "[PERSON_NAME]-1"
click at [741, 116] on button "不指定" at bounding box center [732, 109] width 30 height 21
click at [187, 234] on input "服務名稱/代號" at bounding box center [210, 227] width 108 height 19
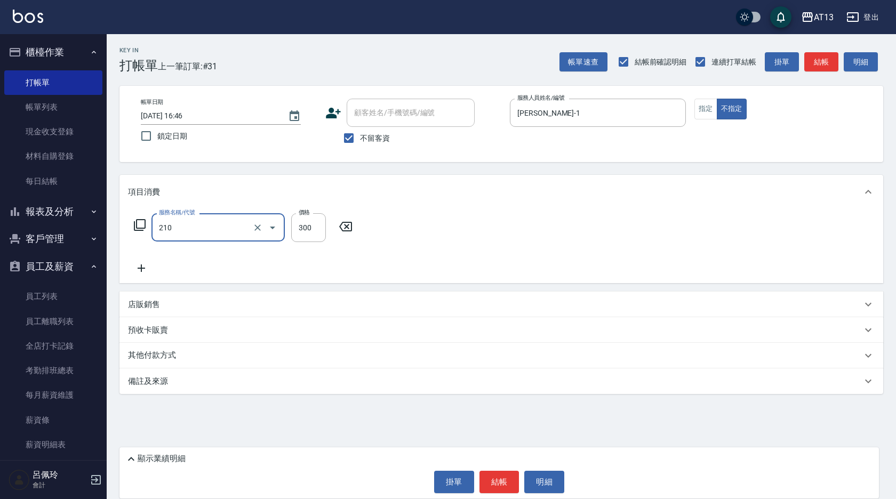
type input "歐娜洗髮精(210)"
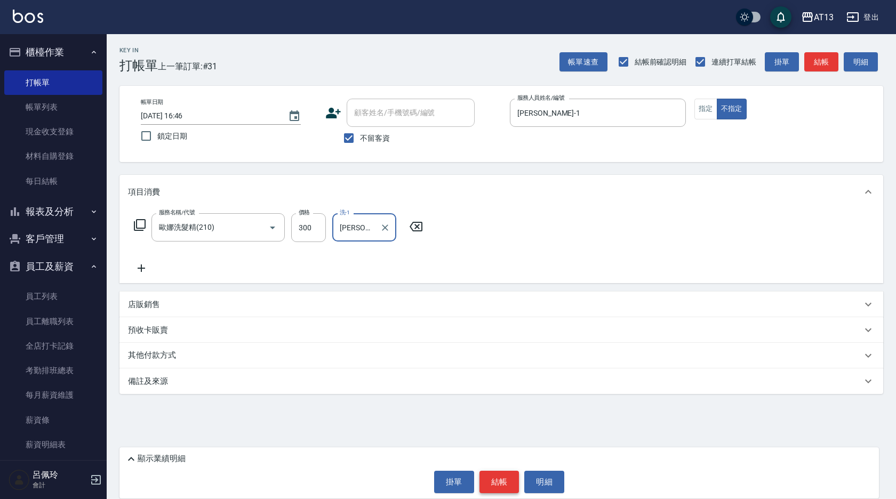
type input "[PERSON_NAME]-31"
click at [506, 488] on button "結帳" at bounding box center [499, 482] width 40 height 22
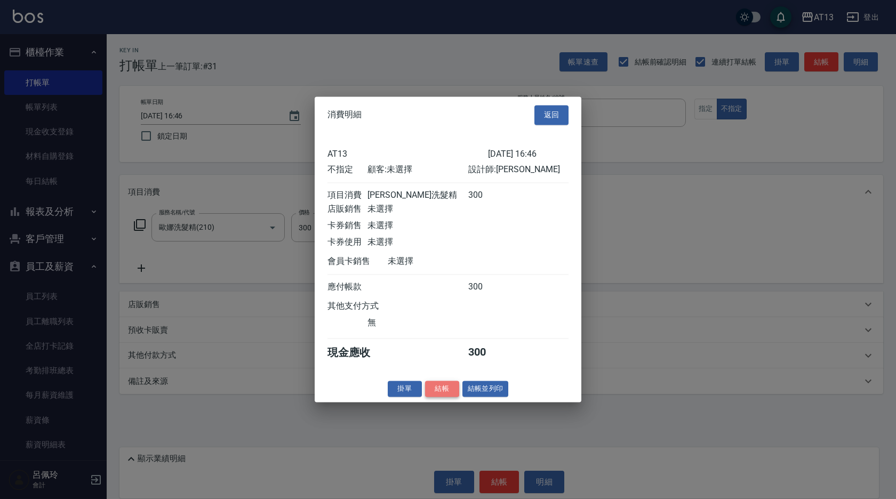
click at [436, 392] on button "結帳" at bounding box center [442, 389] width 34 height 17
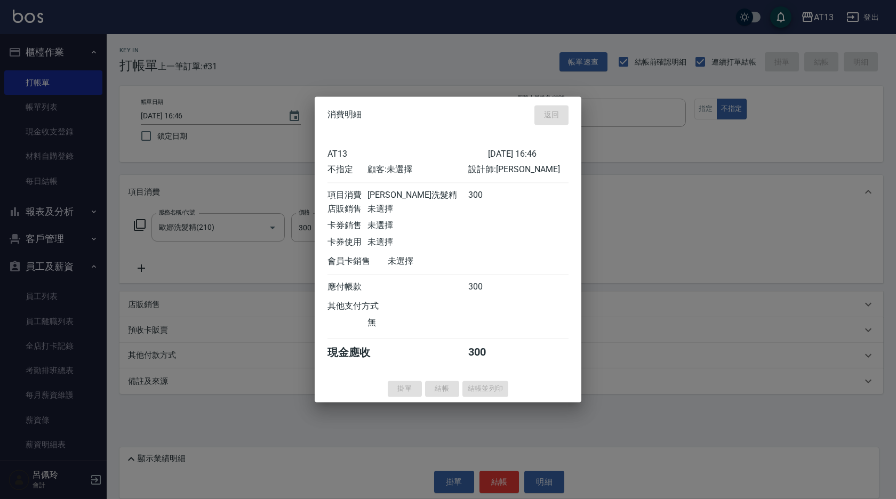
type input "[DATE] 16:47"
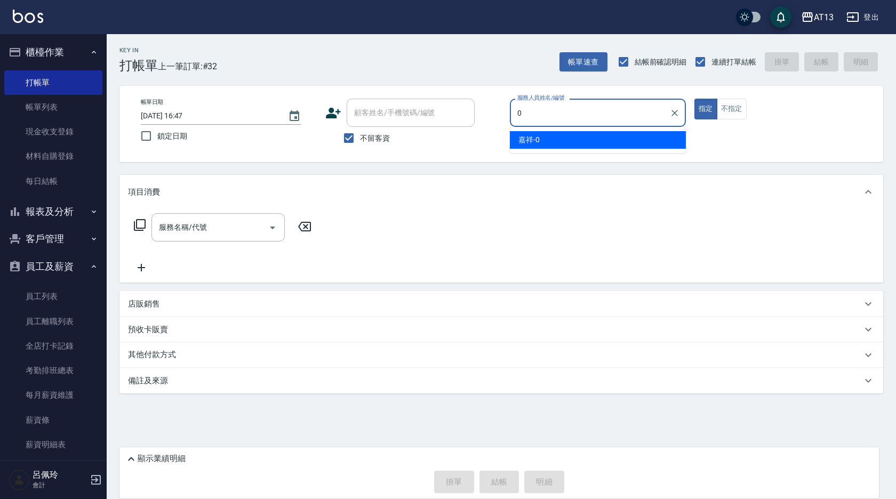
click at [547, 140] on div "嘉祥 -0" at bounding box center [598, 140] width 176 height 18
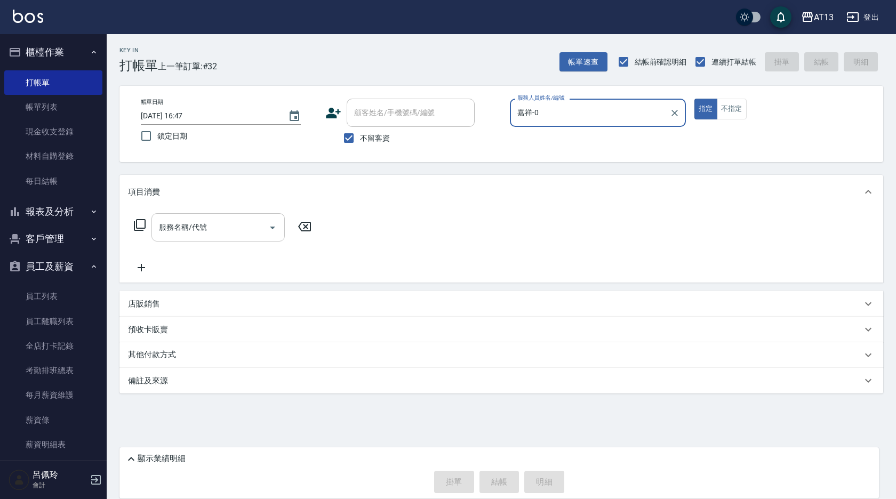
type input "嘉祥-0"
click at [204, 234] on input "服務名稱/代號" at bounding box center [210, 227] width 108 height 19
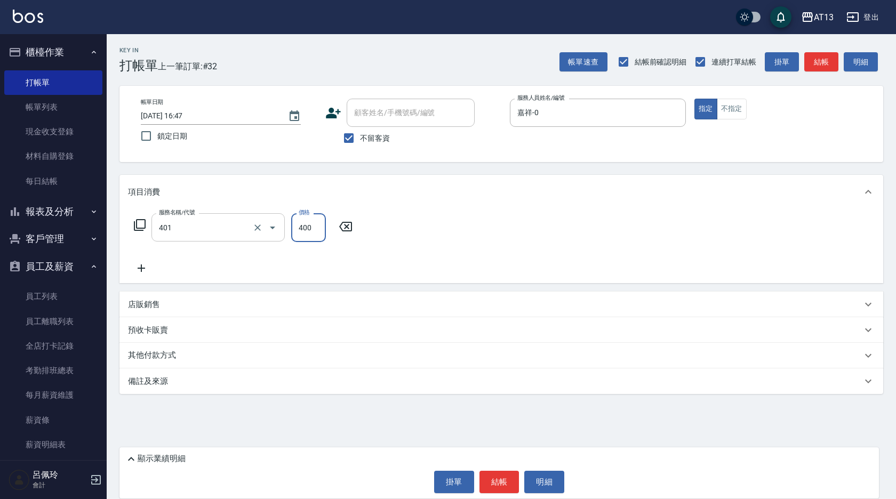
type input "剪髮(401)"
click at [417, 258] on div "服務名稱/代號 剪髮(401) 服務名稱/代號 價格 400 價格" at bounding box center [500, 246] width 763 height 74
click at [494, 481] on button "結帳" at bounding box center [499, 482] width 40 height 22
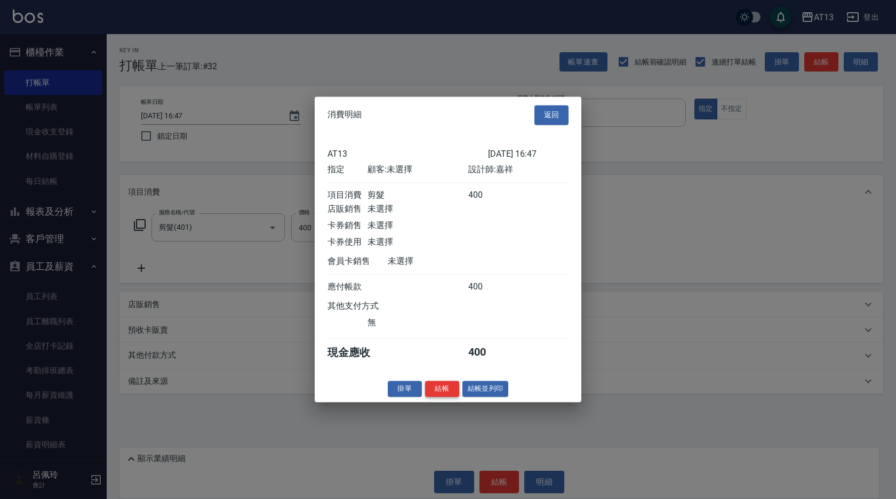
click at [435, 394] on button "結帳" at bounding box center [442, 389] width 34 height 17
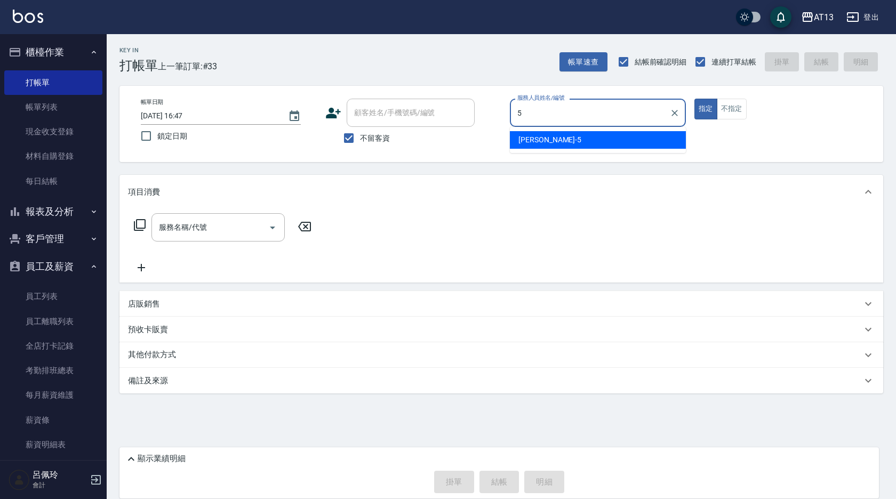
click at [604, 142] on div "[PERSON_NAME] -5" at bounding box center [598, 140] width 176 height 18
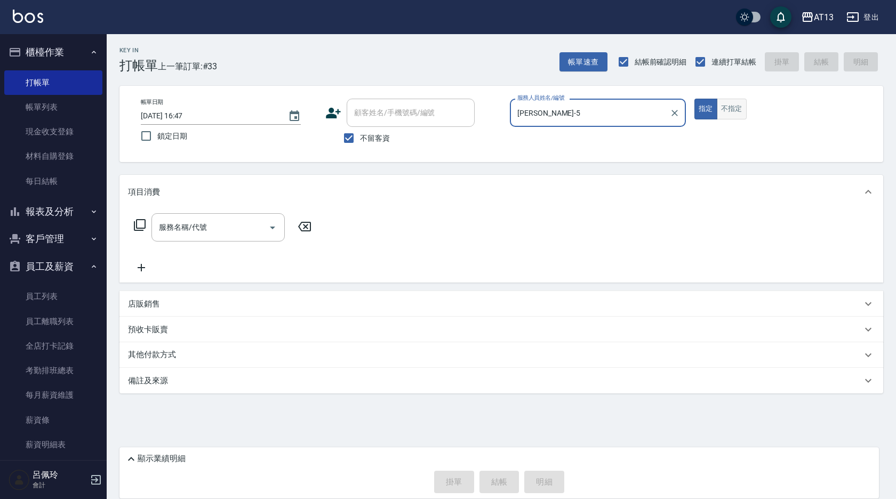
type input "[PERSON_NAME]-5"
click at [727, 113] on button "不指定" at bounding box center [732, 109] width 30 height 21
click at [186, 227] on input "服務名稱/代號" at bounding box center [210, 227] width 108 height 19
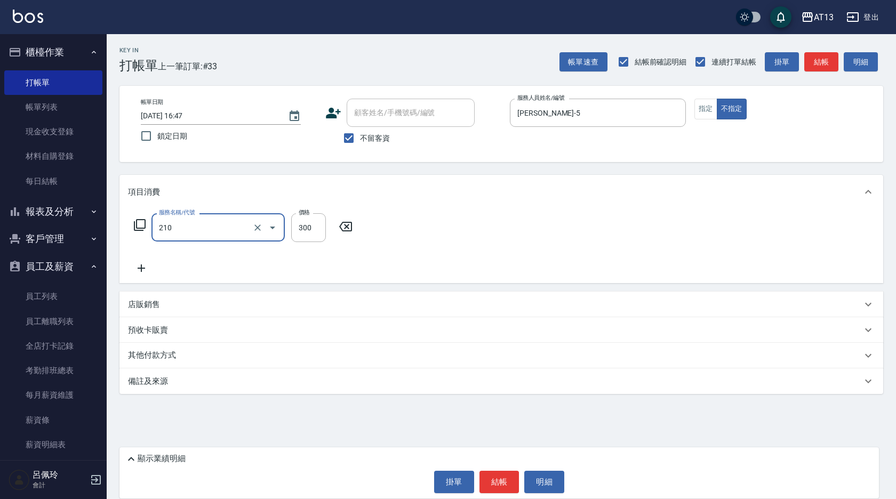
type input "歐娜洗髮精(210)"
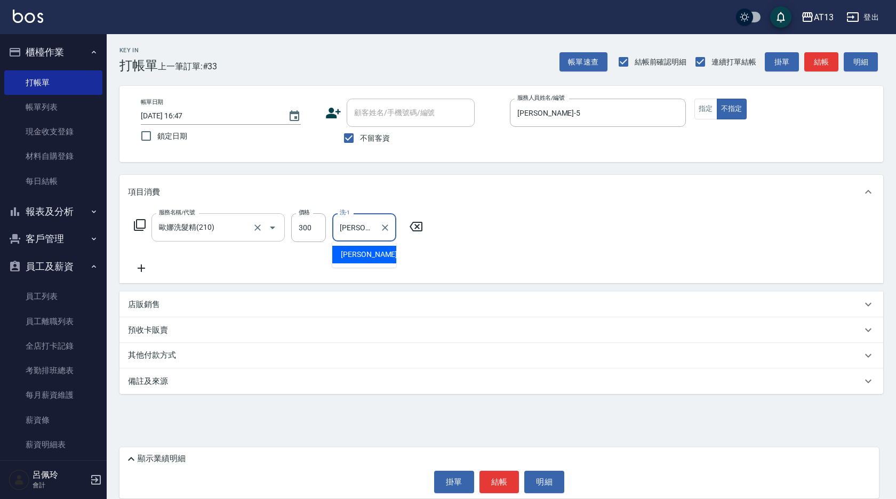
type input "[PERSON_NAME]-5"
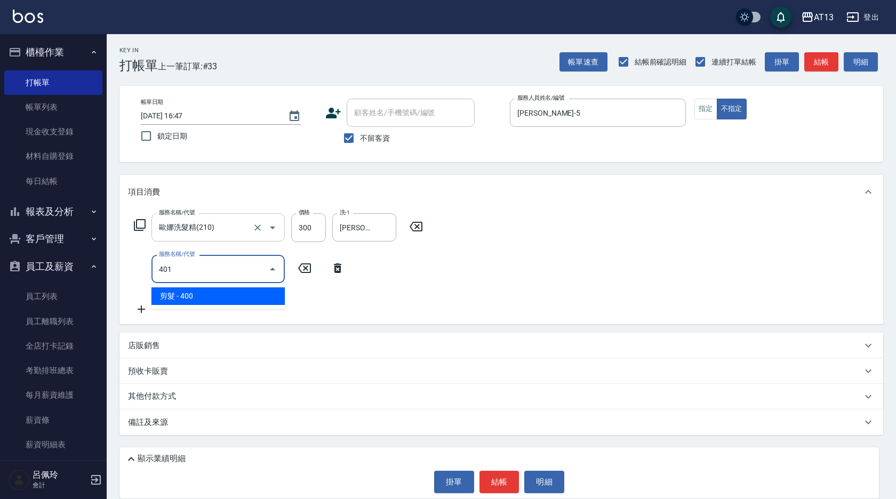
type input "剪髮(401)"
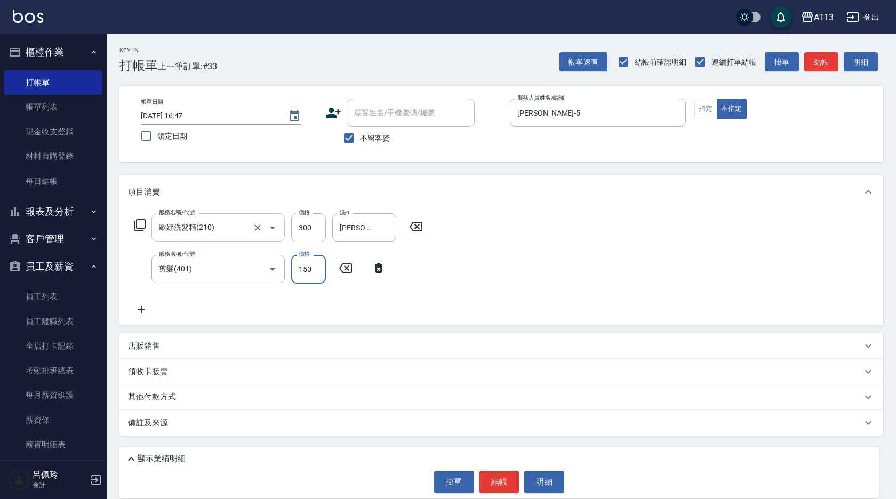
type input "150"
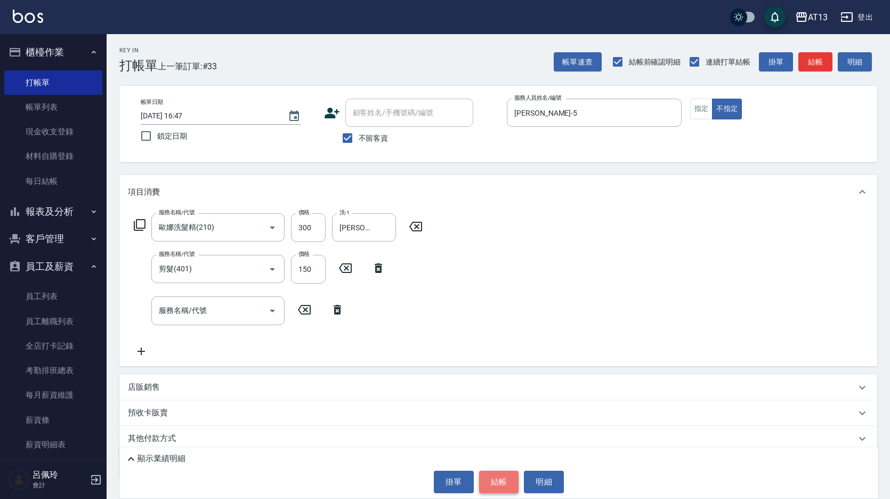
click at [484, 479] on button "結帳" at bounding box center [499, 482] width 40 height 22
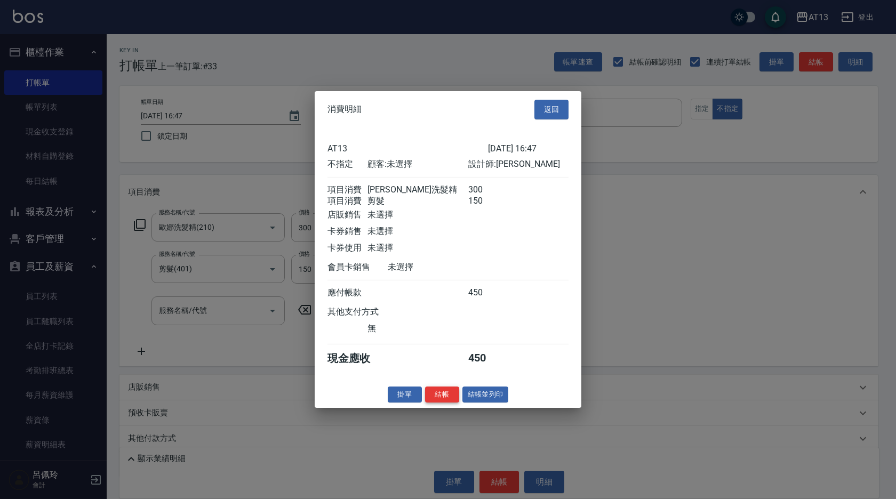
click at [442, 395] on button "結帳" at bounding box center [442, 394] width 34 height 17
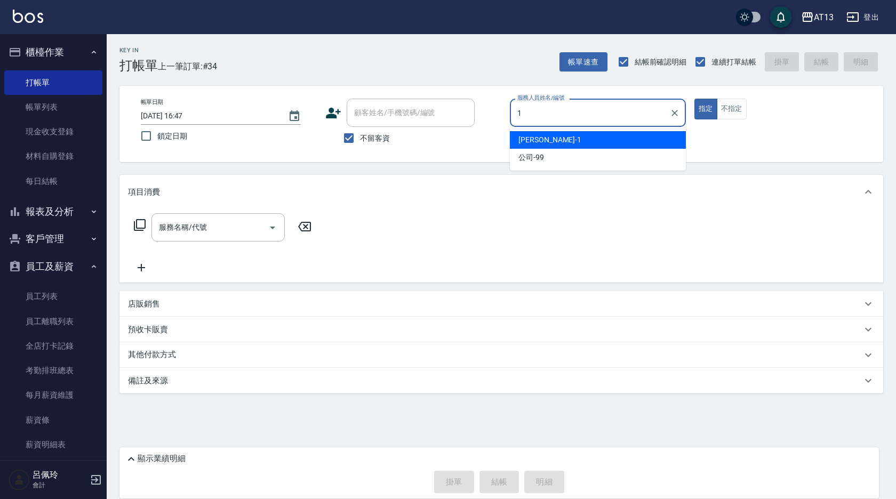
click at [586, 140] on div "[PERSON_NAME] -1" at bounding box center [598, 140] width 176 height 18
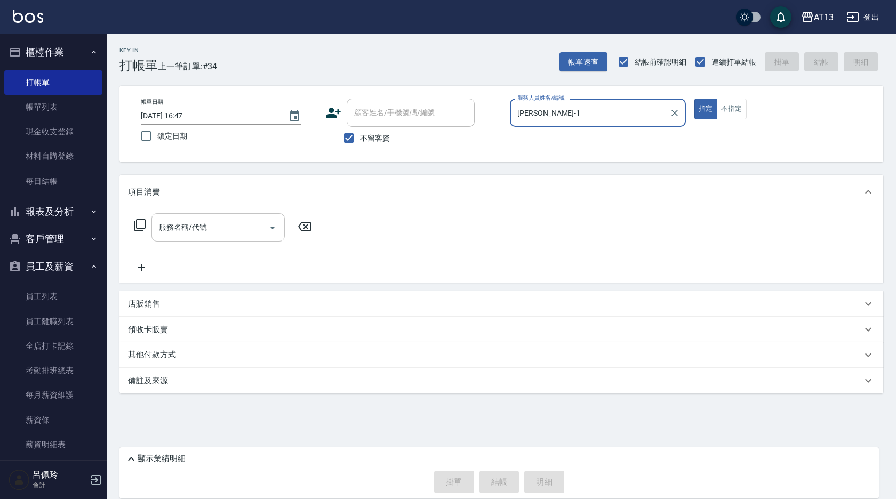
type input "[PERSON_NAME]-1"
click at [242, 220] on input "服務名稱/代號" at bounding box center [210, 227] width 108 height 19
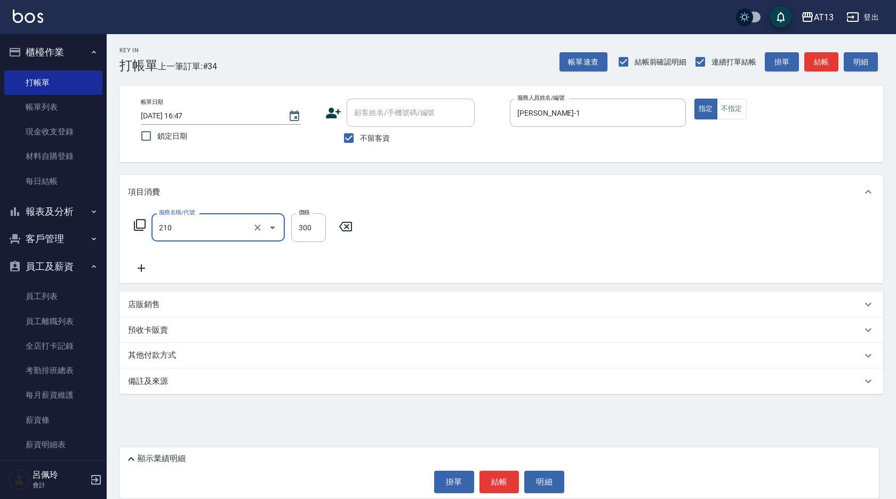
type input "歐娜洗髮精(210)"
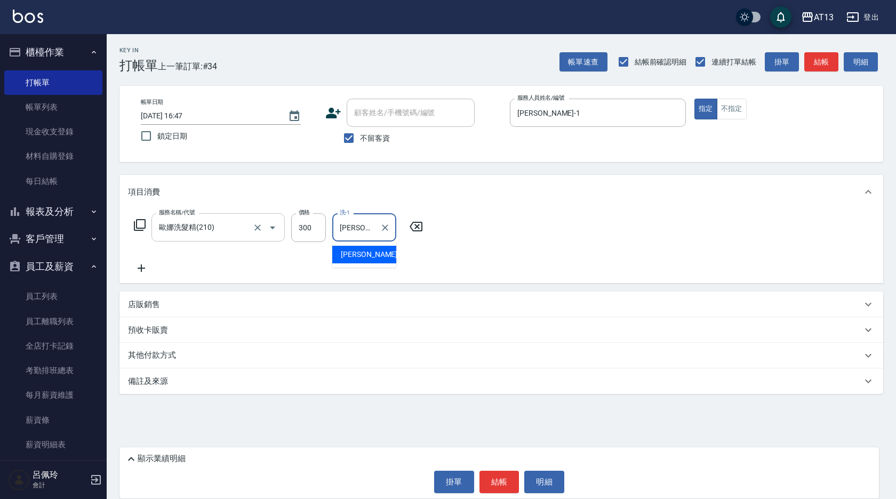
type input "[PERSON_NAME]-31"
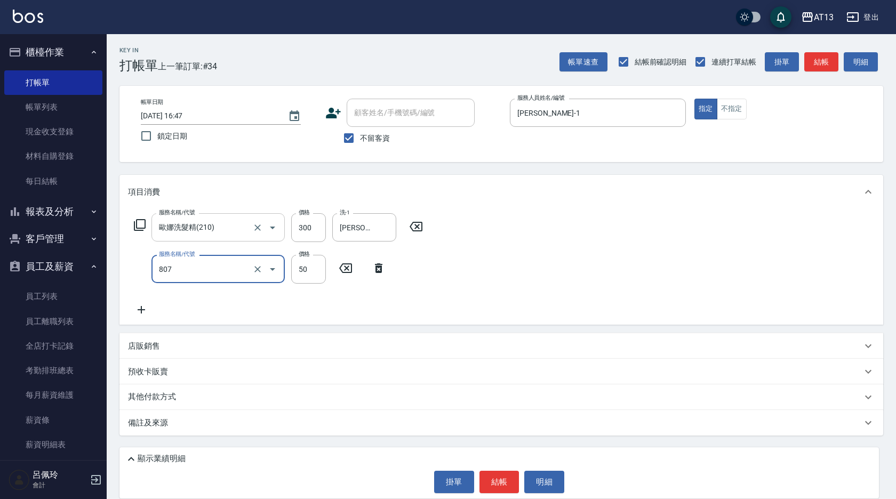
type input "TG護髮素(潤絲)(807)"
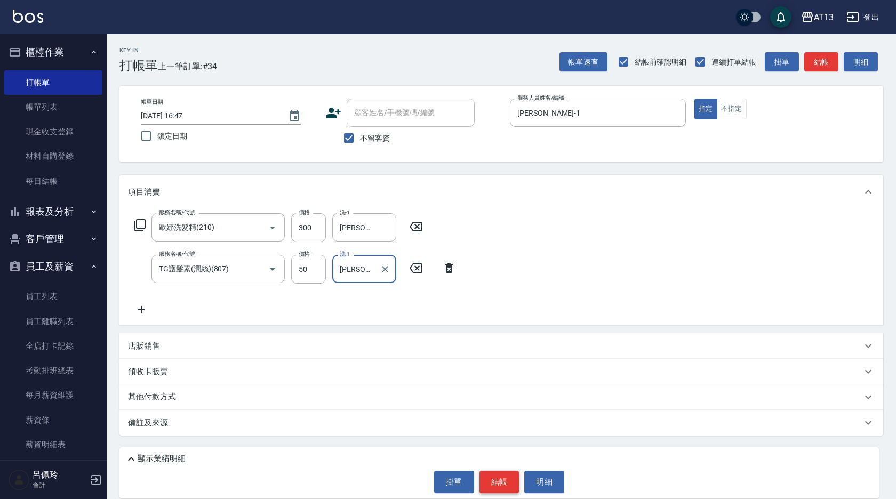
type input "[PERSON_NAME]-31"
click at [491, 477] on button "結帳" at bounding box center [499, 482] width 40 height 22
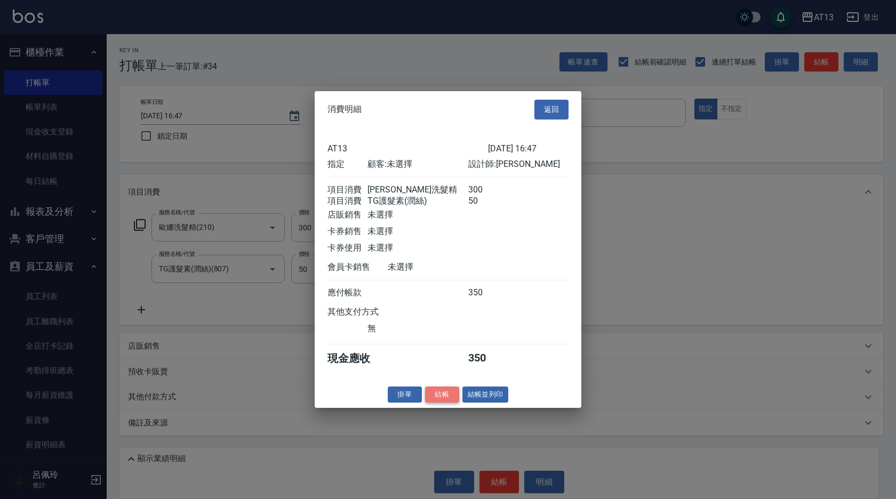
click at [445, 403] on button "結帳" at bounding box center [442, 394] width 34 height 17
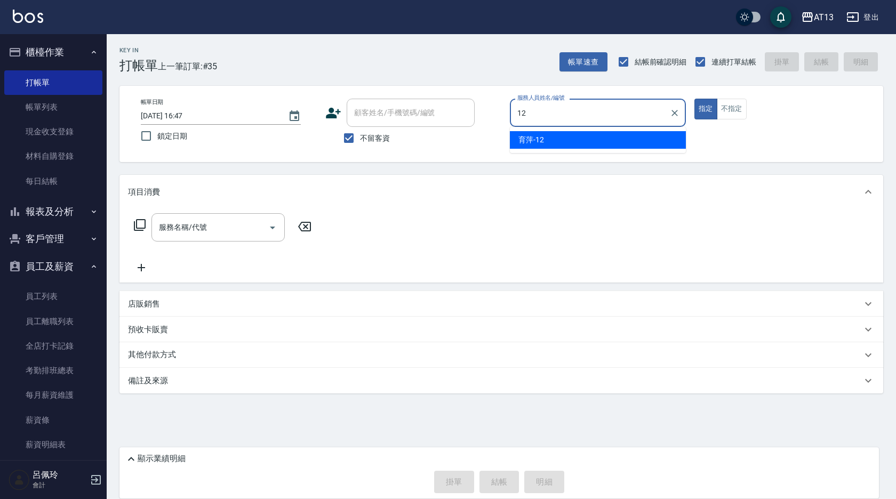
click at [627, 134] on div "育萍 -12" at bounding box center [598, 140] width 176 height 18
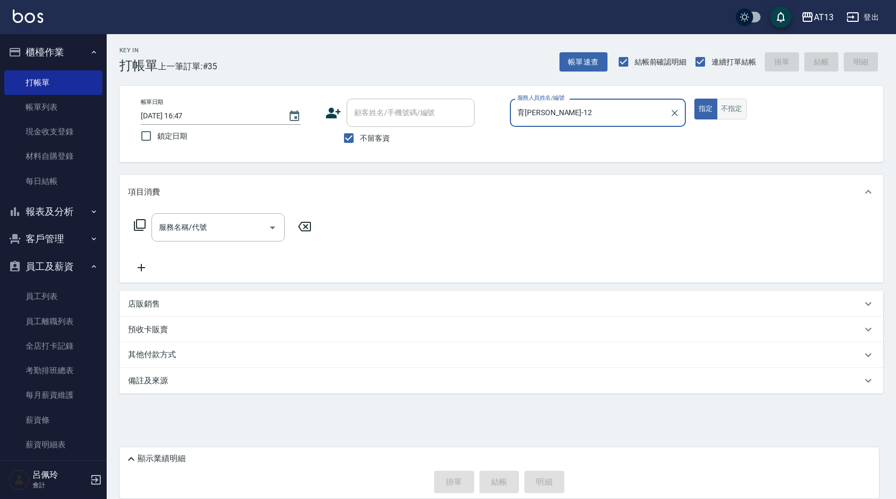
type input "育[PERSON_NAME]-12"
click at [721, 111] on button "不指定" at bounding box center [732, 109] width 30 height 21
click at [235, 219] on input "服務名稱/代號" at bounding box center [210, 227] width 108 height 19
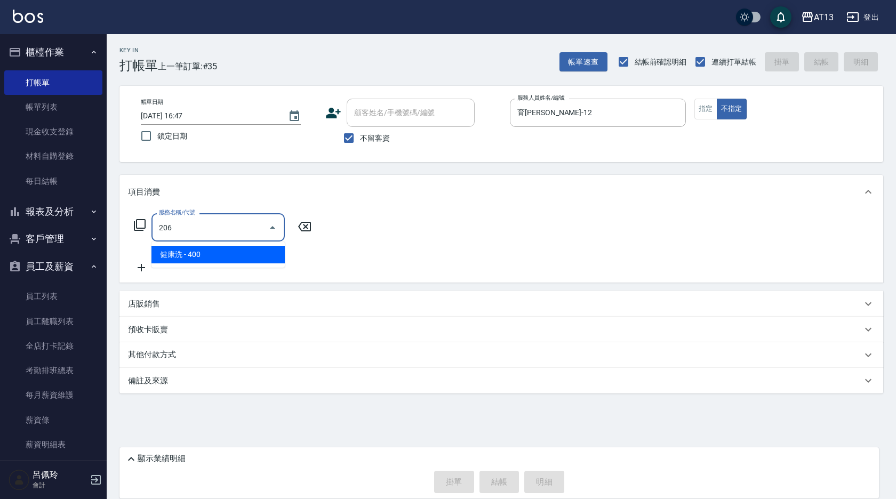
type input "健康洗(206)"
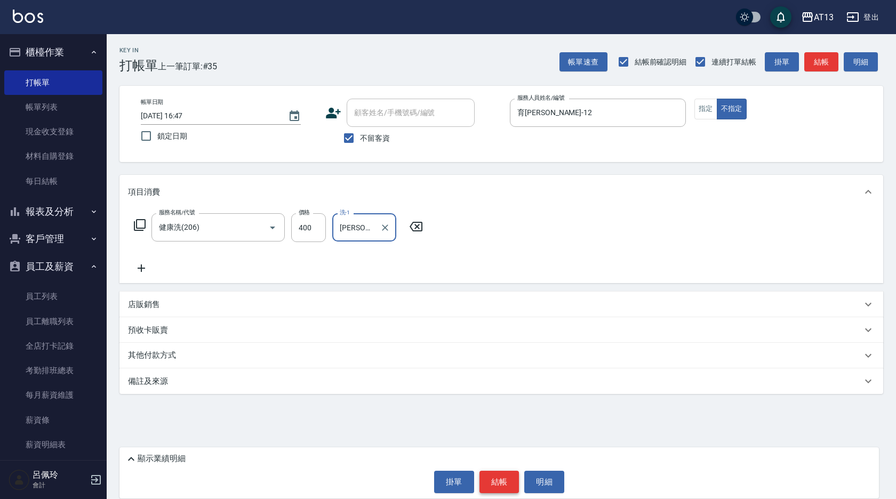
type input "[PERSON_NAME]-11"
click at [509, 484] on button "結帳" at bounding box center [499, 482] width 40 height 22
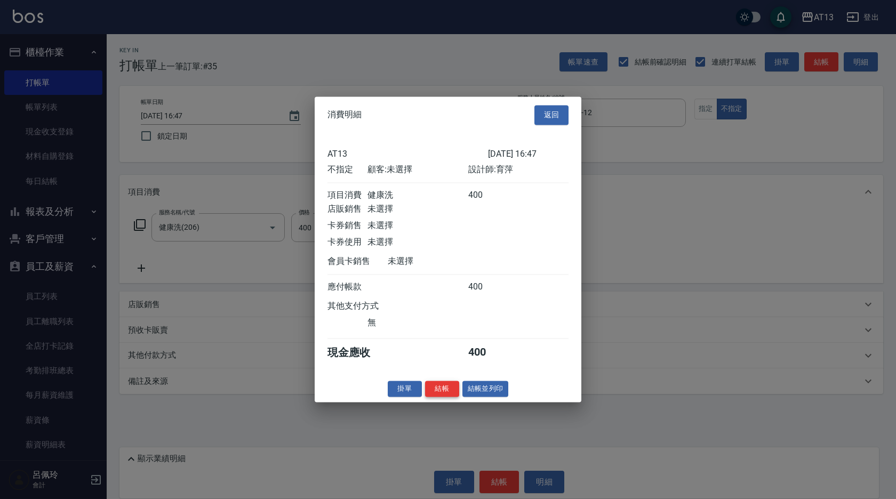
click at [450, 396] on button "結帳" at bounding box center [442, 389] width 34 height 17
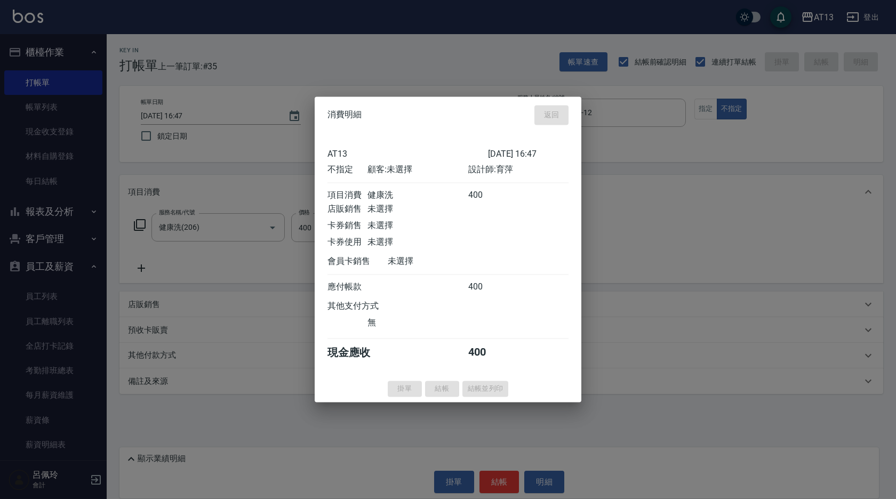
type input "[DATE] 16:48"
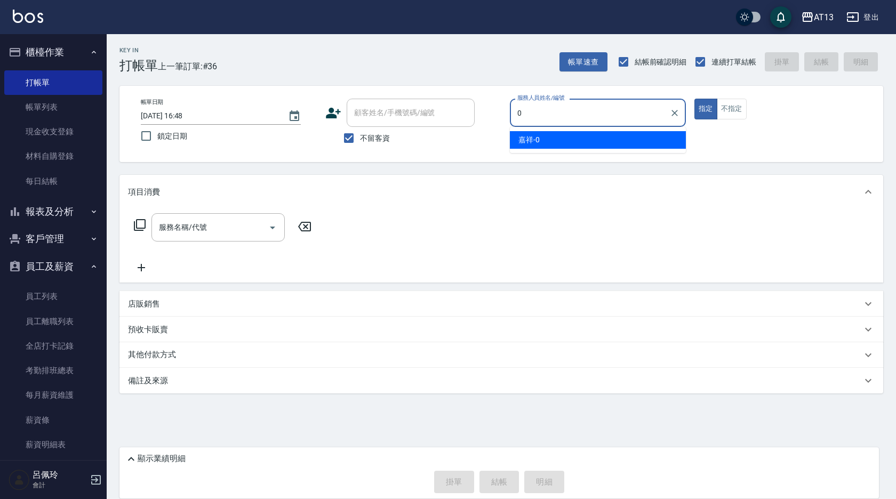
click at [622, 138] on div "嘉祥 -0" at bounding box center [598, 140] width 176 height 18
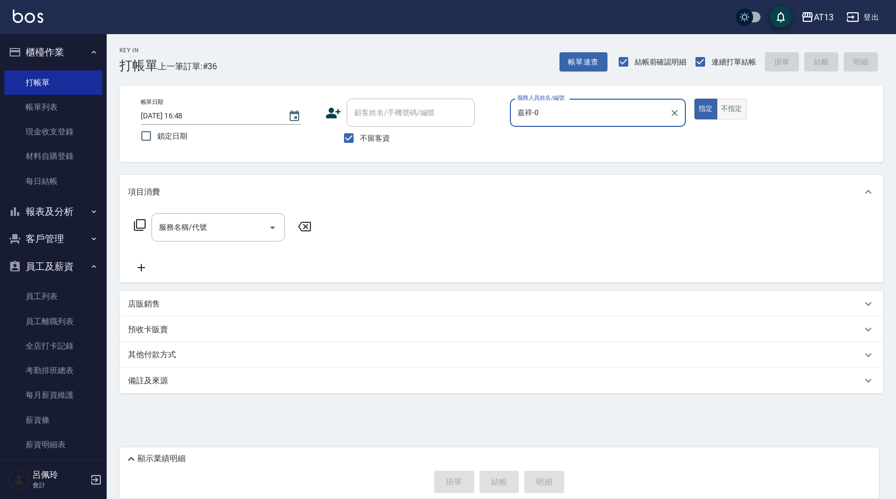
type input "嘉祥-0"
click at [727, 110] on button "不指定" at bounding box center [732, 109] width 30 height 21
click at [215, 230] on input "服務名稱/代號" at bounding box center [210, 227] width 108 height 19
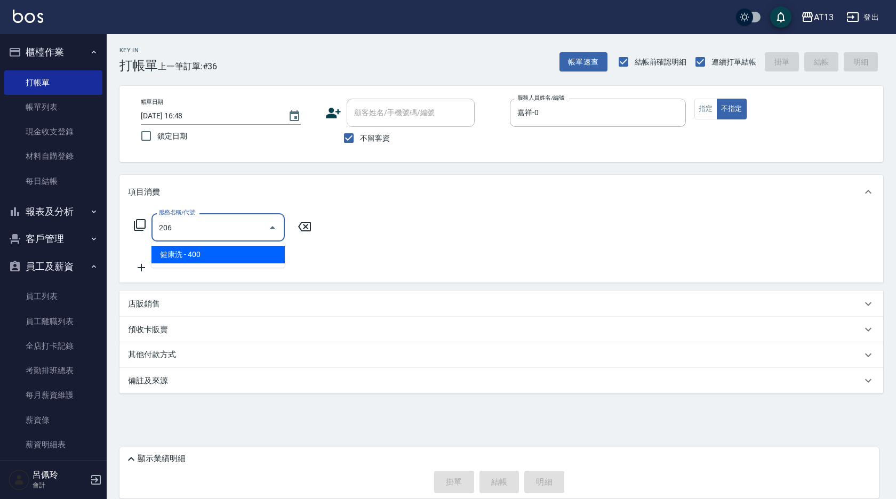
type input "健康洗(206)"
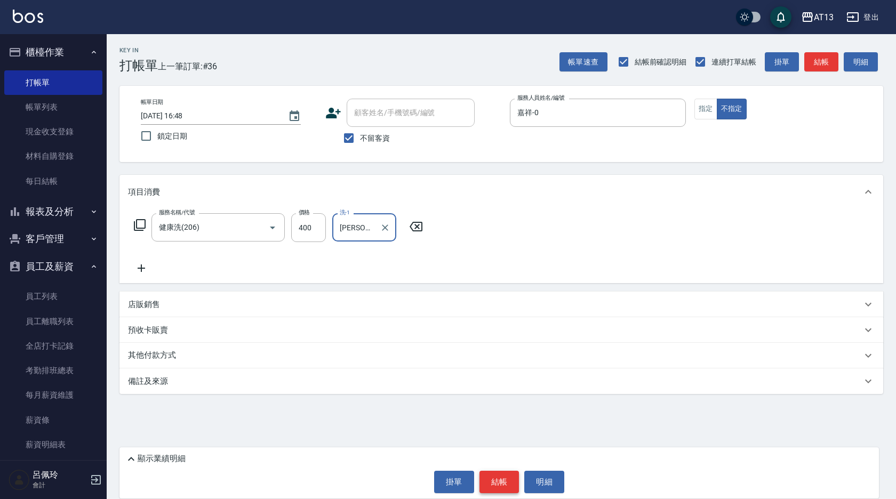
type input "[PERSON_NAME]-26"
click at [490, 476] on button "結帳" at bounding box center [499, 482] width 40 height 22
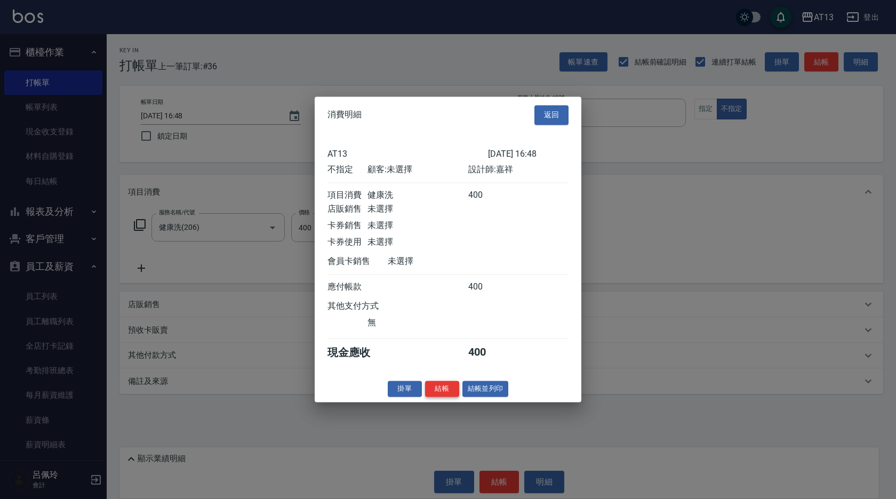
click at [435, 393] on button "結帳" at bounding box center [442, 389] width 34 height 17
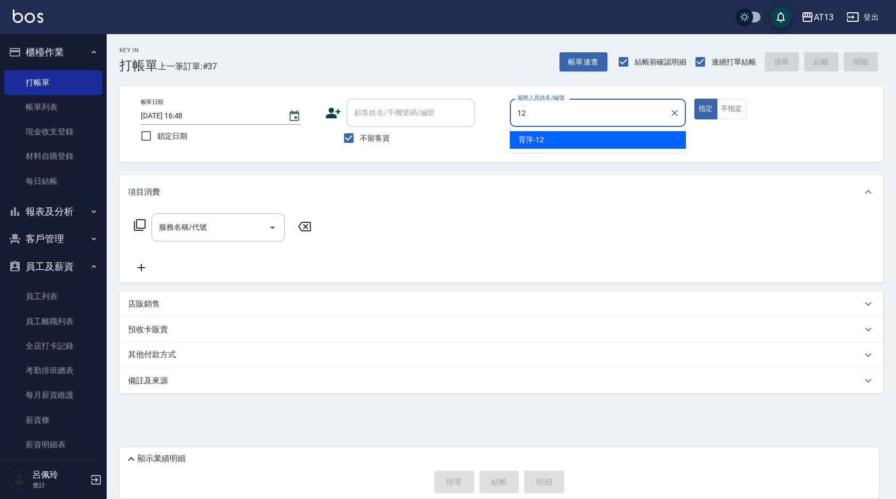
click at [543, 146] on div "育萍 -12" at bounding box center [598, 140] width 176 height 18
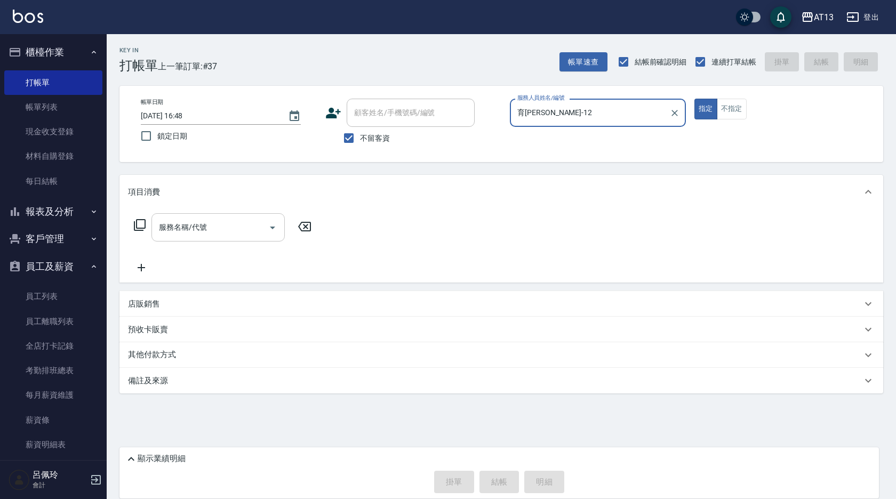
type input "育[PERSON_NAME]-12"
drag, startPoint x: 214, startPoint y: 221, endPoint x: 198, endPoint y: 230, distance: 17.9
click at [211, 222] on input "服務名稱/代號" at bounding box center [210, 227] width 108 height 19
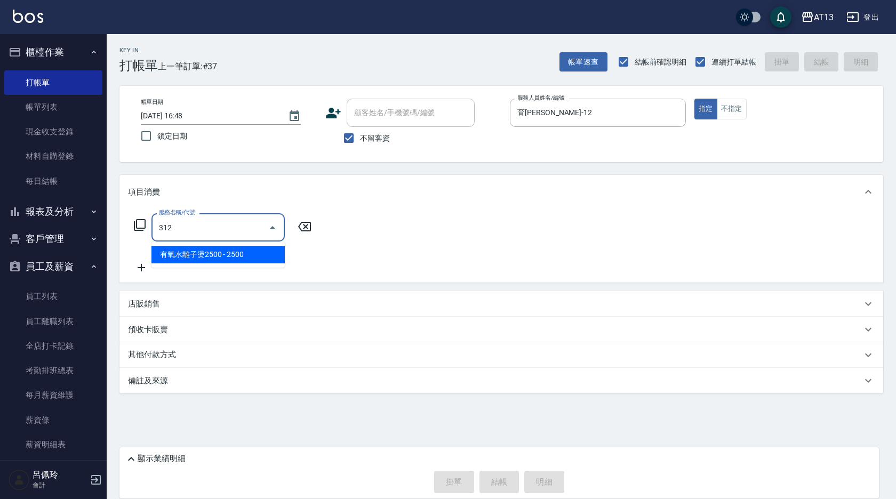
type input "有氧水離子燙2500(312)"
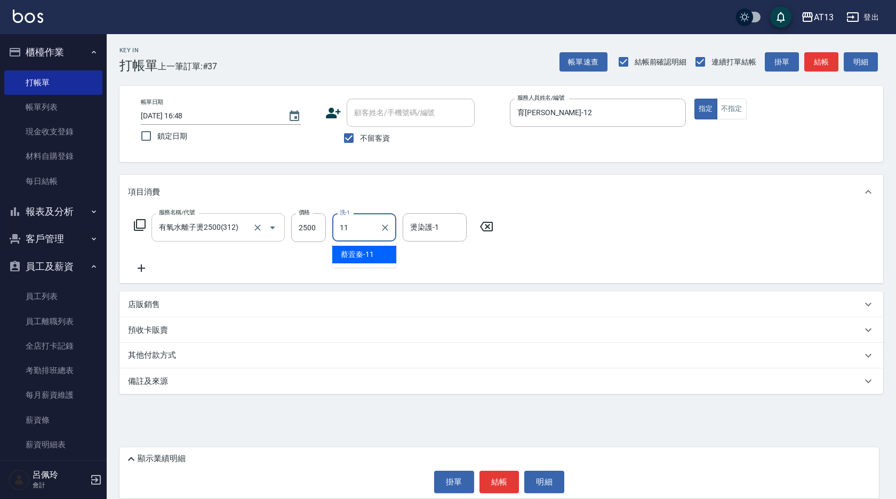
type input "[PERSON_NAME]-11"
click at [497, 484] on button "結帳" at bounding box center [499, 482] width 40 height 22
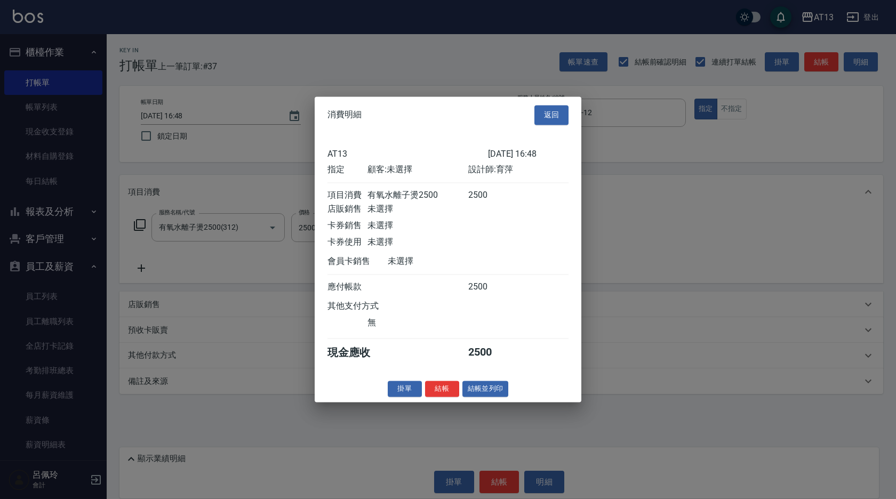
click at [437, 397] on button "結帳" at bounding box center [442, 389] width 34 height 17
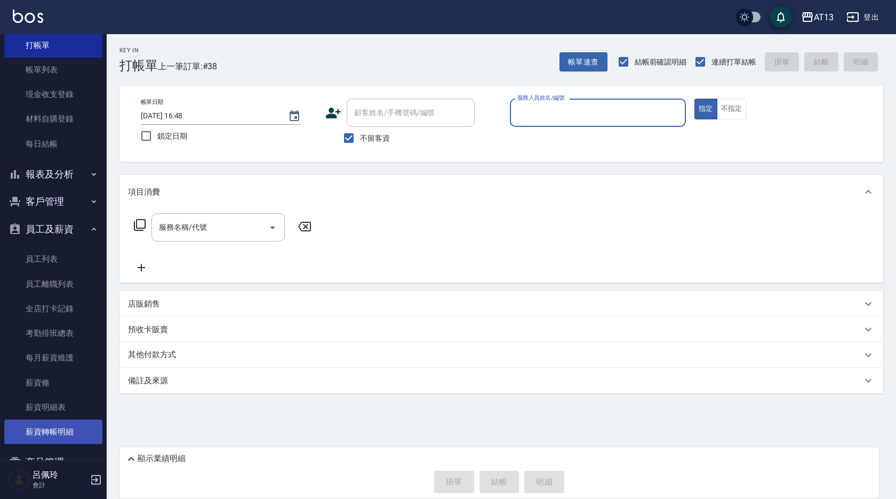
scroll to position [93, 0]
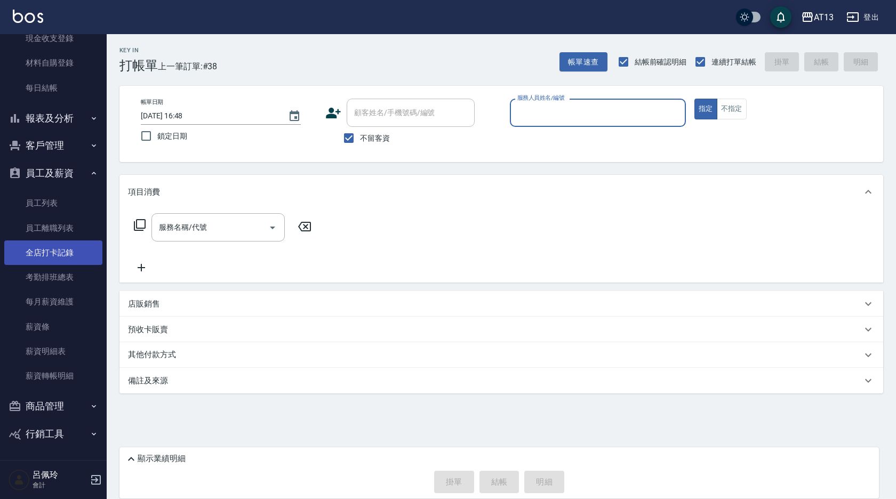
click at [58, 248] on link "全店打卡記錄" at bounding box center [53, 252] width 98 height 25
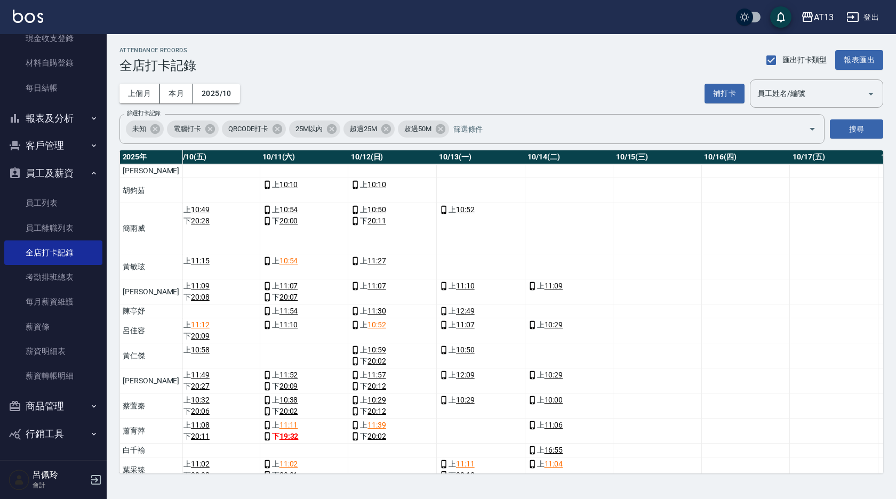
scroll to position [170, 933]
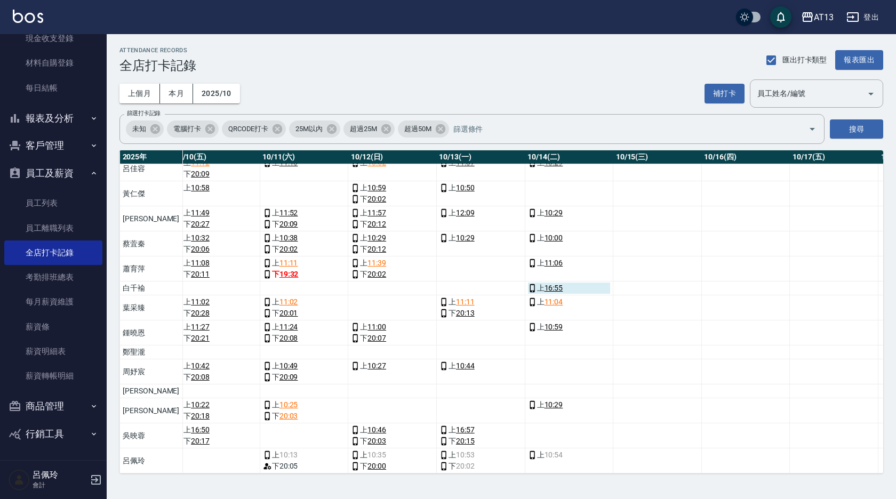
click at [544, 283] on link "16:55" at bounding box center [553, 288] width 19 height 11
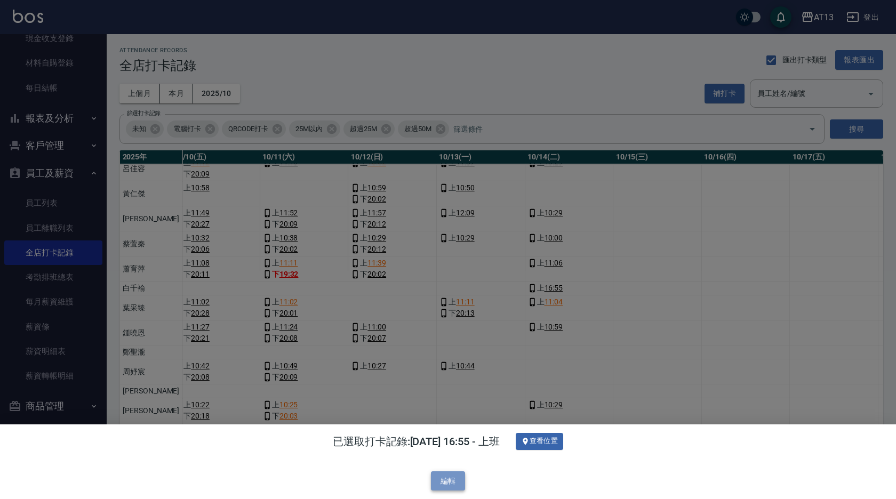
click at [448, 479] on button "編輯" at bounding box center [448, 481] width 34 height 20
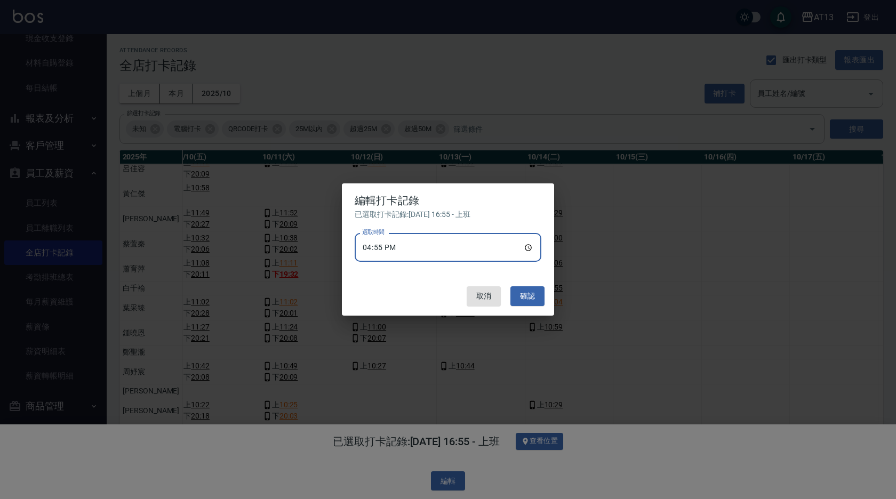
click at [526, 242] on input "16:55" at bounding box center [448, 247] width 187 height 29
click at [529, 246] on input "04:55" at bounding box center [448, 247] width 187 height 29
type input "10:30"
click at [524, 289] on button "確認" at bounding box center [527, 296] width 34 height 20
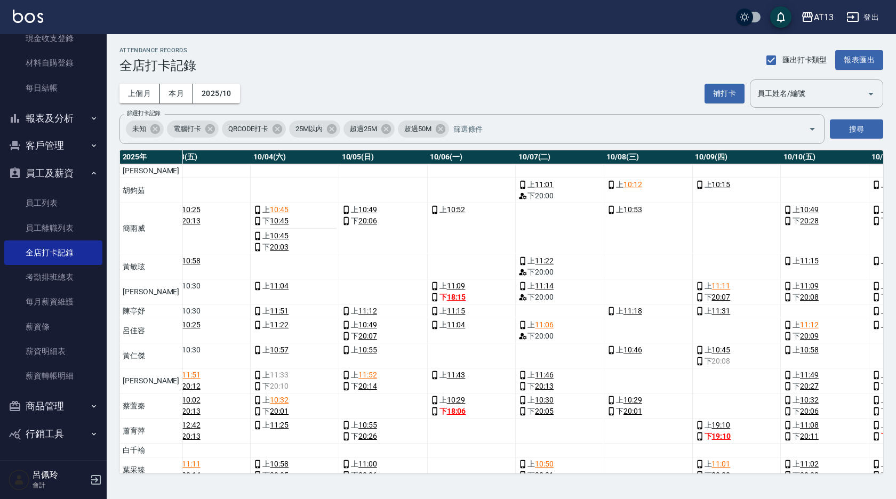
scroll to position [0, 565]
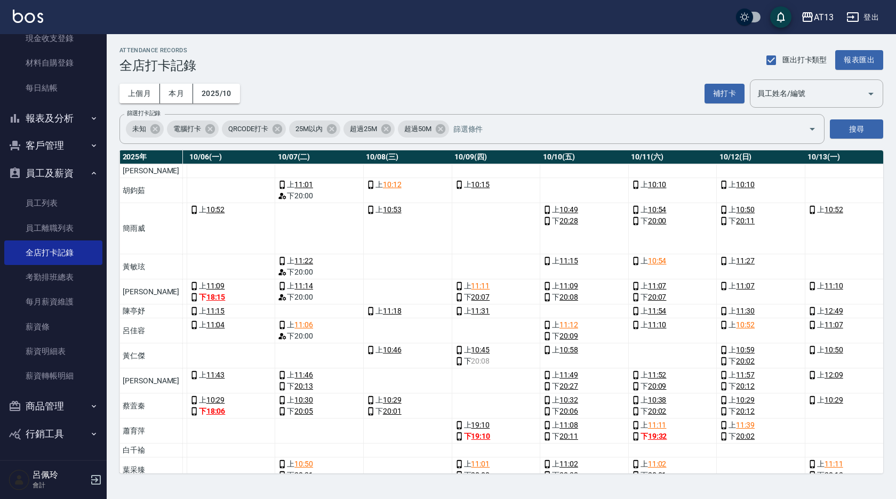
click at [452, 452] on td "a dense table" at bounding box center [496, 451] width 89 height 14
click at [721, 86] on button "補打卡" at bounding box center [724, 94] width 40 height 20
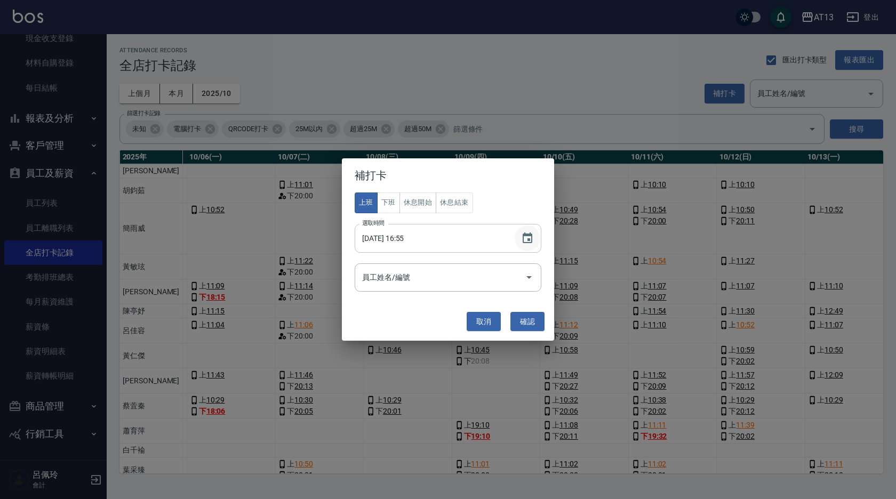
click at [527, 238] on icon "Choose date, selected date is 2025-10-14" at bounding box center [527, 238] width 13 height 13
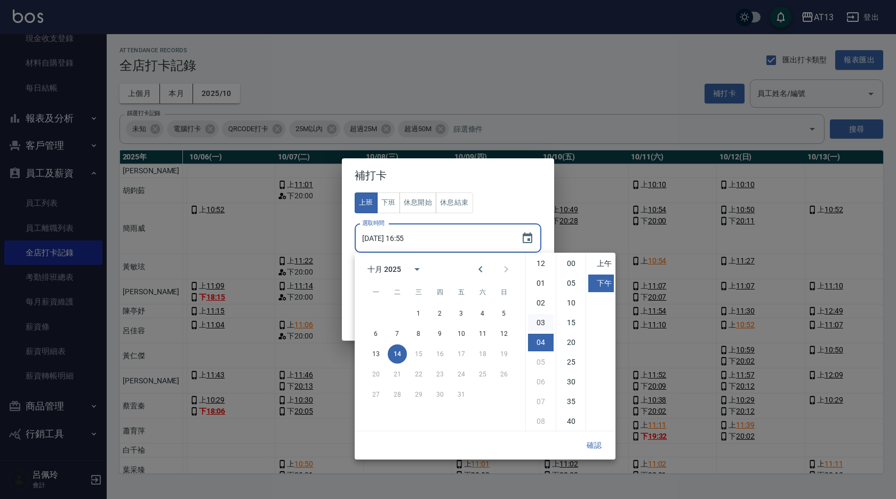
scroll to position [60, 0]
click at [466, 331] on button "10" at bounding box center [461, 333] width 19 height 19
click at [605, 263] on li "上午" at bounding box center [601, 264] width 26 height 18
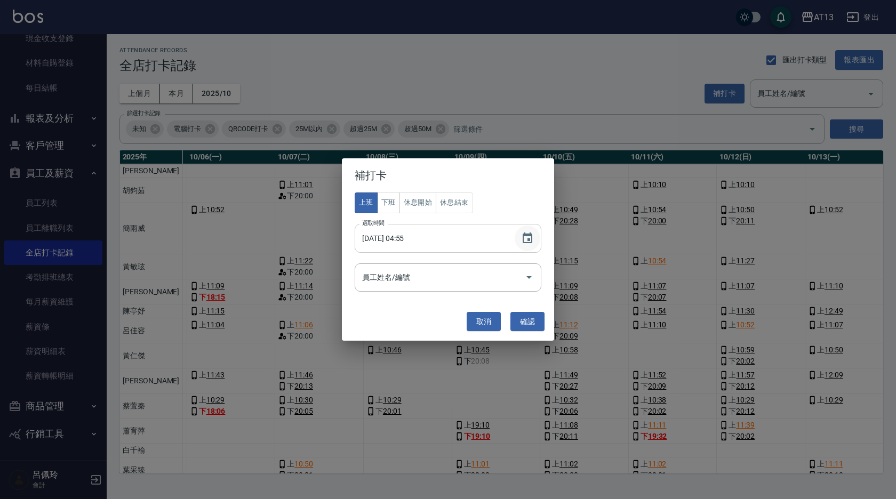
click at [524, 239] on icon "Choose date, selected date is 2025-10-10" at bounding box center [527, 238] width 13 height 13
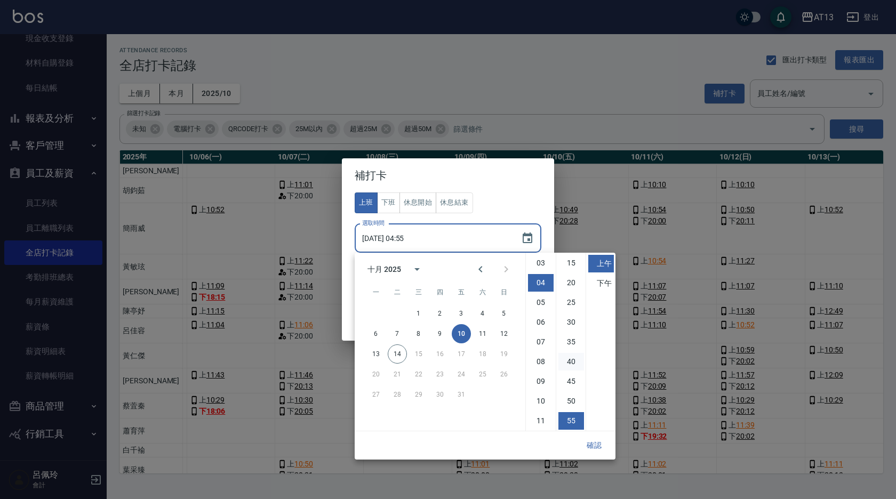
click at [541, 401] on li "10" at bounding box center [541, 401] width 26 height 18
click at [566, 382] on li "30" at bounding box center [571, 382] width 26 height 18
type input "[DATE] 10:30"
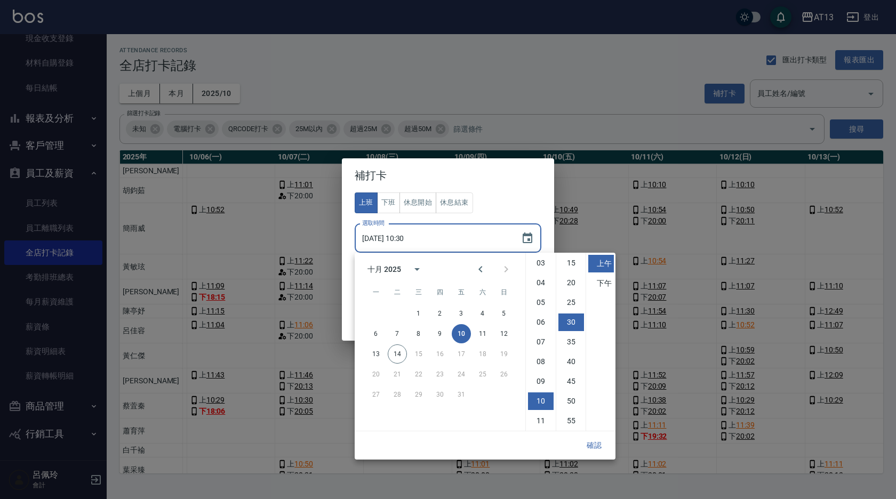
click at [593, 444] on button "確認" at bounding box center [594, 446] width 34 height 20
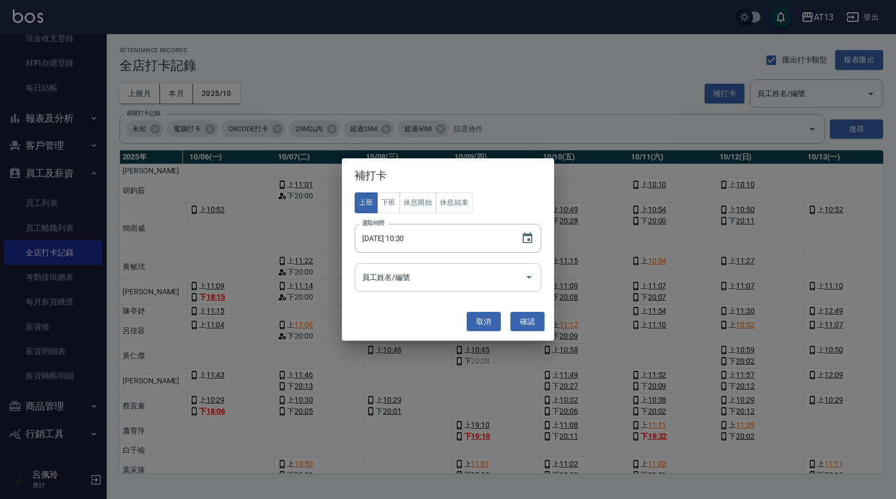
click at [525, 277] on icon "Open" at bounding box center [528, 277] width 13 height 13
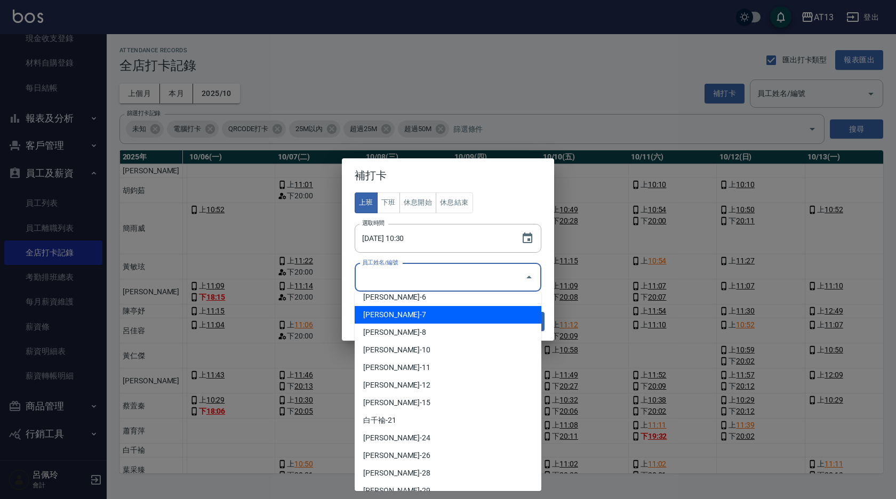
scroll to position [320, 0]
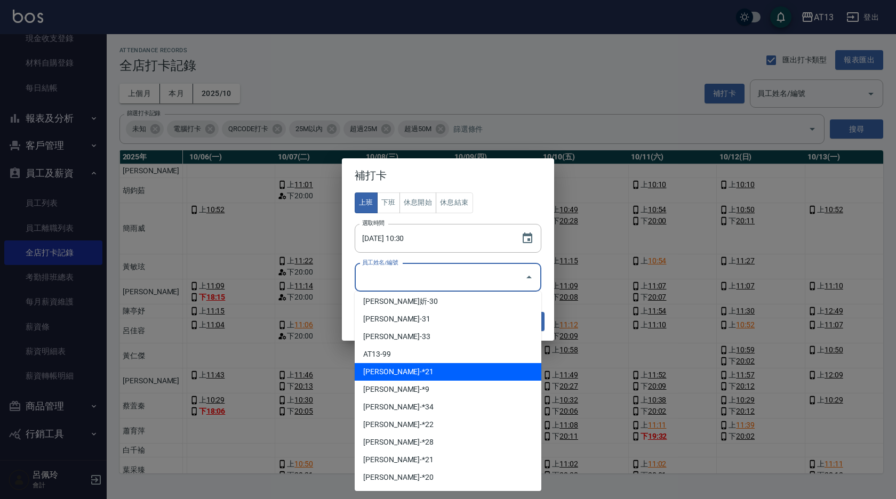
click at [443, 368] on li "[PERSON_NAME]-*21" at bounding box center [448, 372] width 187 height 18
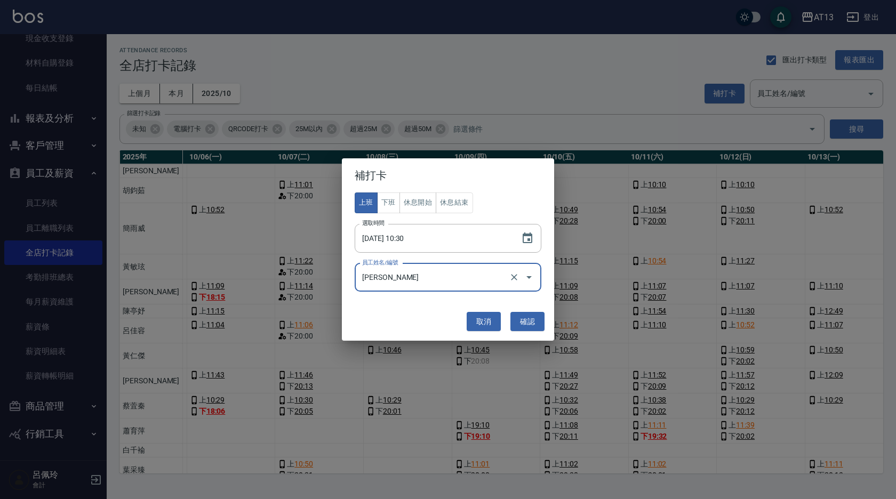
click at [531, 275] on icon "Open" at bounding box center [528, 277] width 13 height 13
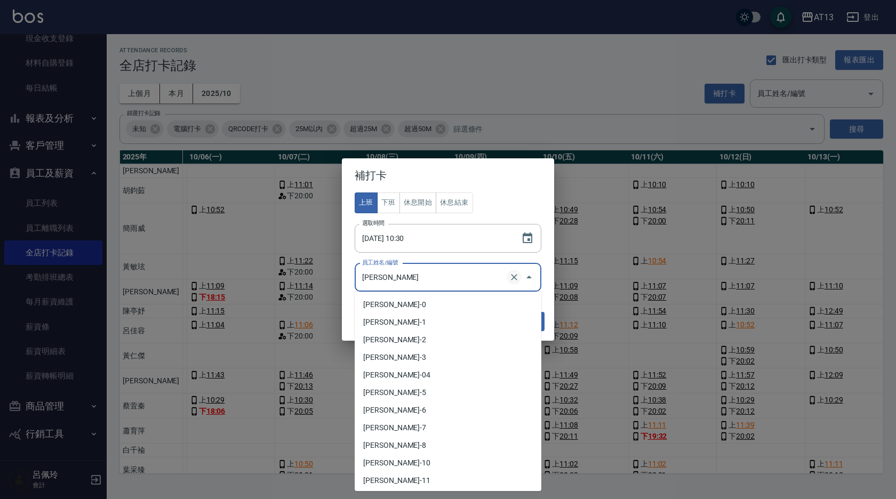
scroll to position [210, 0]
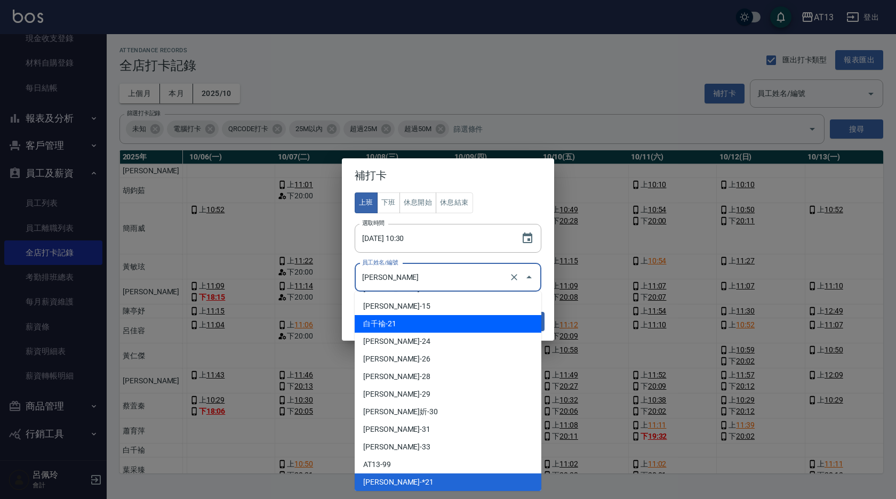
click at [483, 324] on li "白千褕-21" at bounding box center [448, 324] width 187 height 18
type input "白千褕"
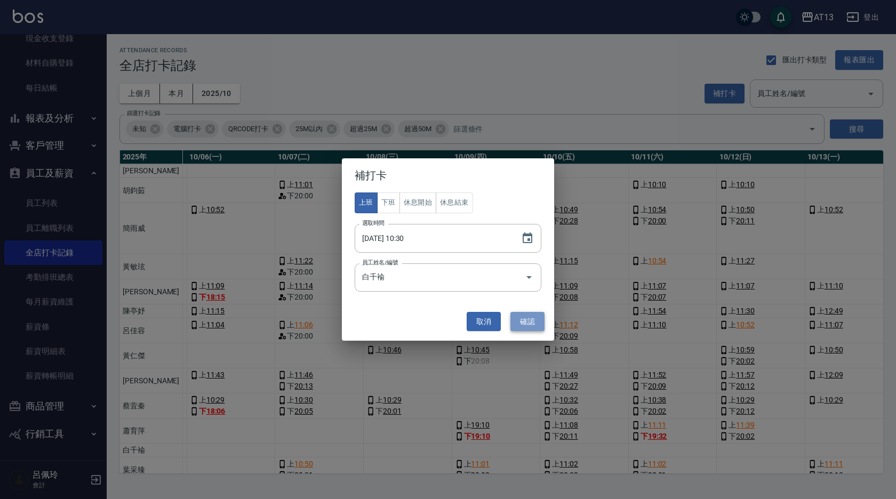
click at [528, 321] on button "確認" at bounding box center [527, 322] width 34 height 20
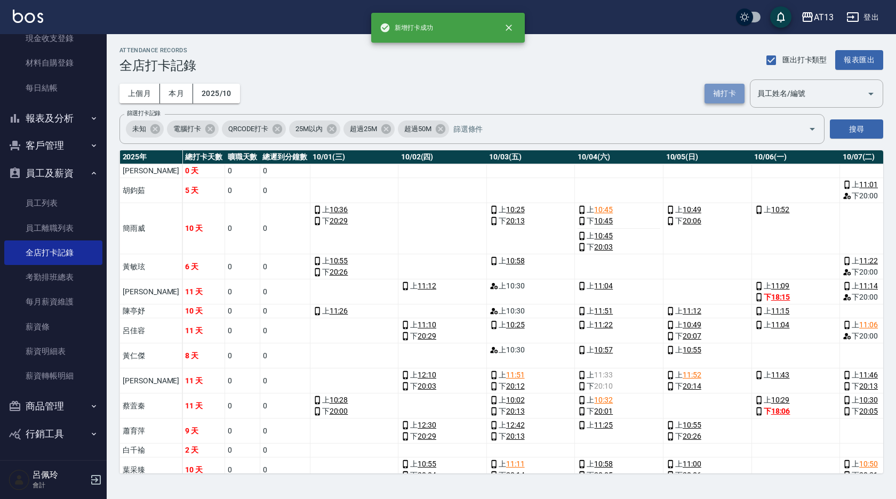
click at [718, 90] on button "補打卡" at bounding box center [724, 94] width 40 height 20
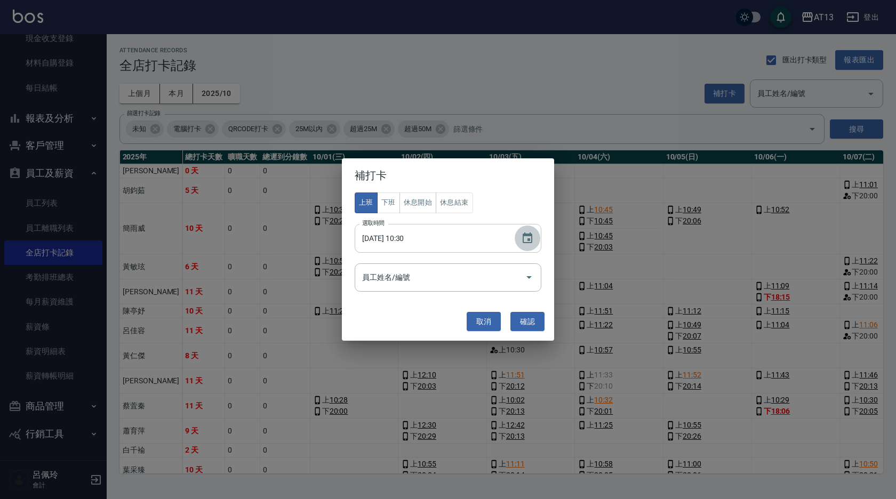
click at [527, 239] on icon "Choose date, selected date is 2025-10-10" at bounding box center [527, 238] width 13 height 13
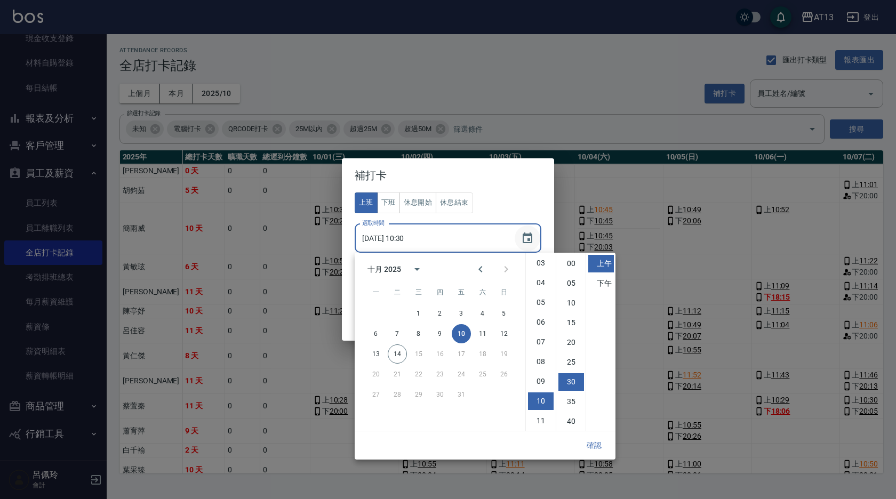
scroll to position [60, 0]
click at [510, 334] on button "12" at bounding box center [503, 333] width 19 height 19
type input "[DATE] 10:30"
click at [600, 441] on button "確認" at bounding box center [594, 446] width 34 height 20
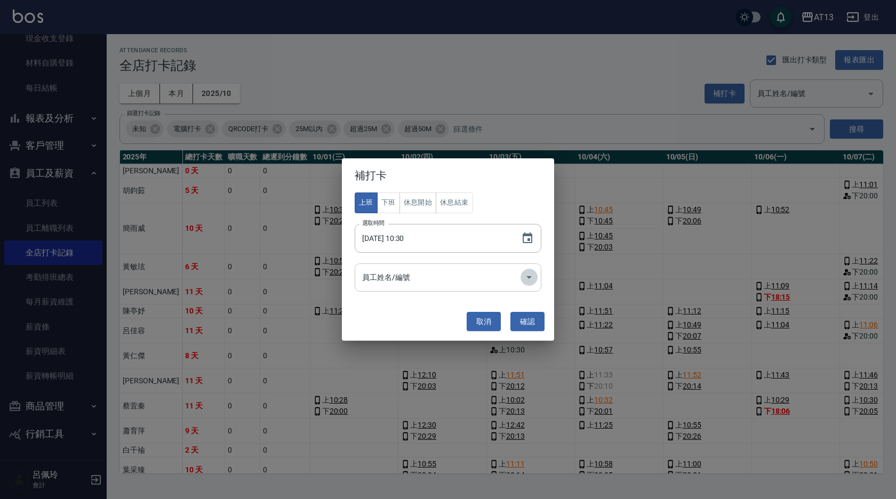
click at [528, 279] on icon "Open" at bounding box center [528, 277] width 13 height 13
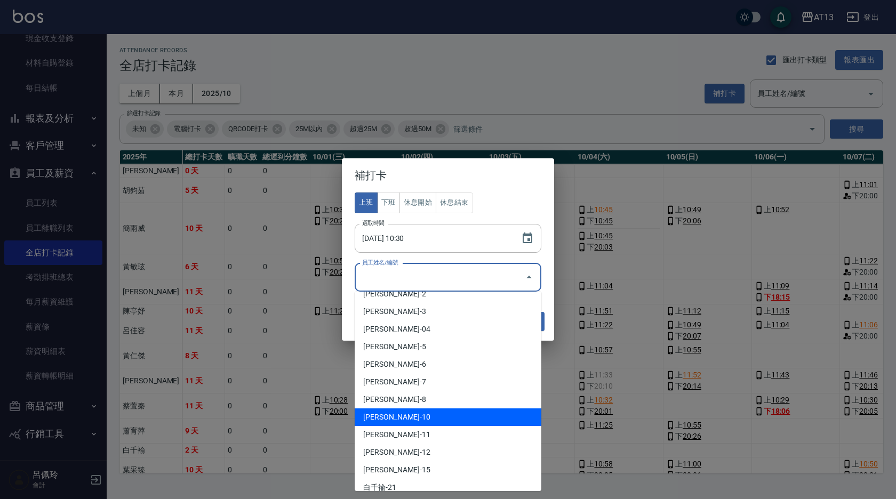
scroll to position [107, 0]
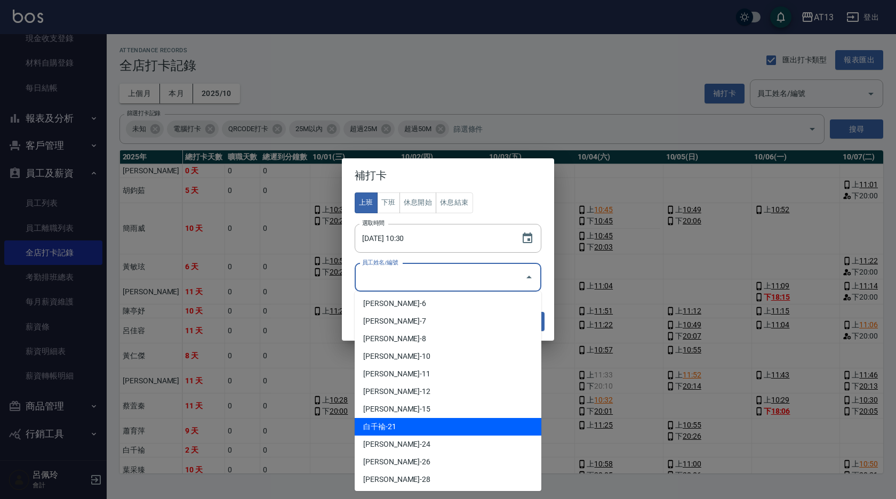
click at [441, 426] on li "白千褕-21" at bounding box center [448, 427] width 187 height 18
type input "白千褕"
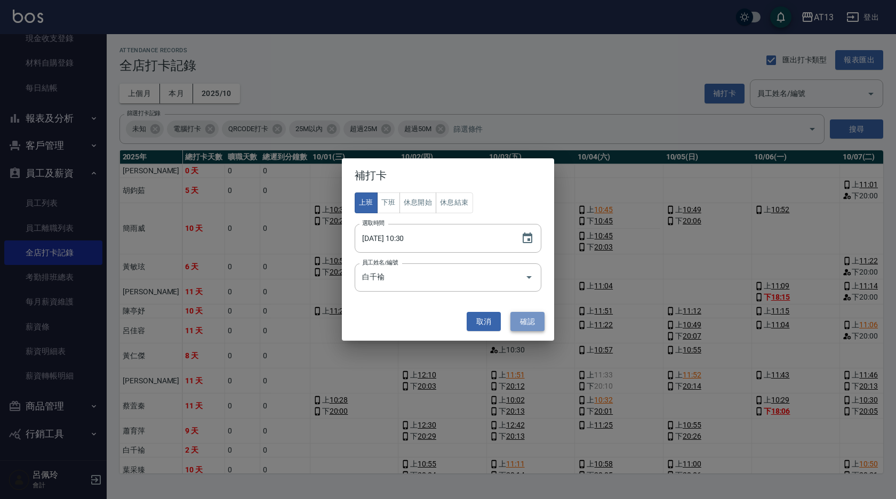
click at [522, 319] on button "確認" at bounding box center [527, 322] width 34 height 20
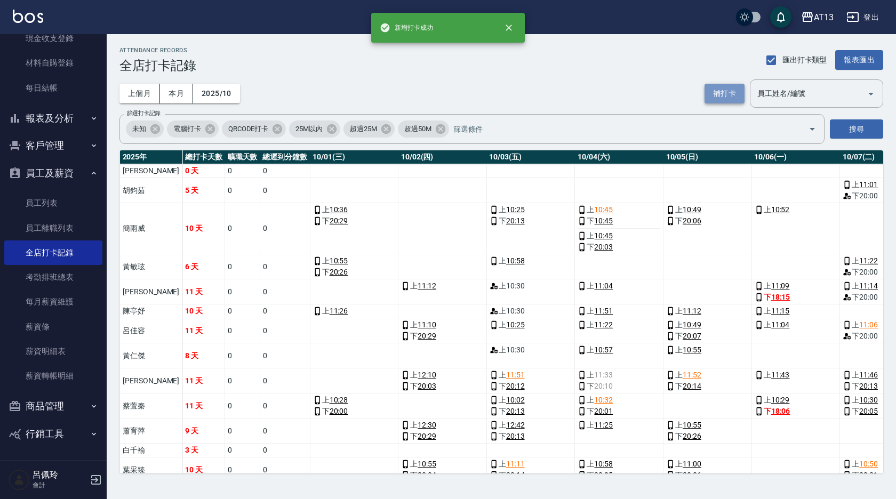
click at [714, 92] on button "補打卡" at bounding box center [724, 94] width 40 height 20
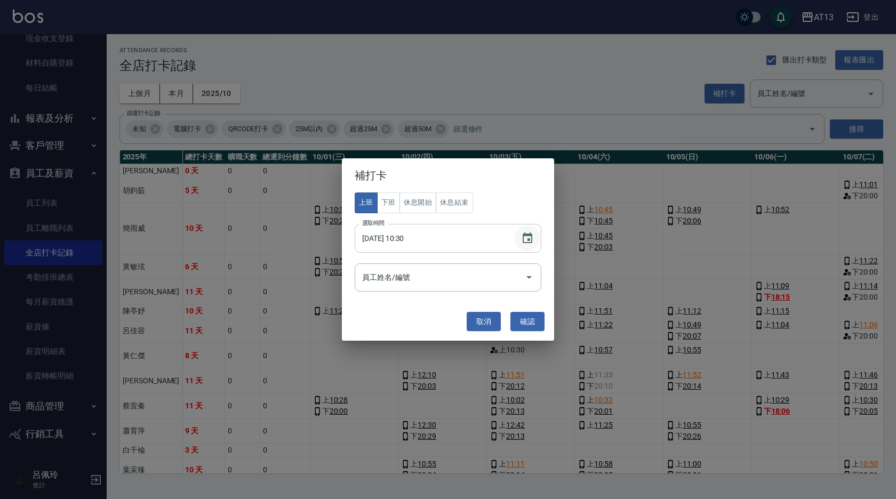
click at [526, 239] on icon "Choose date, selected date is 2025-10-12" at bounding box center [527, 238] width 13 height 13
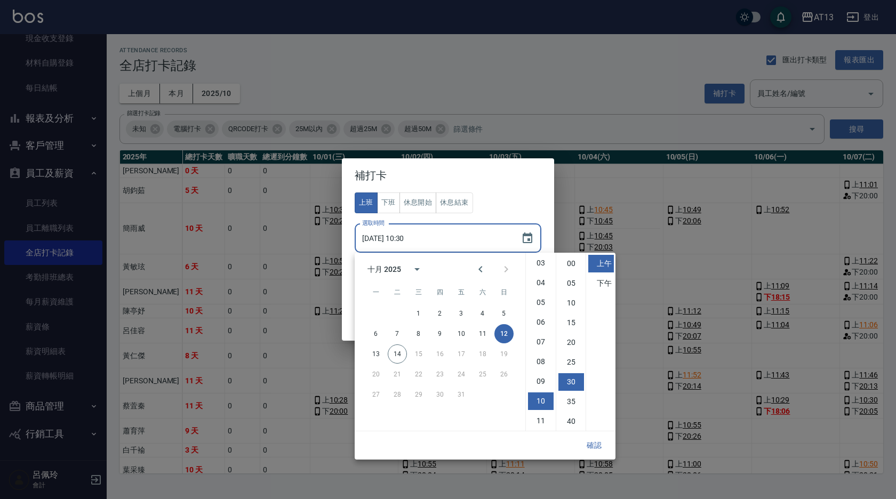
scroll to position [60, 0]
click at [372, 353] on button "13" at bounding box center [375, 353] width 19 height 19
type input "[DATE] 10:30"
click at [596, 448] on button "確認" at bounding box center [594, 446] width 34 height 20
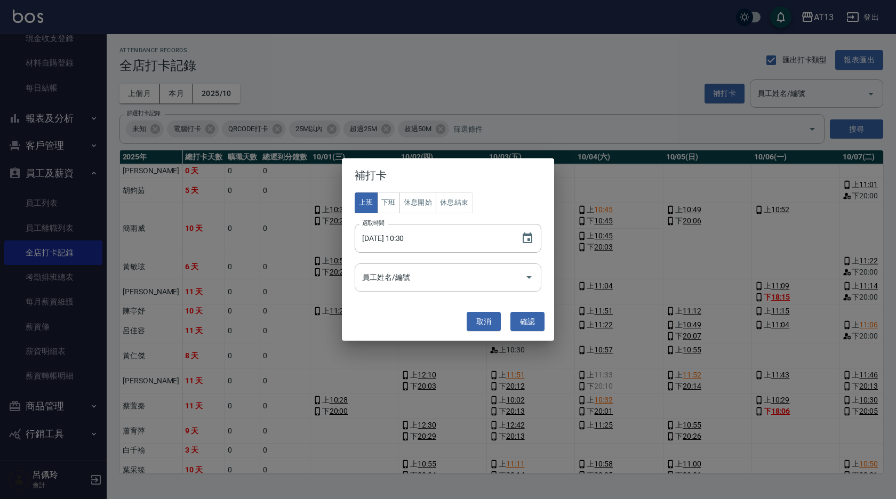
click at [529, 275] on icon "Open" at bounding box center [528, 277] width 13 height 13
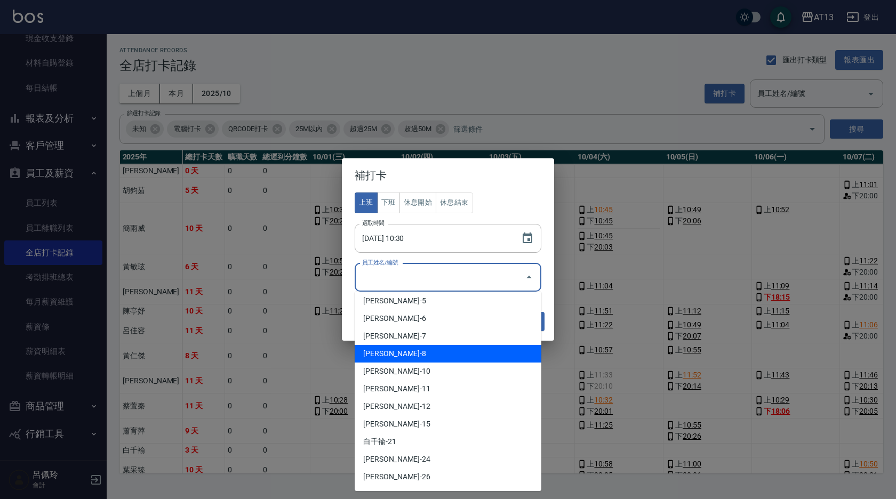
scroll to position [107, 0]
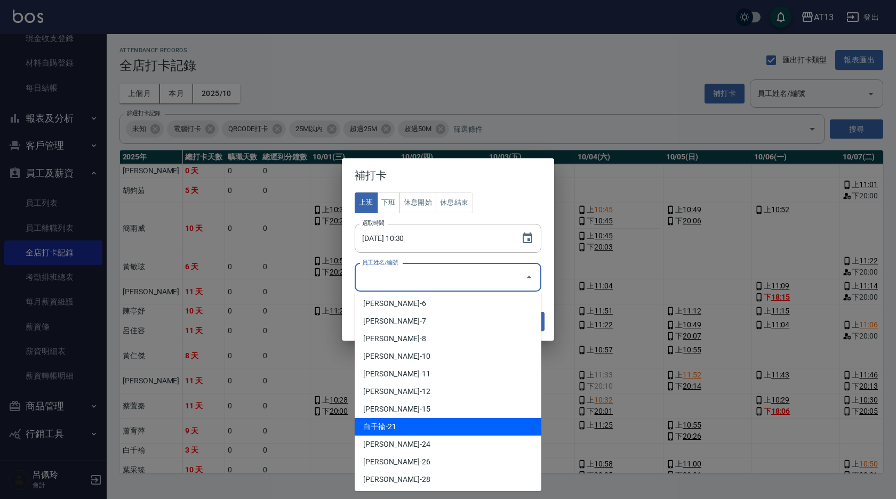
click at [418, 427] on li "白千褕-21" at bounding box center [448, 427] width 187 height 18
type input "白千褕"
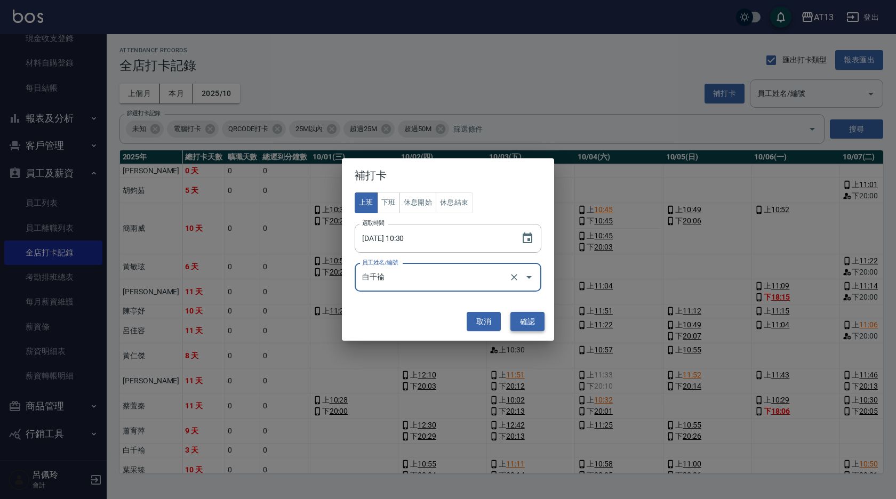
click at [538, 323] on button "確認" at bounding box center [527, 322] width 34 height 20
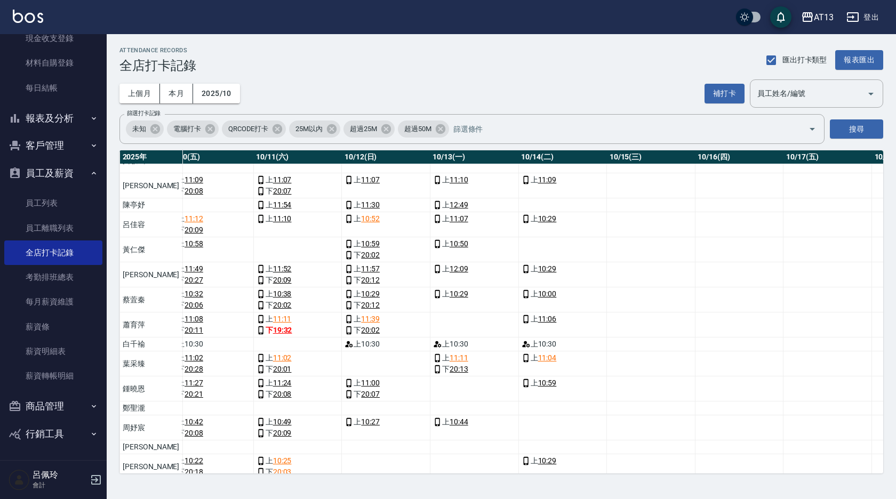
scroll to position [107, 939]
click at [720, 88] on button "補打卡" at bounding box center [724, 94] width 40 height 20
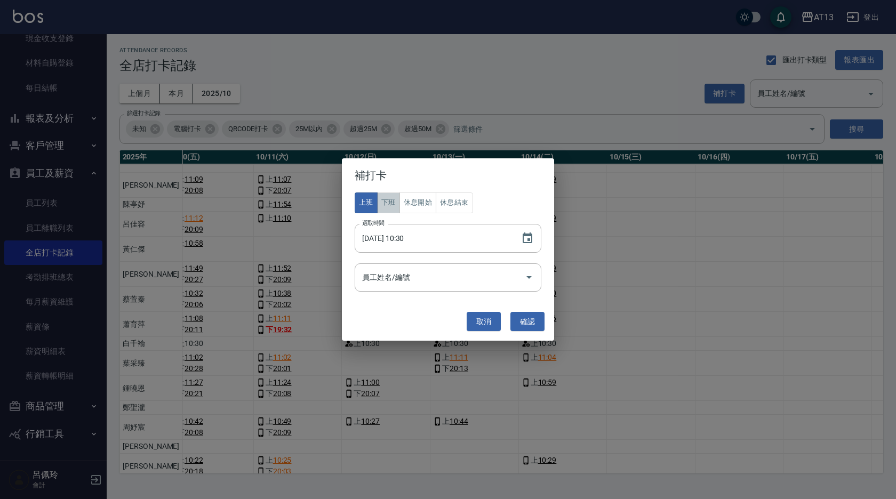
click at [387, 209] on button "下班" at bounding box center [388, 202] width 23 height 21
click at [527, 237] on icon "Choose date, selected date is 2025-10-13" at bounding box center [527, 238] width 13 height 13
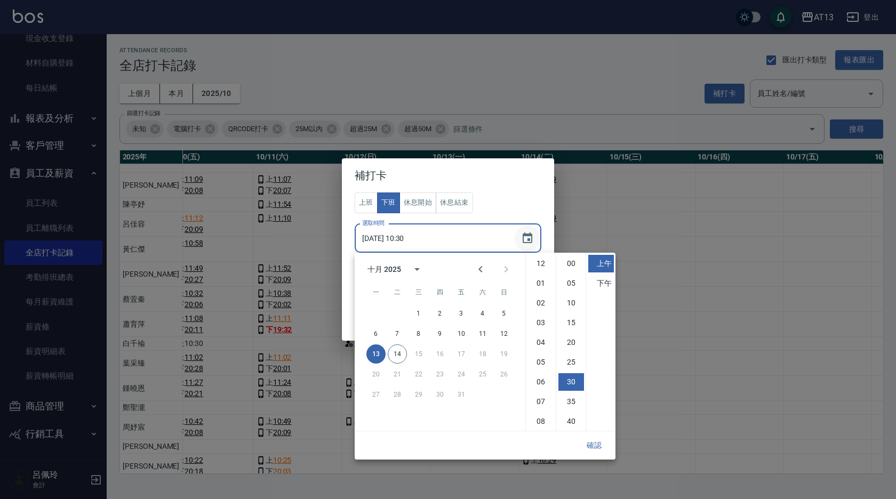
scroll to position [60, 0]
click at [464, 330] on button "10" at bounding box center [461, 333] width 19 height 19
click at [598, 283] on li "下午" at bounding box center [601, 284] width 26 height 18
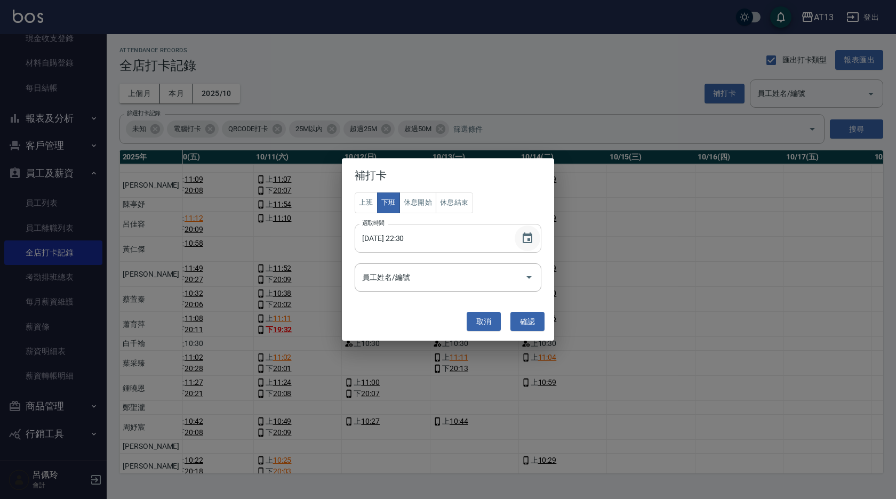
click at [525, 235] on icon "Choose date, selected date is 2025-10-10" at bounding box center [527, 237] width 10 height 11
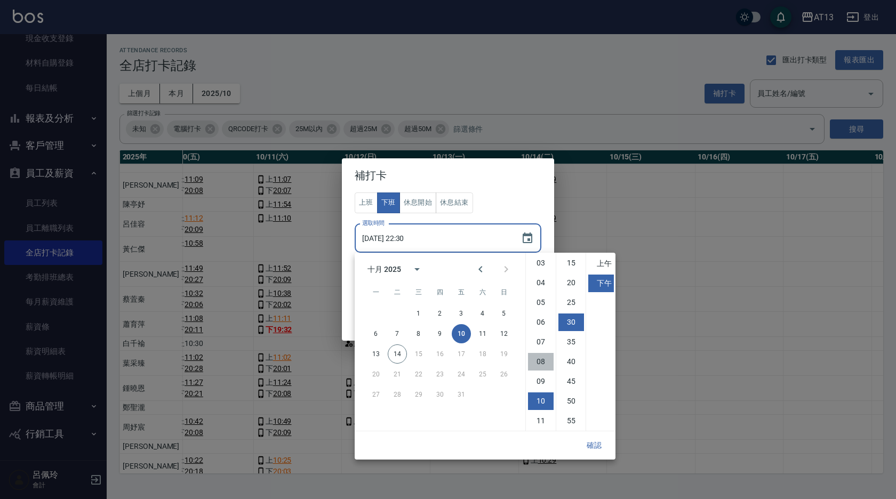
click at [543, 361] on li "08" at bounding box center [541, 362] width 26 height 18
click at [576, 286] on li "05" at bounding box center [571, 284] width 26 height 18
type input "[DATE] 20:05"
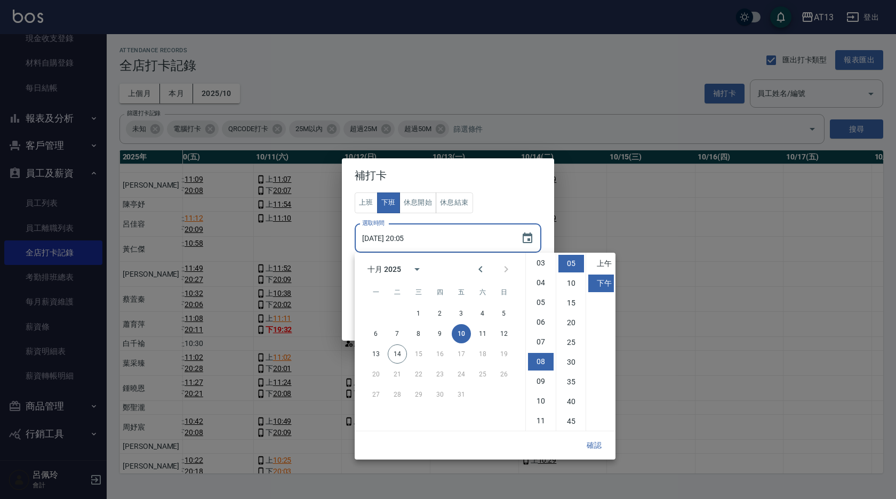
click at [597, 444] on button "確認" at bounding box center [594, 446] width 34 height 20
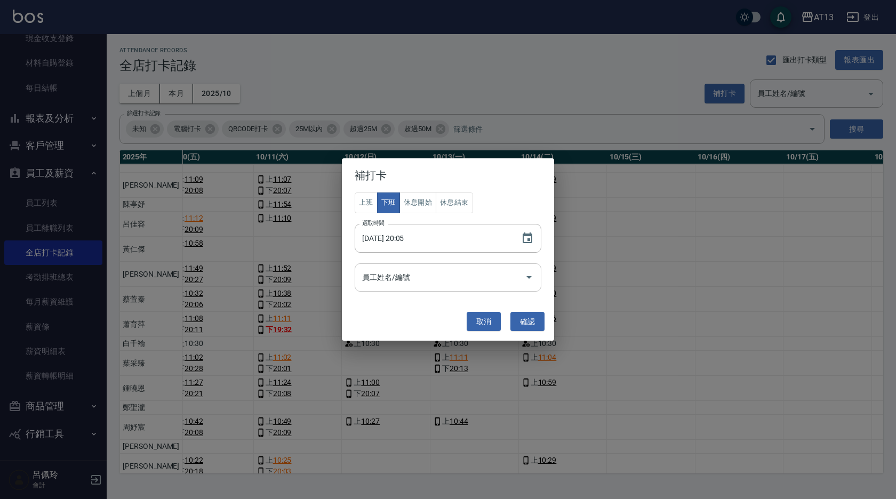
click at [529, 280] on icon "Open" at bounding box center [528, 277] width 13 height 13
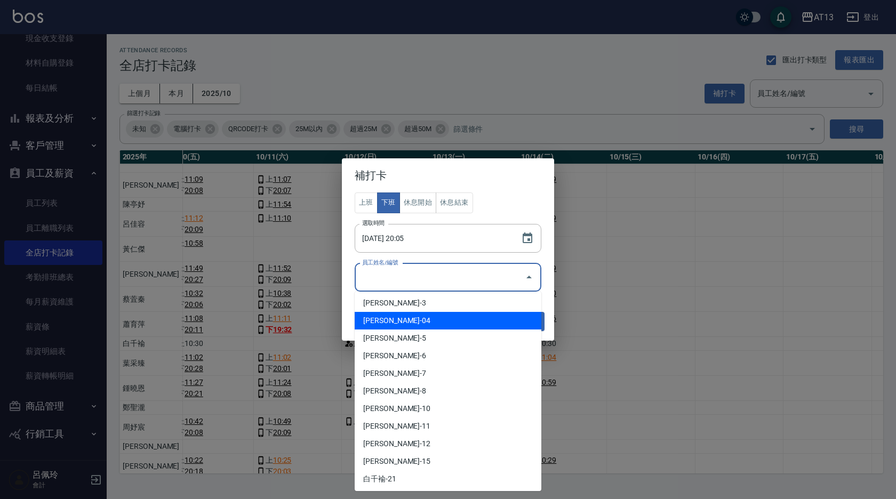
scroll to position [160, 0]
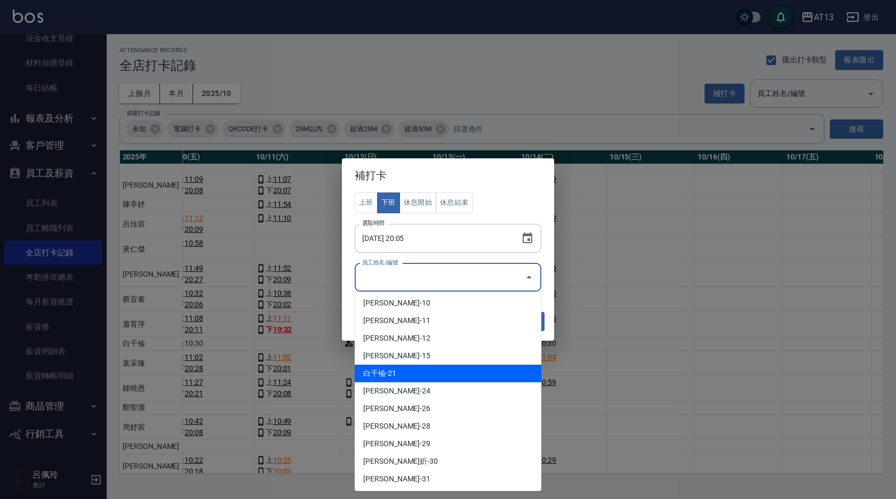
click at [459, 372] on li "白千褕-21" at bounding box center [448, 374] width 187 height 18
type input "白千褕"
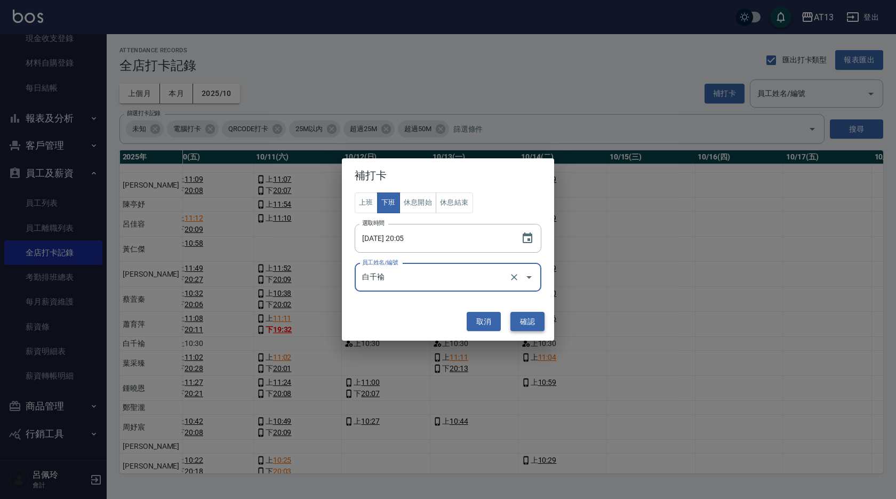
click at [528, 318] on button "確認" at bounding box center [527, 322] width 34 height 20
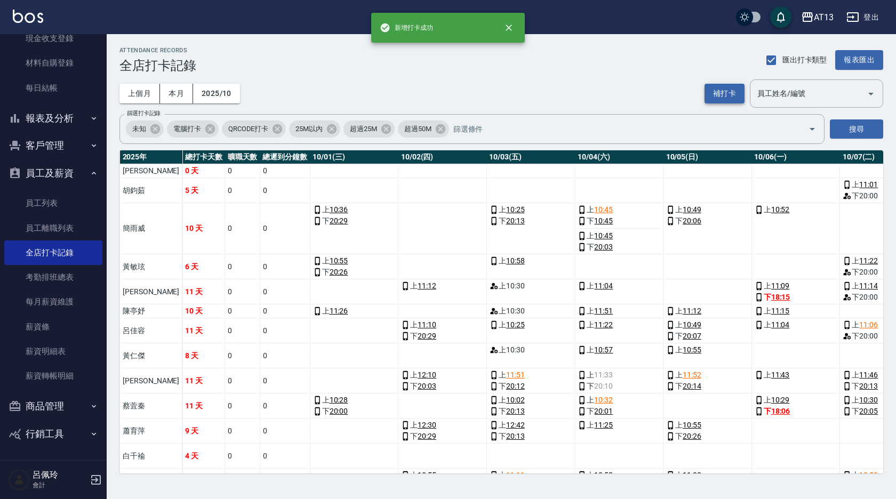
click at [730, 96] on button "補打卡" at bounding box center [724, 94] width 40 height 20
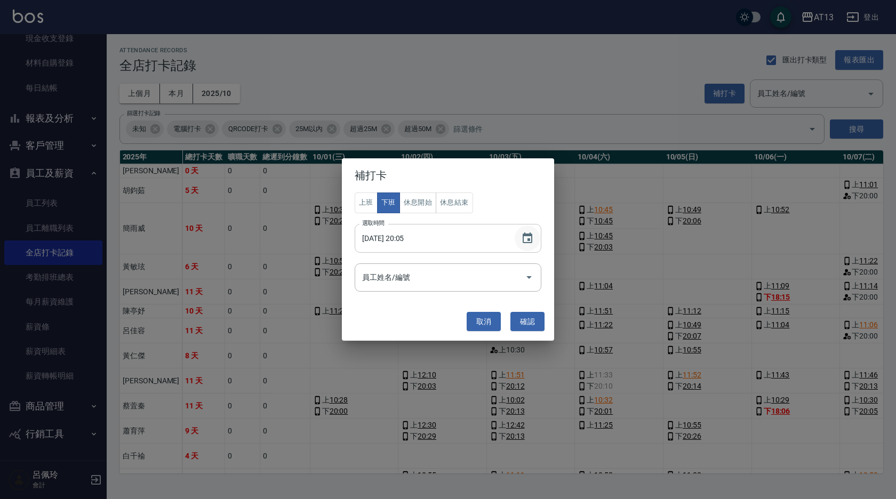
click at [531, 238] on icon "Choose date, selected date is 2025-10-10" at bounding box center [527, 237] width 10 height 11
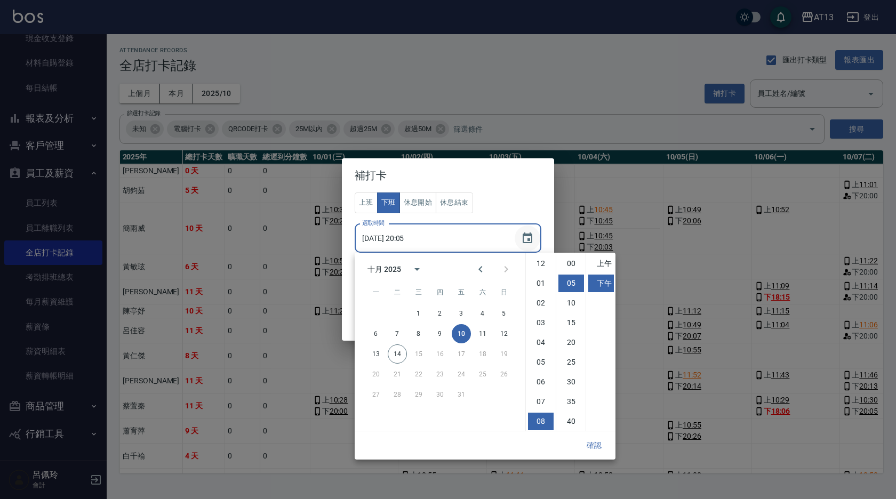
scroll to position [20, 0]
click at [503, 336] on button "12" at bounding box center [503, 333] width 19 height 19
type input "[DATE] 20:05"
drag, startPoint x: 588, startPoint y: 447, endPoint x: 585, endPoint y: 435, distance: 12.4
click at [588, 446] on button "確認" at bounding box center [594, 446] width 34 height 20
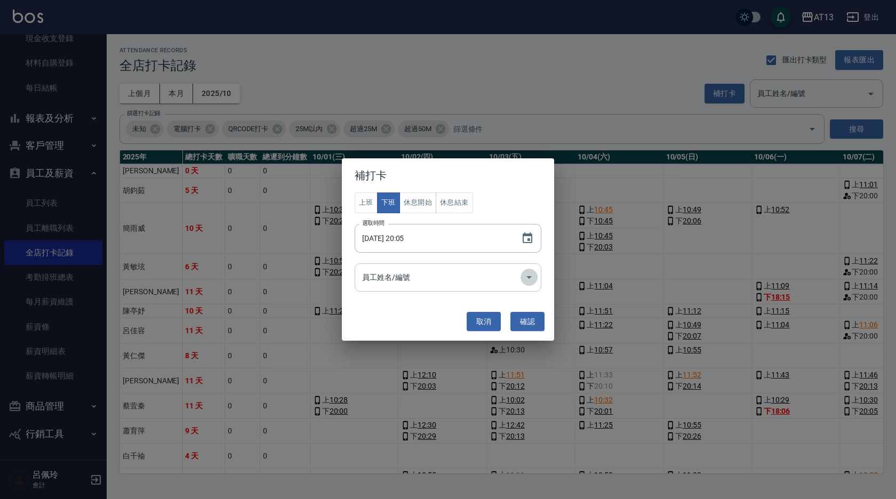
click at [528, 284] on icon "Open" at bounding box center [528, 277] width 13 height 13
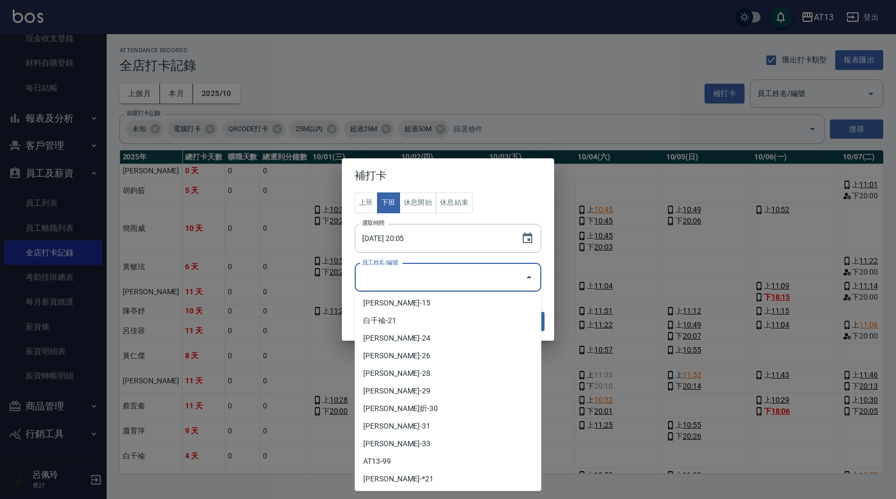
scroll to position [213, 0]
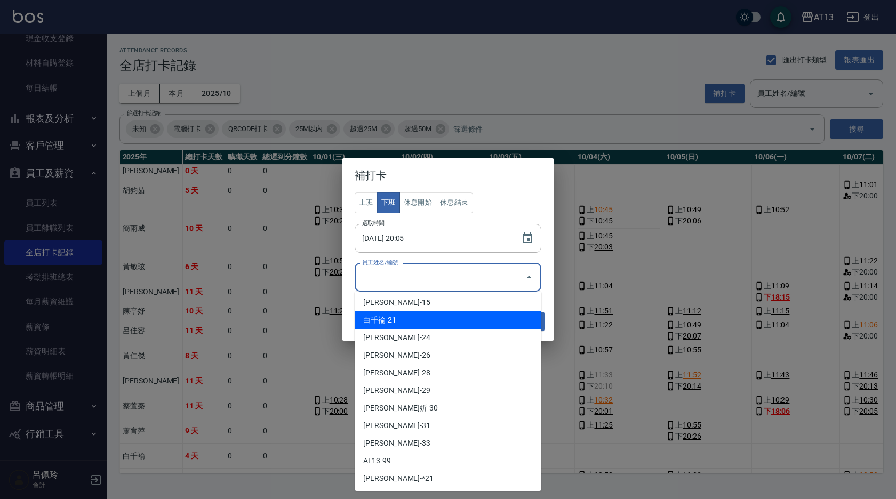
drag, startPoint x: 432, startPoint y: 320, endPoint x: 490, endPoint y: 324, distance: 58.8
click at [432, 320] on li "白千褕-21" at bounding box center [448, 320] width 187 height 18
type input "白千褕"
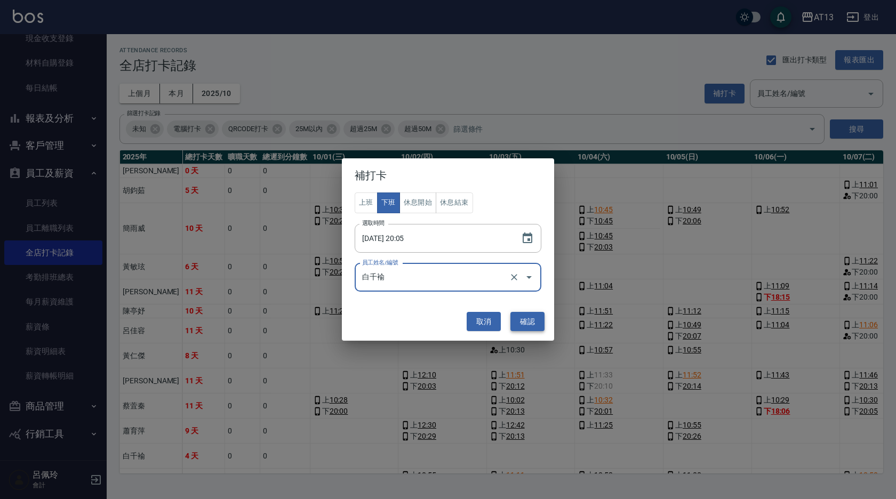
click at [520, 317] on button "確認" at bounding box center [527, 322] width 34 height 20
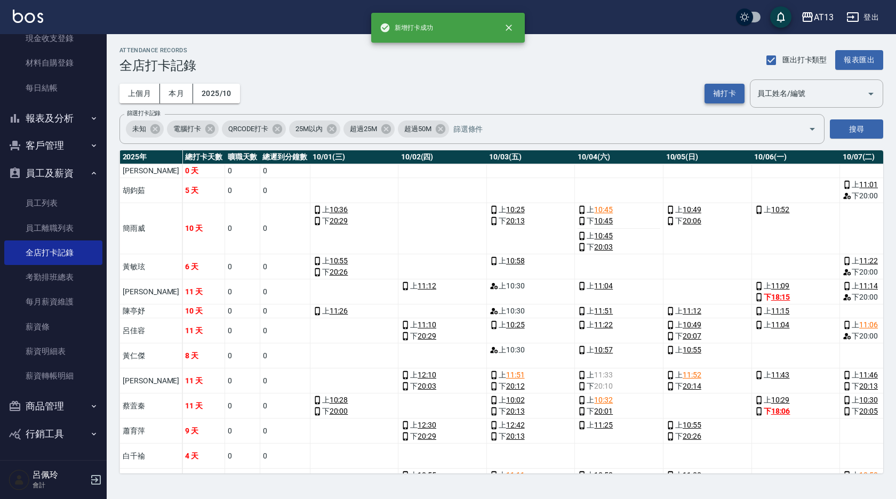
click at [725, 89] on button "補打卡" at bounding box center [724, 94] width 40 height 20
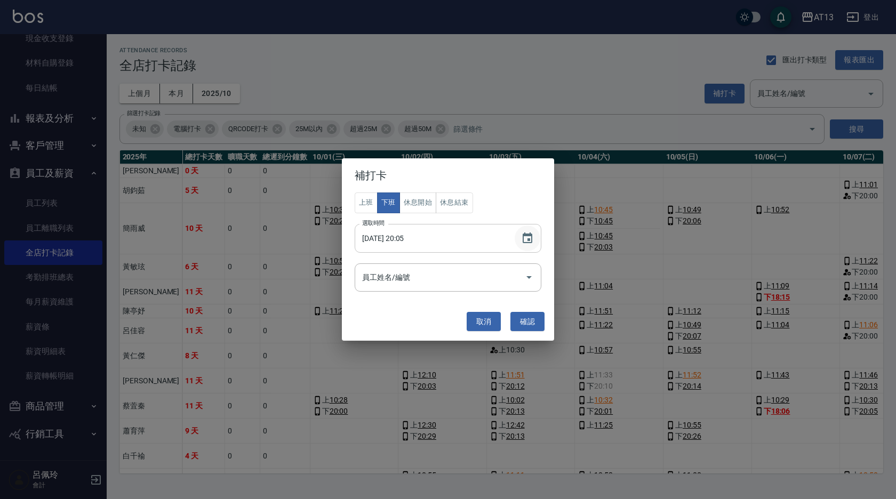
click at [528, 237] on icon "Choose date, selected date is 2025-10-12" at bounding box center [527, 238] width 13 height 13
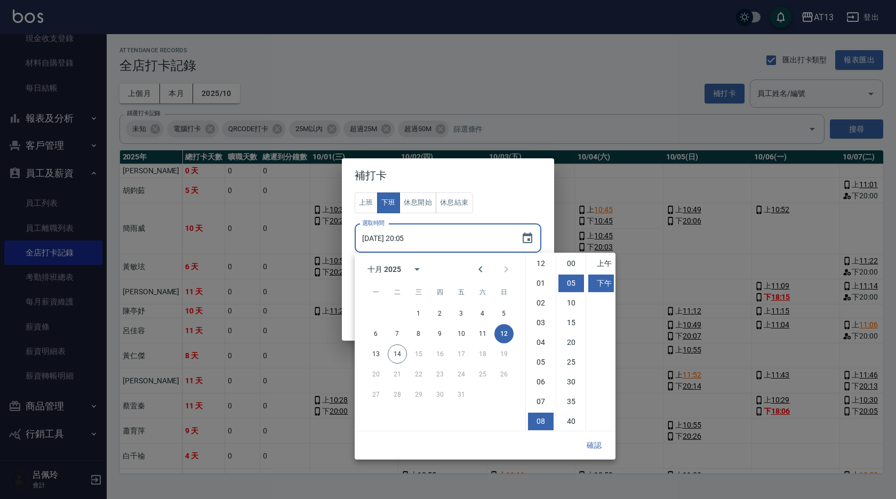
scroll to position [20, 0]
click at [378, 354] on button "13" at bounding box center [375, 353] width 19 height 19
type input "[DATE] 20:05"
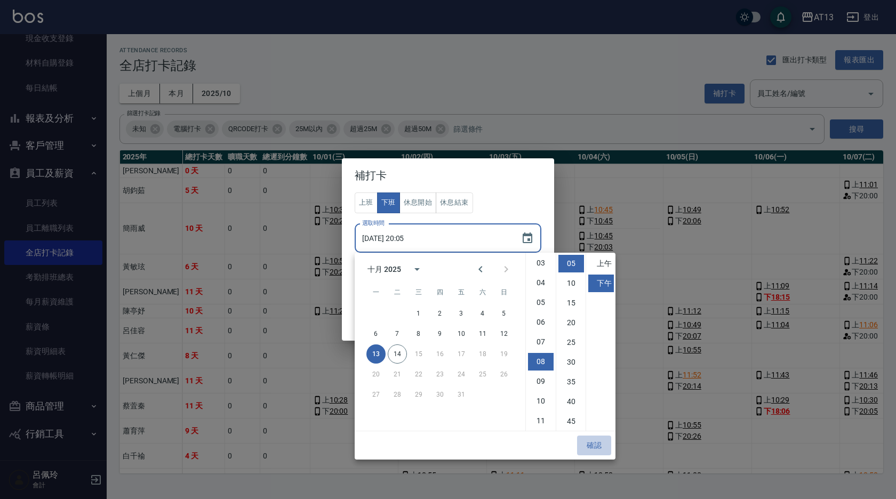
click at [591, 439] on button "確認" at bounding box center [594, 446] width 34 height 20
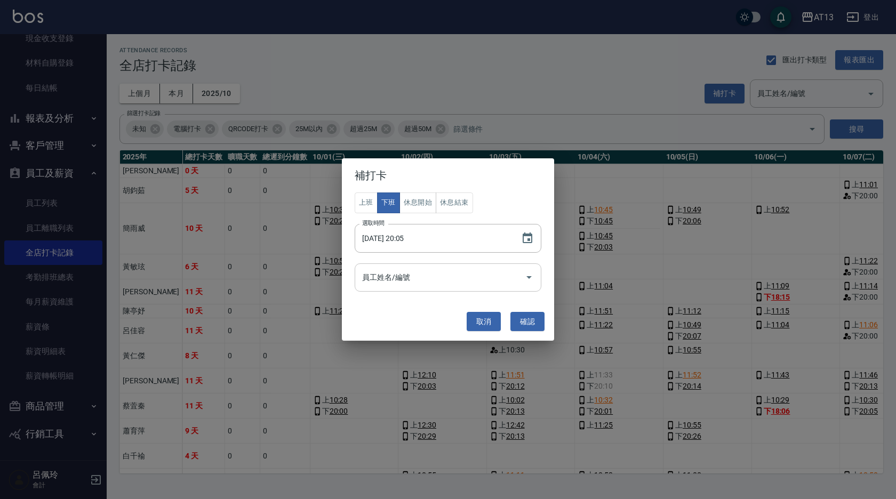
click at [531, 276] on icon "Open" at bounding box center [528, 277] width 13 height 13
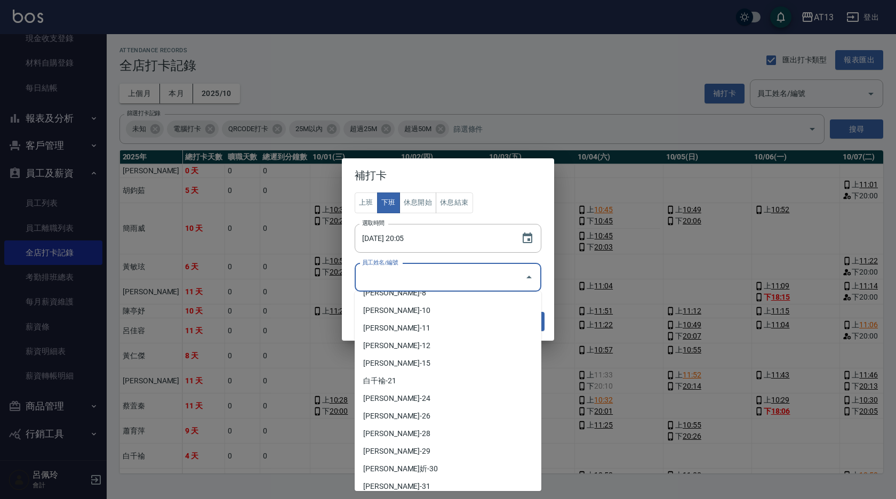
scroll to position [160, 0]
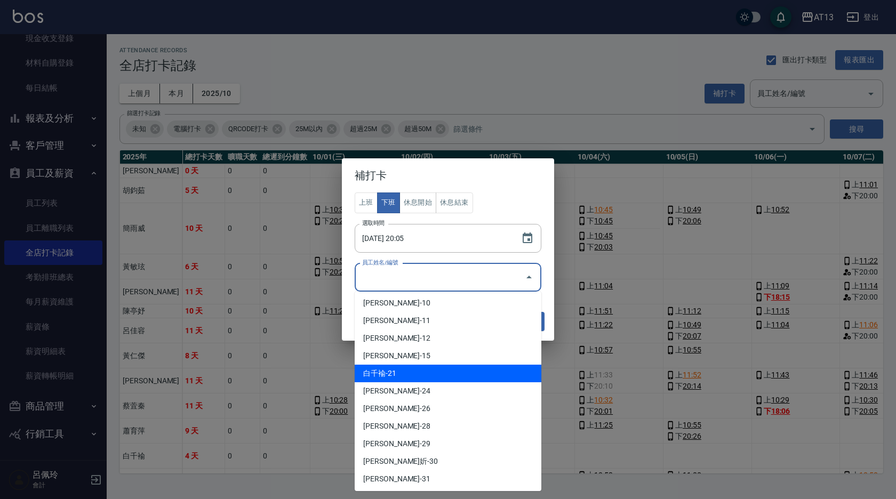
click at [463, 367] on li "白千褕-21" at bounding box center [448, 374] width 187 height 18
type input "白千褕"
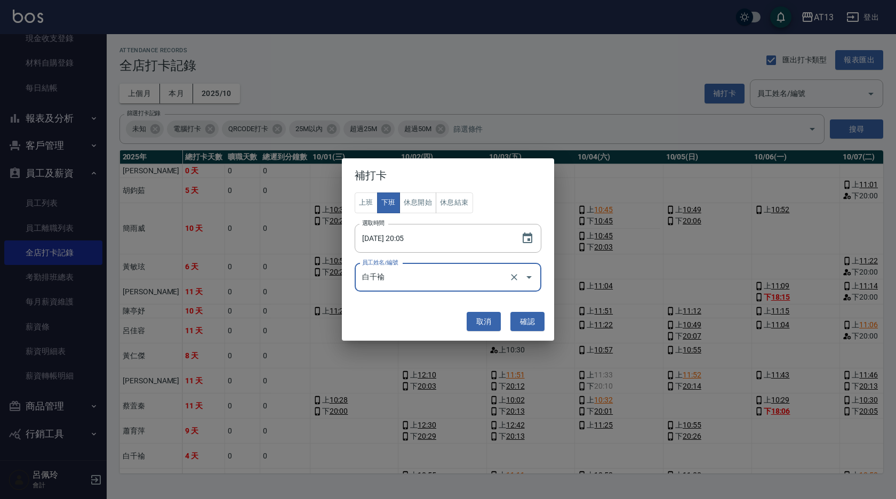
click at [531, 316] on button "確認" at bounding box center [527, 322] width 34 height 20
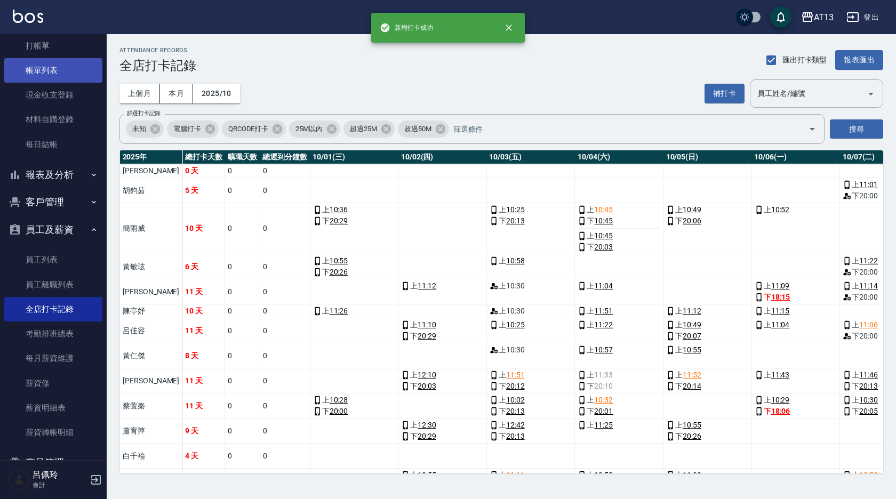
scroll to position [0, 0]
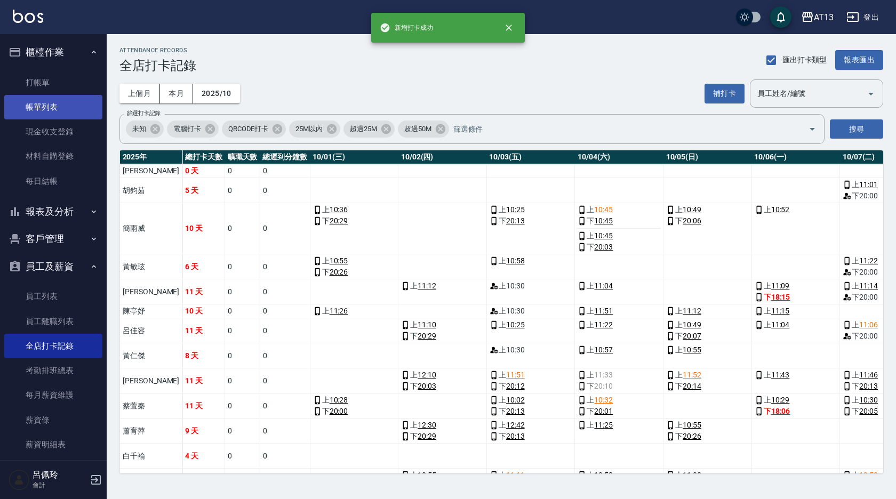
click at [29, 83] on link "打帳單" at bounding box center [53, 82] width 98 height 25
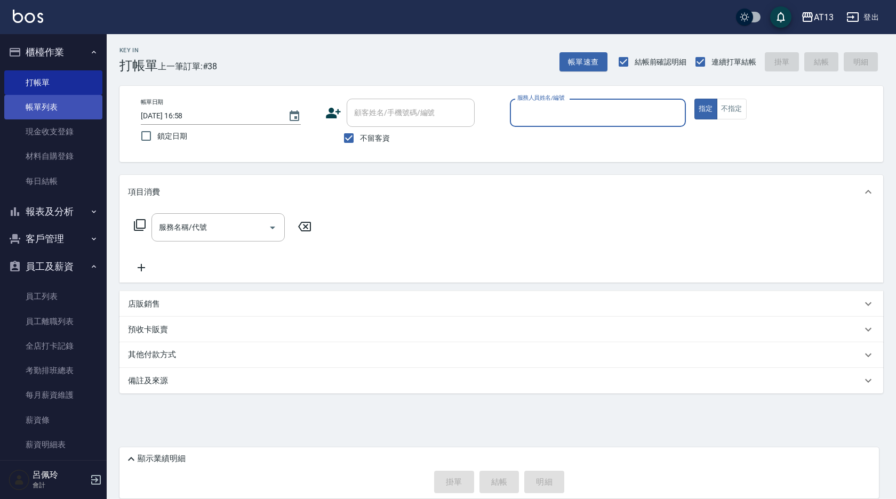
click at [43, 110] on link "帳單列表" at bounding box center [53, 107] width 98 height 25
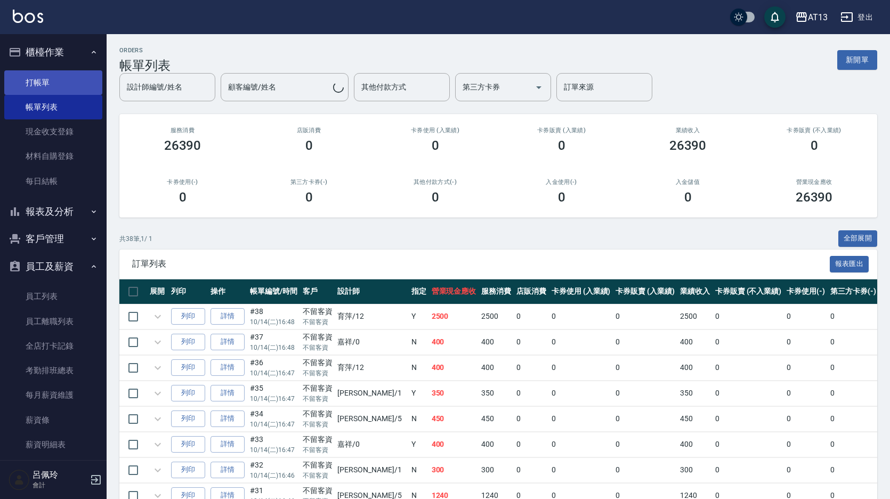
click at [50, 84] on link "打帳單" at bounding box center [53, 82] width 98 height 25
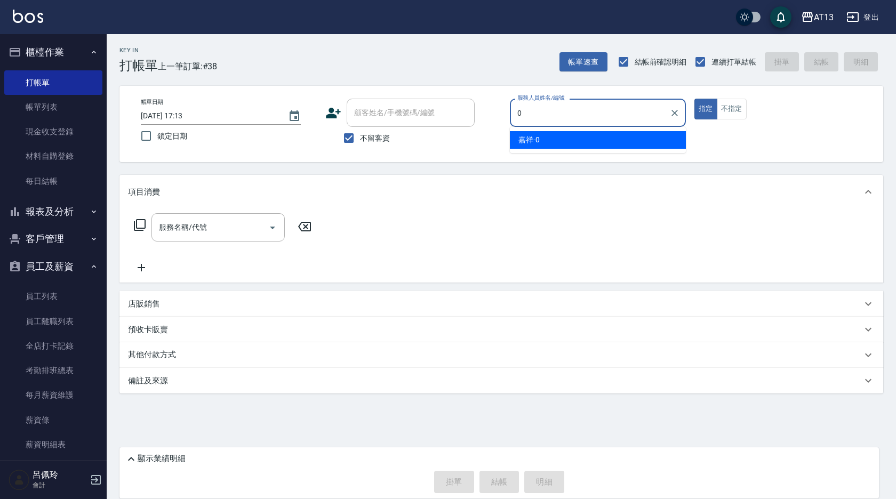
click at [517, 139] on div "嘉祥 -0" at bounding box center [598, 140] width 176 height 18
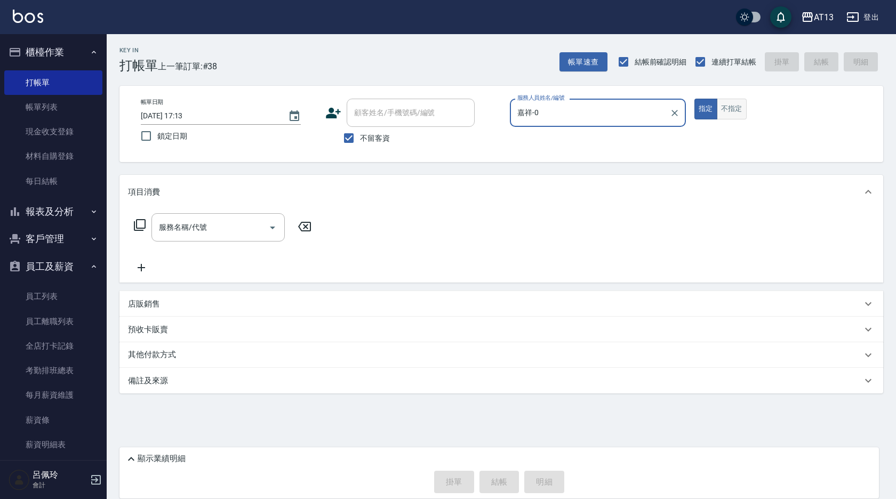
type input "嘉祥-0"
click at [722, 107] on button "不指定" at bounding box center [732, 109] width 30 height 21
drag, startPoint x: 220, startPoint y: 229, endPoint x: 221, endPoint y: 235, distance: 6.4
click at [220, 229] on input "服務名稱/代號" at bounding box center [210, 227] width 108 height 19
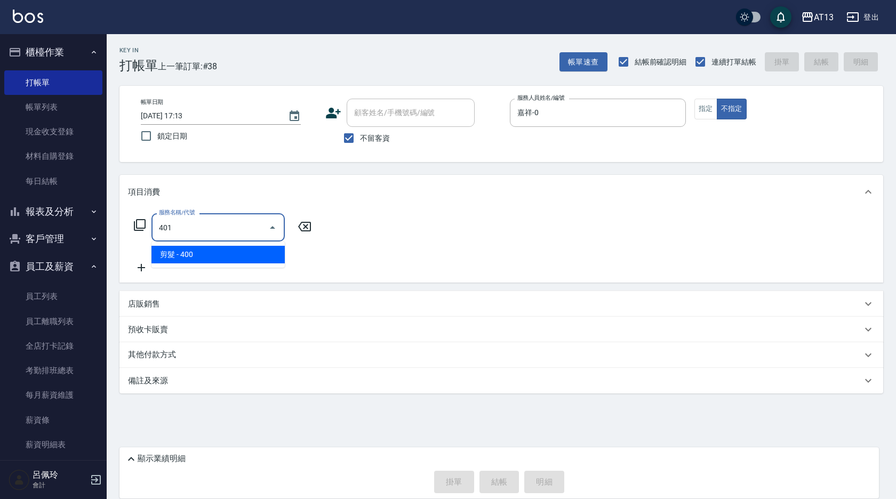
type input "剪髮(401)"
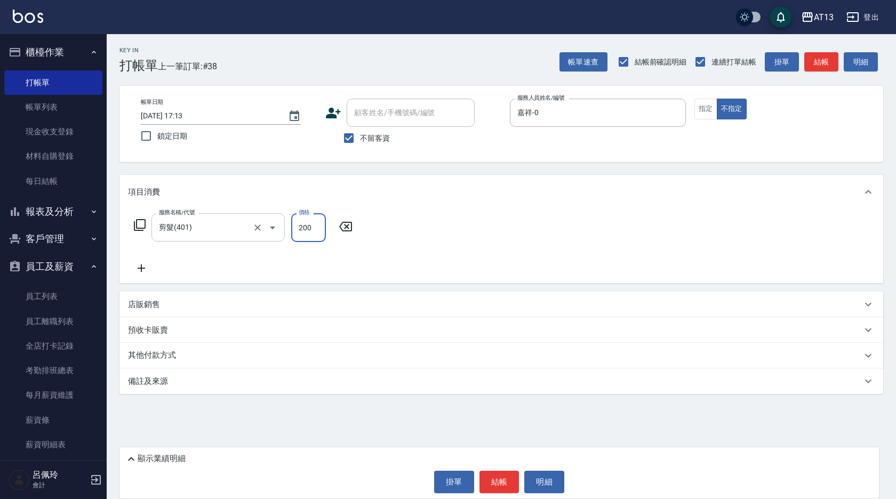
type input "200"
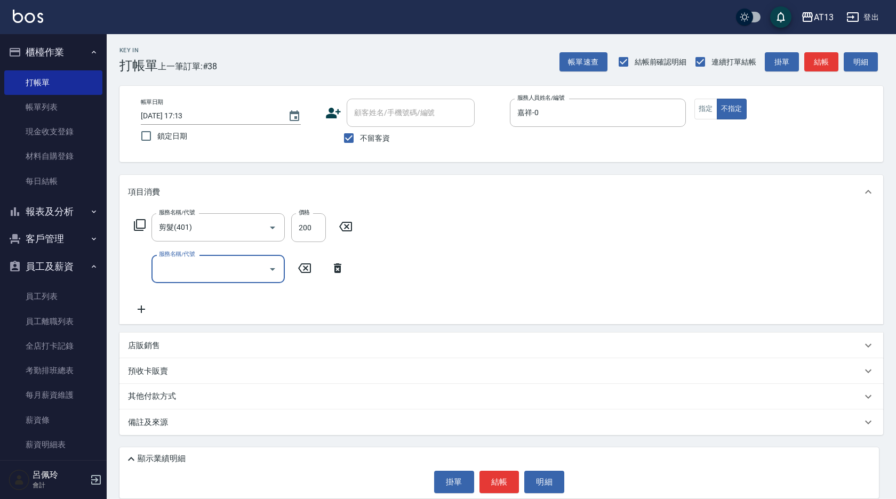
drag, startPoint x: 426, startPoint y: 262, endPoint x: 483, endPoint y: 416, distance: 164.8
click at [426, 263] on div "服務名稱/代號 剪髮(401) 服務名稱/代號 價格 200 價格 服務名稱/代號 服務名稱/代號" at bounding box center [500, 266] width 763 height 115
click at [505, 474] on button "結帳" at bounding box center [499, 482] width 40 height 22
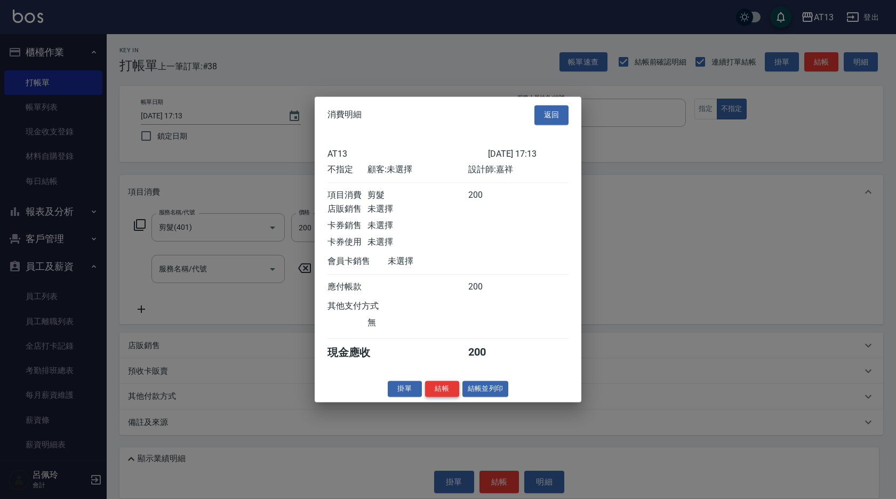
click at [432, 397] on button "結帳" at bounding box center [442, 389] width 34 height 17
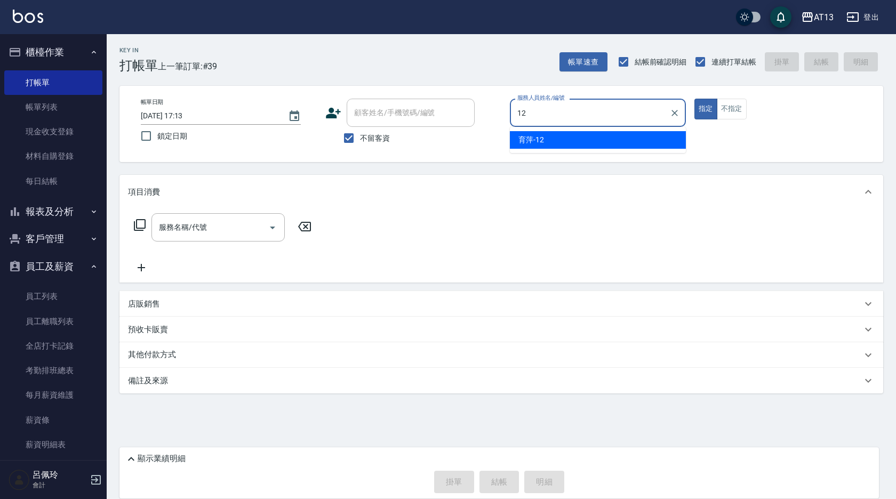
click at [559, 140] on div "育萍 -12" at bounding box center [598, 140] width 176 height 18
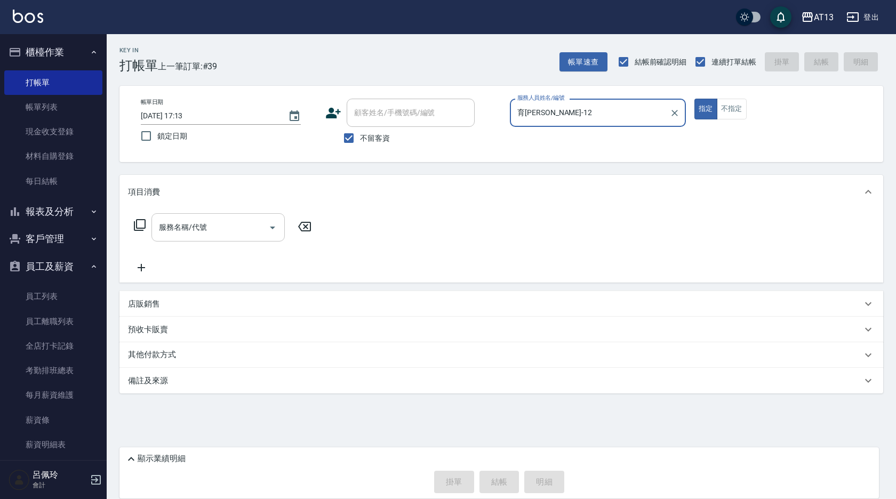
type input "育[PERSON_NAME]-12"
drag, startPoint x: 224, startPoint y: 226, endPoint x: 213, endPoint y: 231, distance: 12.4
click at [223, 226] on input "服務名稱/代號" at bounding box center [210, 227] width 108 height 19
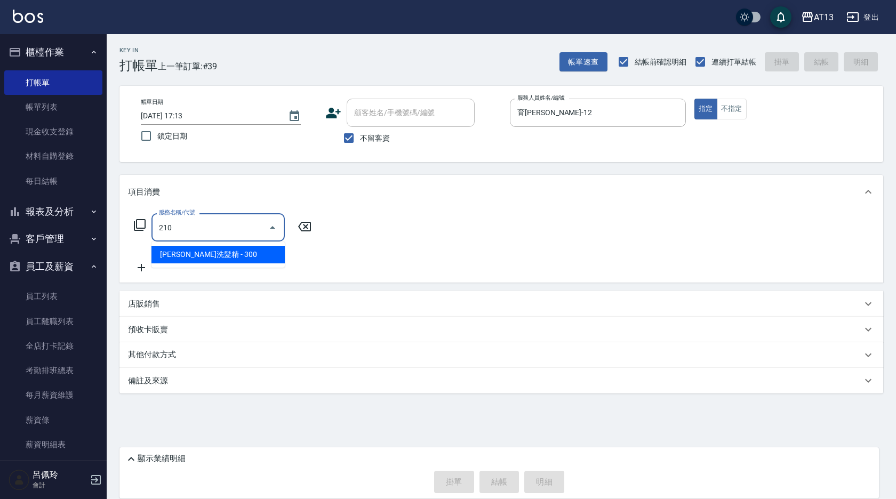
type input "歐娜洗髮精(210)"
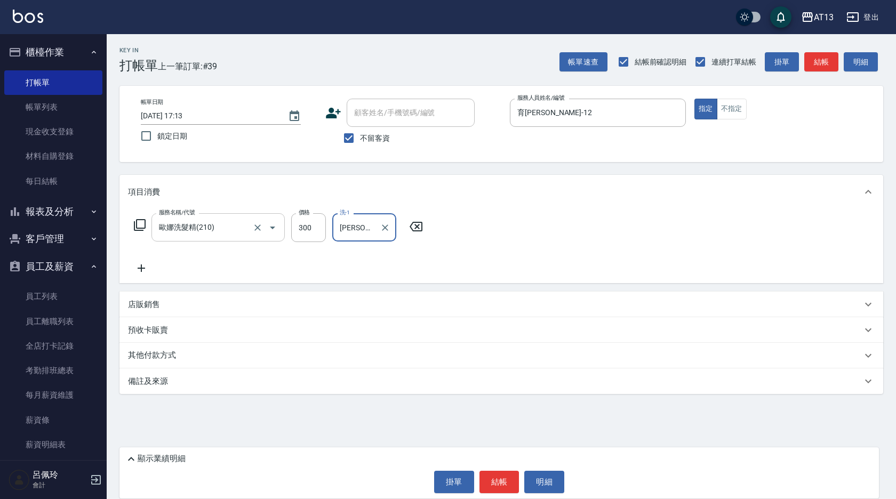
type input "[PERSON_NAME]-11"
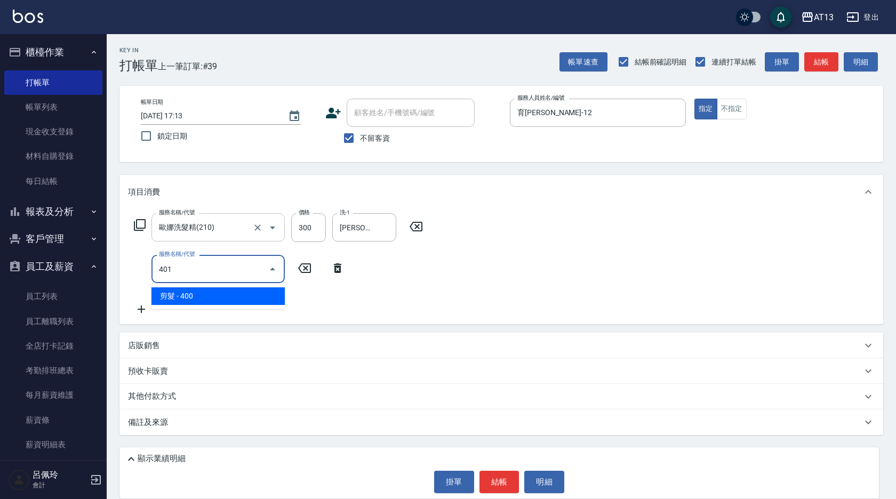
type input "剪髮(401)"
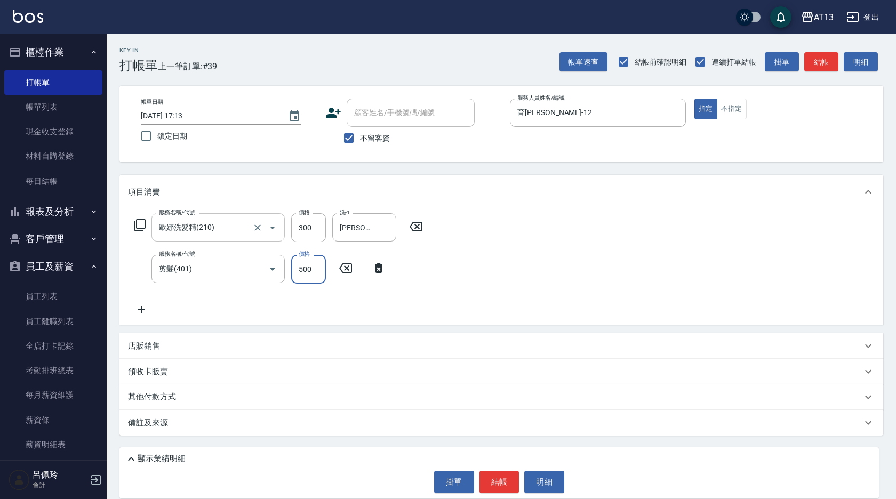
type input "500"
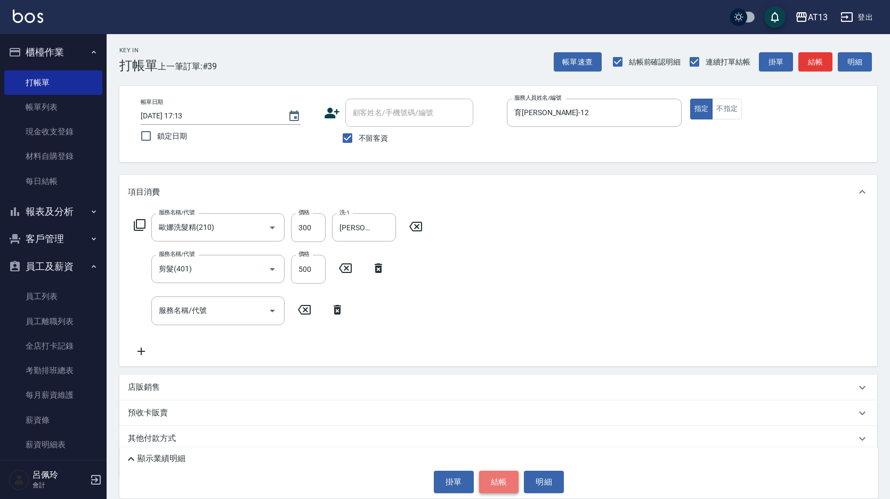
click at [495, 472] on button "結帳" at bounding box center [499, 482] width 40 height 22
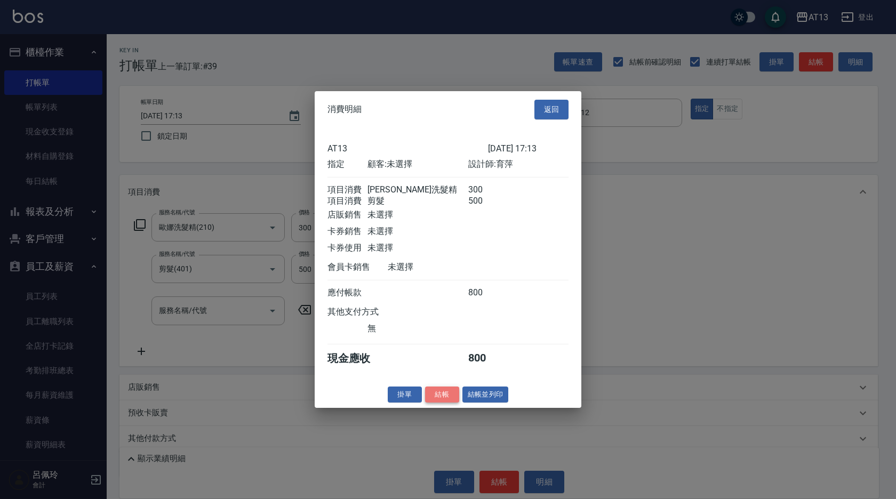
click at [449, 403] on button "結帳" at bounding box center [442, 394] width 34 height 17
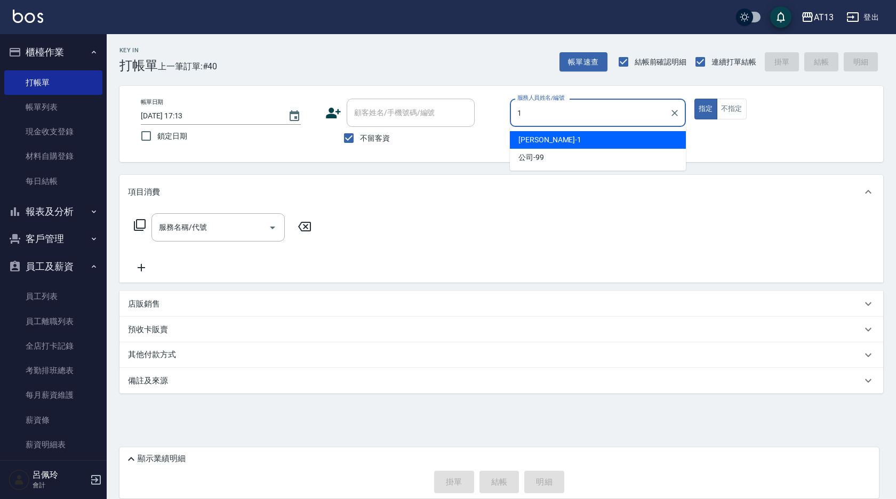
click at [529, 137] on span "[PERSON_NAME] -1" at bounding box center [549, 139] width 63 height 11
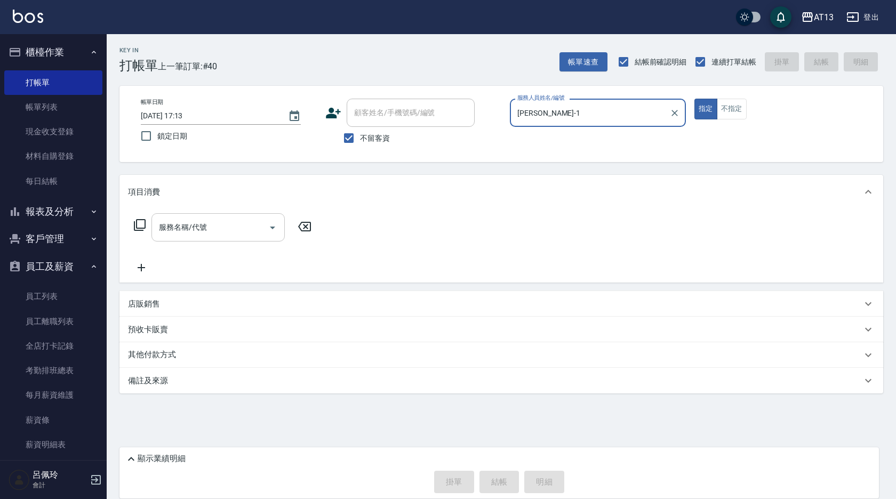
type input "[PERSON_NAME]-1"
click at [214, 226] on input "服務名稱/代號" at bounding box center [210, 227] width 108 height 19
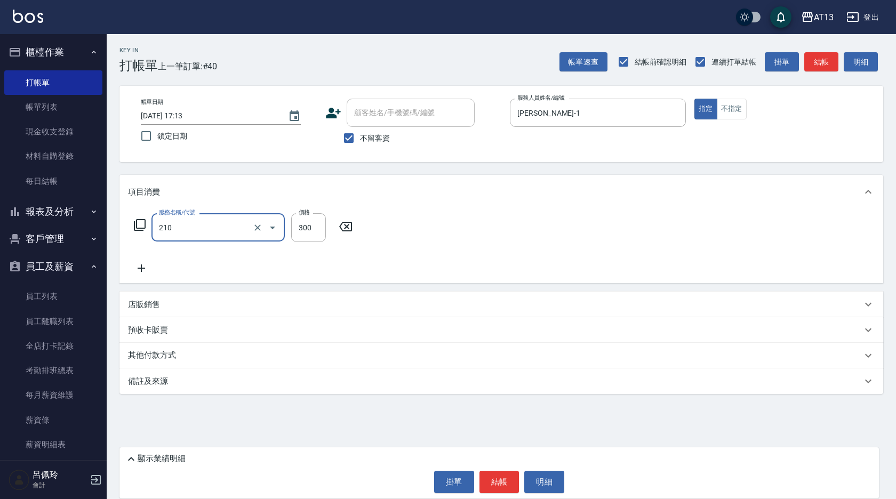
type input "歐娜洗髮精(210)"
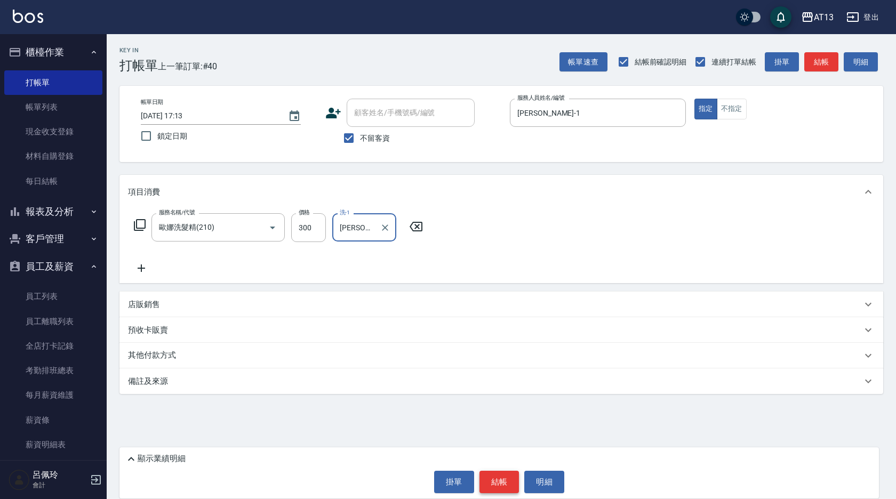
type input "[PERSON_NAME]-31"
click at [503, 486] on button "結帳" at bounding box center [499, 482] width 40 height 22
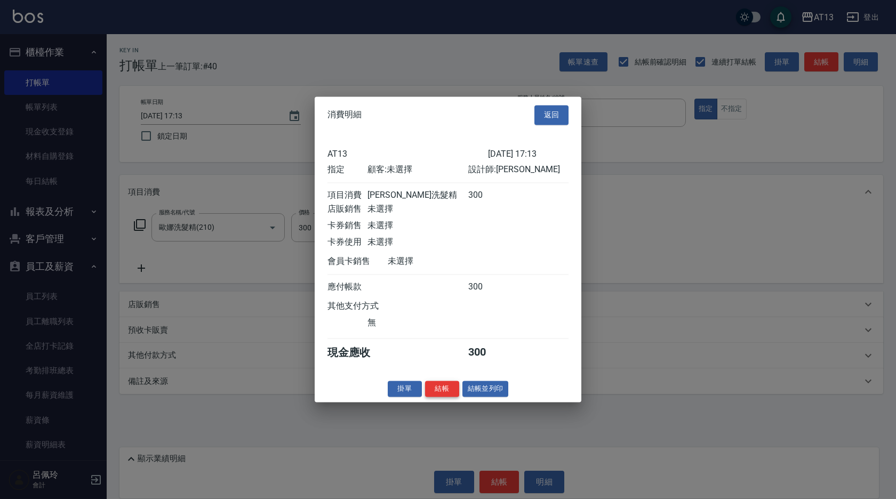
click at [443, 402] on div "消費明細 返回 AT13 [DATE] 17:13 指定 顧客: 未選擇 設計師: [PERSON_NAME]茹 項目消費 歐娜洗髮精 300 店販銷售 未選…" at bounding box center [448, 248] width 267 height 305
click at [440, 397] on button "結帳" at bounding box center [442, 389] width 34 height 17
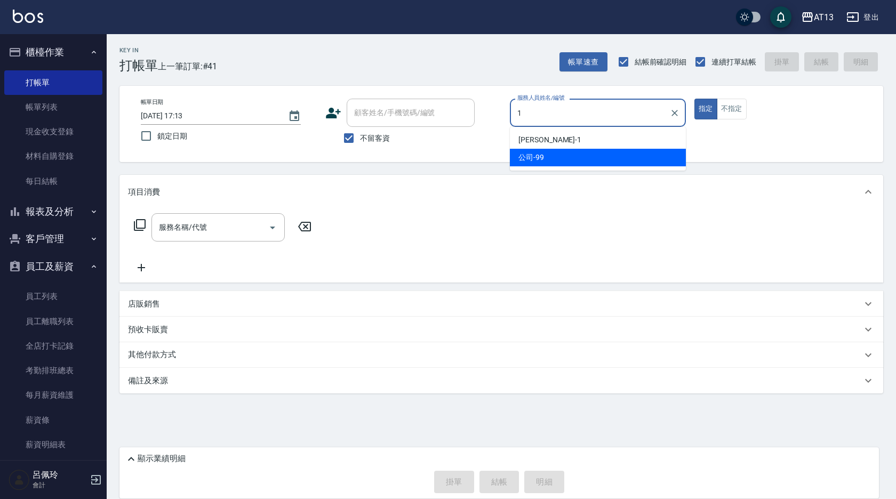
click at [530, 141] on span "[PERSON_NAME] -1" at bounding box center [549, 139] width 63 height 11
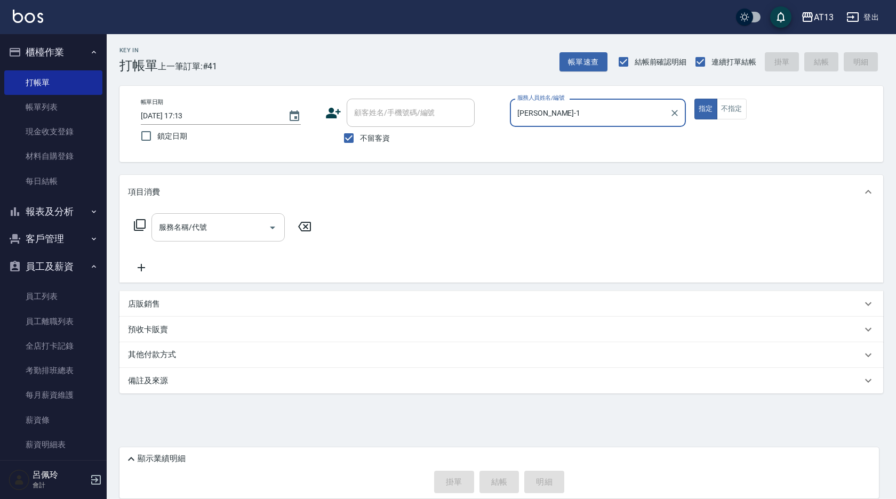
type input "[PERSON_NAME]-1"
click at [235, 221] on input "服務名稱/代號" at bounding box center [210, 227] width 108 height 19
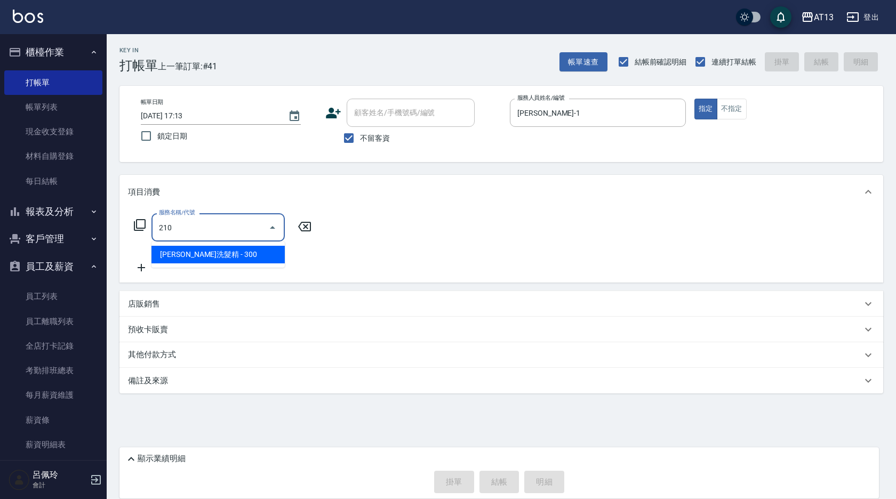
type input "歐娜洗髮精(210)"
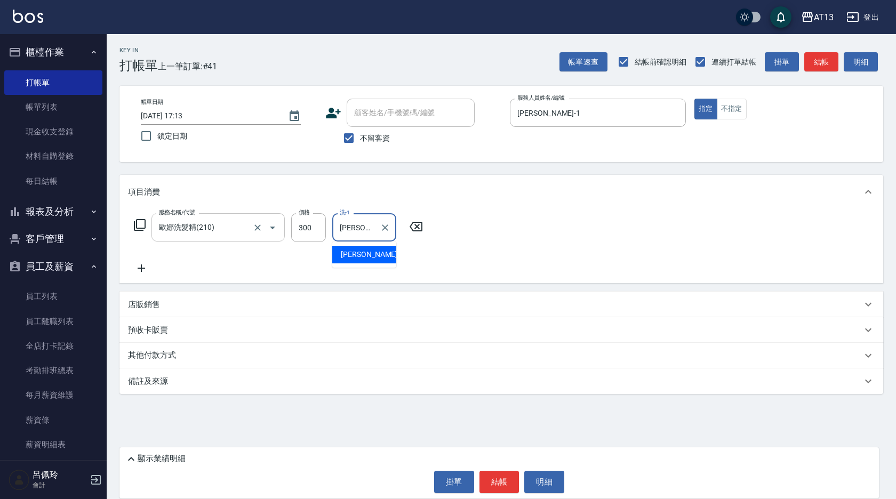
type input "[PERSON_NAME]-31"
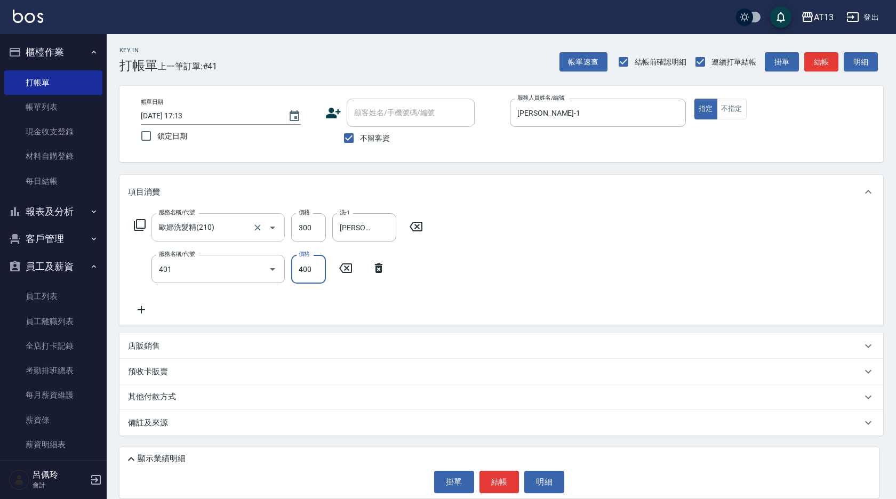
type input "剪髮(401)"
drag, startPoint x: 457, startPoint y: 255, endPoint x: 472, endPoint y: 275, distance: 24.3
click at [465, 266] on div "服務名稱/代號 [PERSON_NAME]洗髮精(210) 服務名稱/代號 價格 300 價格 洗-1 [PERSON_NAME]-31 洗-1 服務名稱/代…" at bounding box center [500, 267] width 763 height 116
click at [510, 477] on button "結帳" at bounding box center [499, 482] width 40 height 22
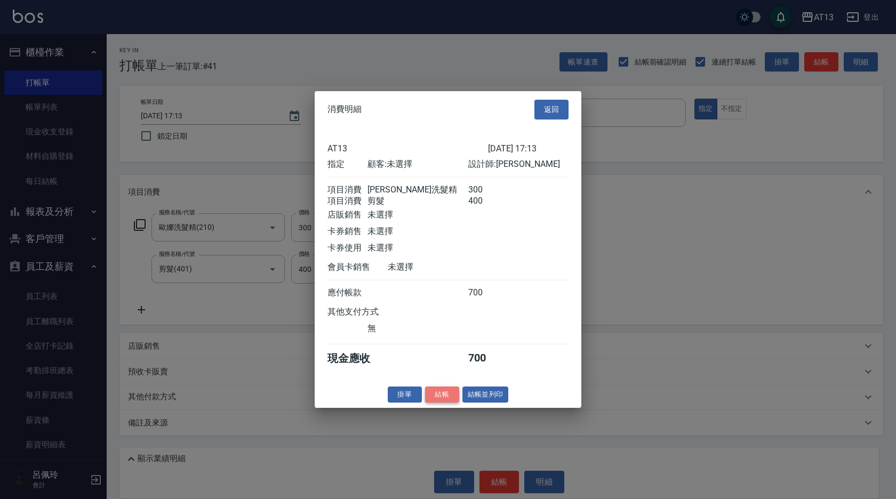
click at [443, 403] on button "結帳" at bounding box center [442, 394] width 34 height 17
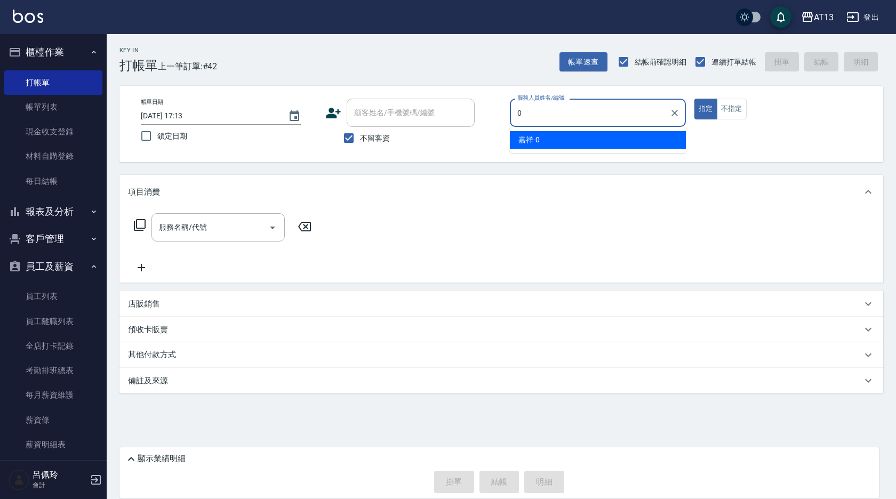
click at [543, 137] on div "嘉祥 -0" at bounding box center [598, 140] width 176 height 18
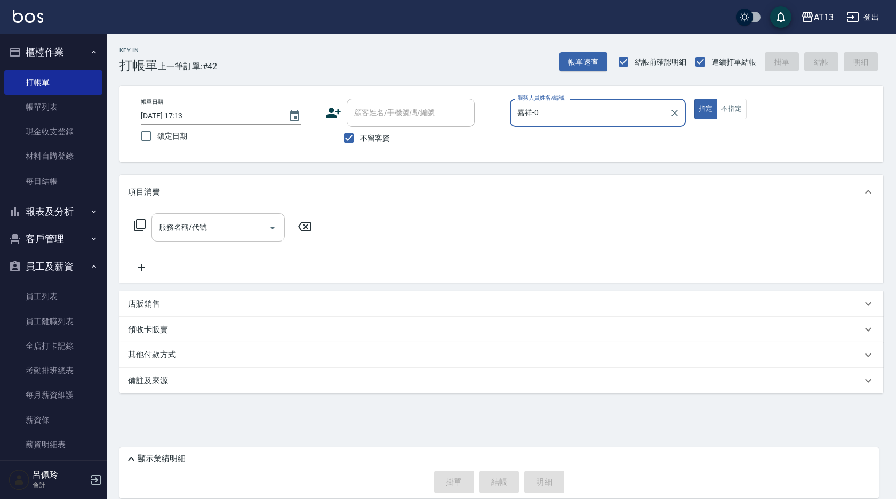
type input "嘉祥-0"
click at [208, 230] on input "服務名稱/代號" at bounding box center [210, 227] width 108 height 19
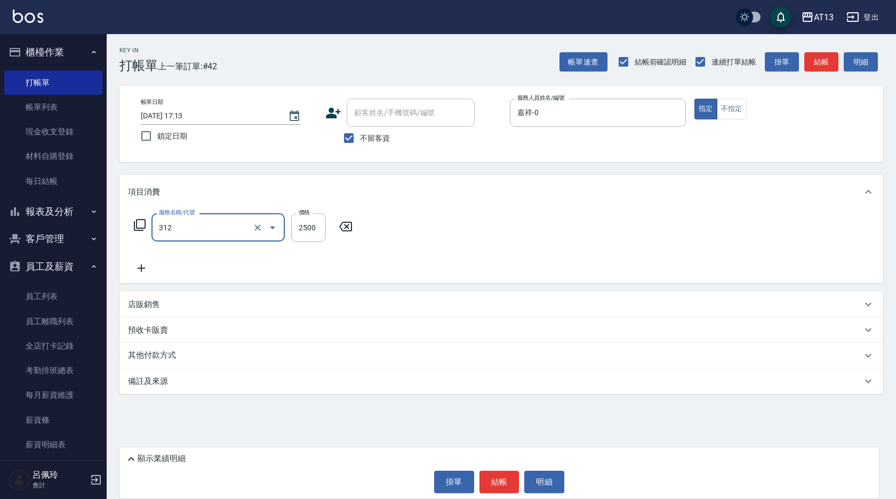
type input "有氧水離子燙2500(312)"
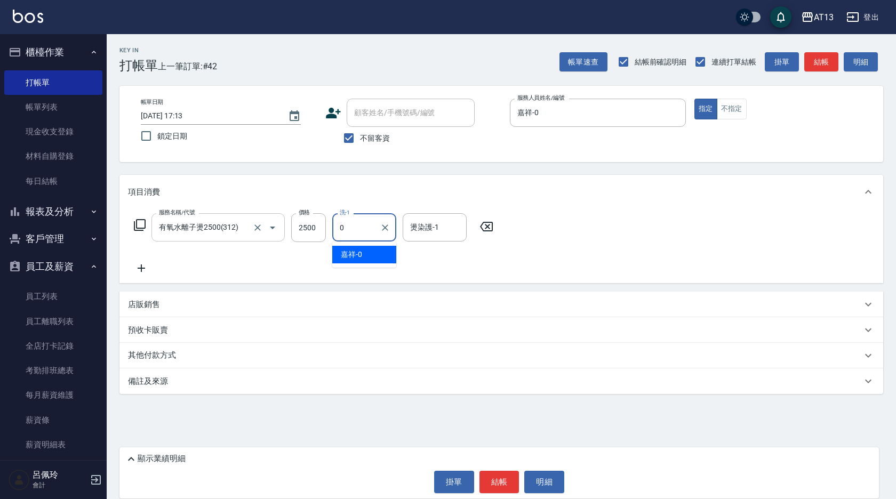
type input "嘉祥-0"
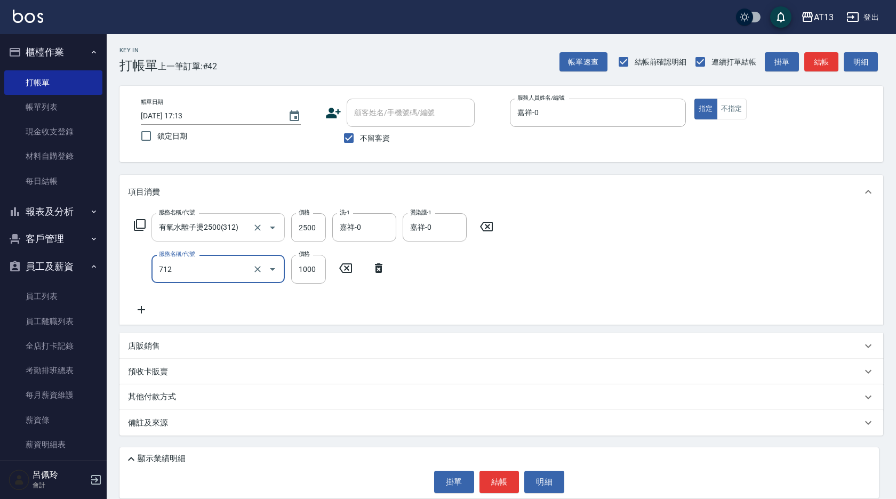
type input "伊蘭洋甘菊1000(712)"
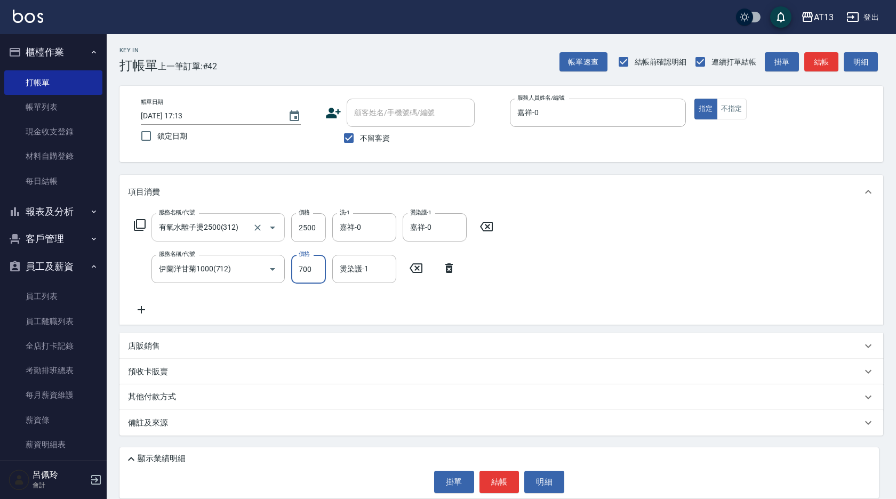
type input "700"
type input "嘉祥-0"
click at [494, 471] on button "結帳" at bounding box center [499, 482] width 40 height 22
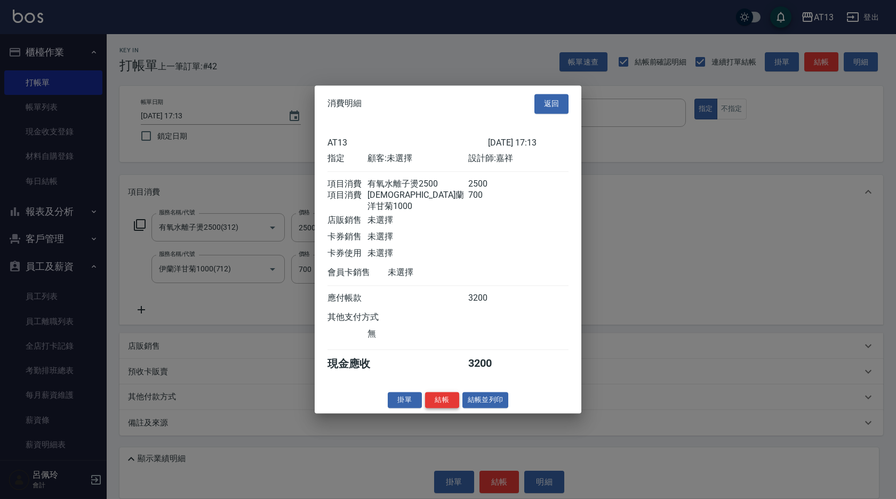
click at [449, 406] on button "結帳" at bounding box center [442, 400] width 34 height 17
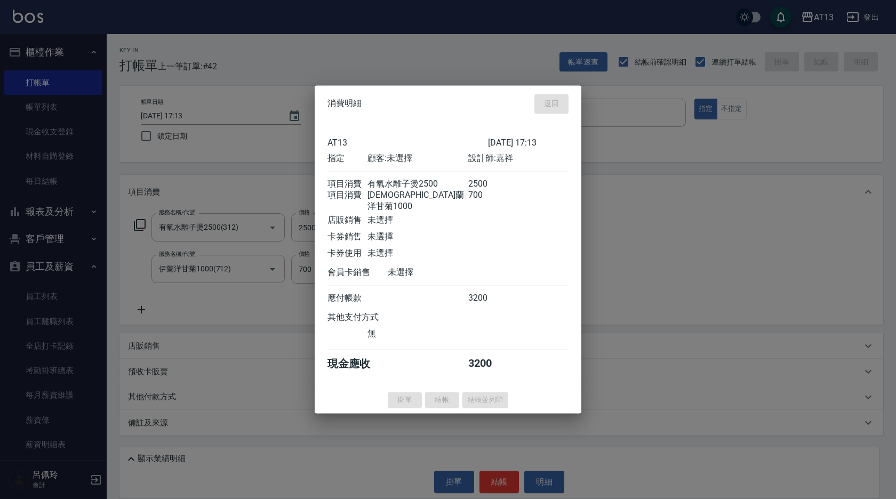
type input "[DATE] 17:14"
